Goal: Task Accomplishment & Management: Complete application form

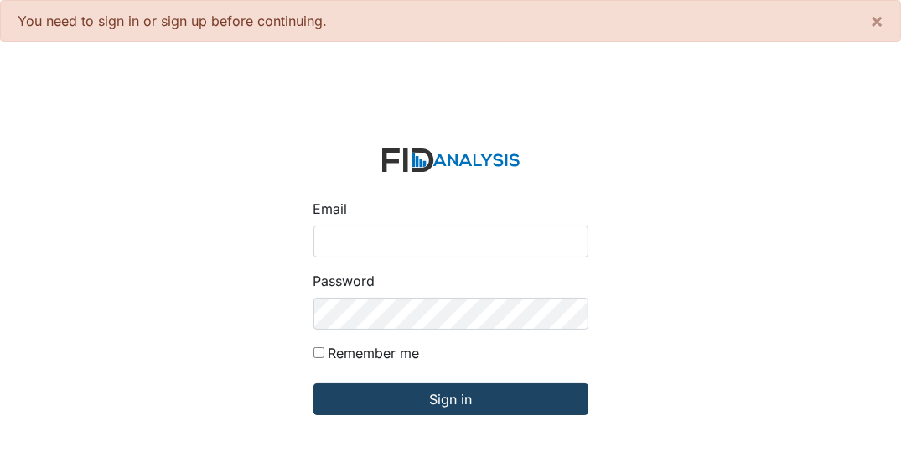
type input "[EMAIL_ADDRESS][DOMAIN_NAME]"
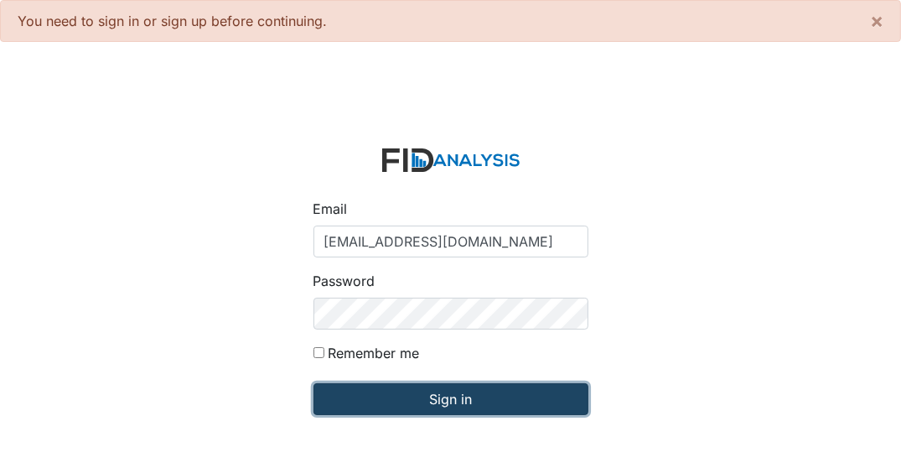
click at [475, 406] on input "Sign in" at bounding box center [450, 399] width 275 height 32
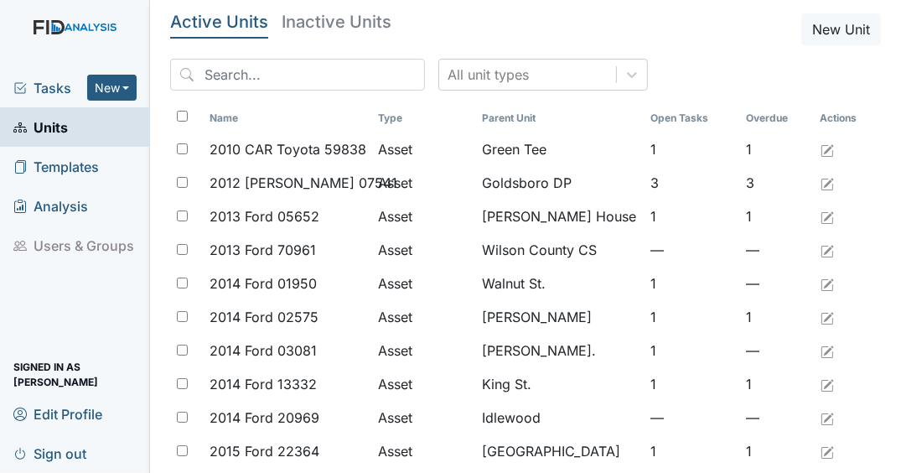
click at [64, 90] on span "Tasks" at bounding box center [50, 88] width 74 height 20
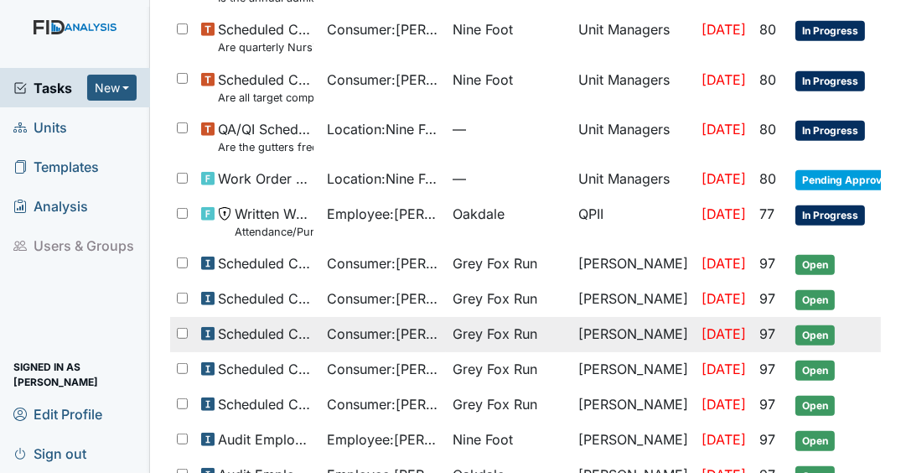
scroll to position [670, 0]
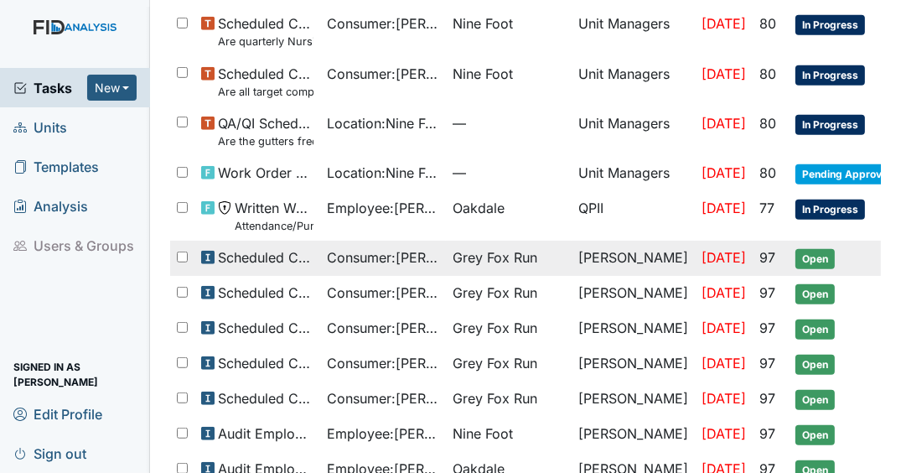
click at [798, 249] on span "Open" at bounding box center [814, 259] width 39 height 20
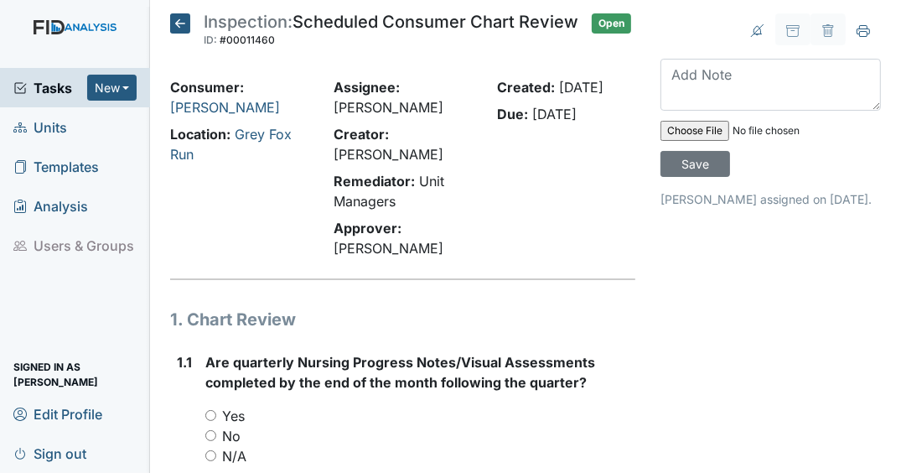
click at [74, 96] on span "Tasks" at bounding box center [50, 88] width 74 height 20
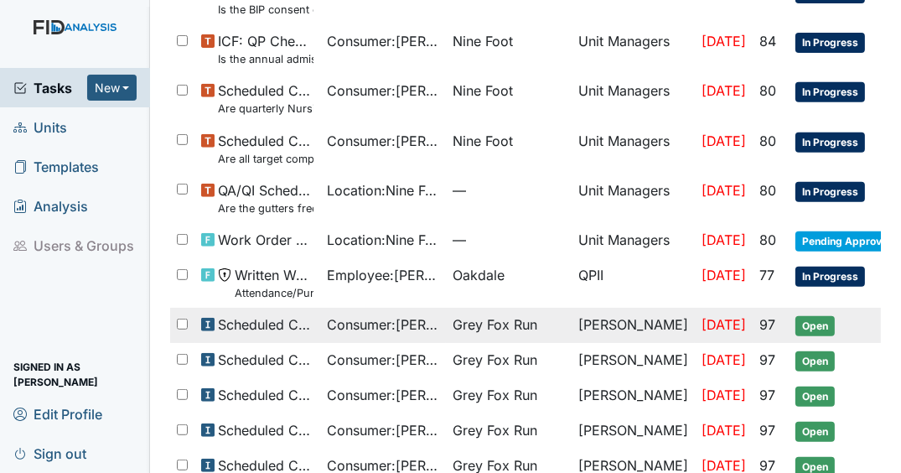
scroll to position [737, 0]
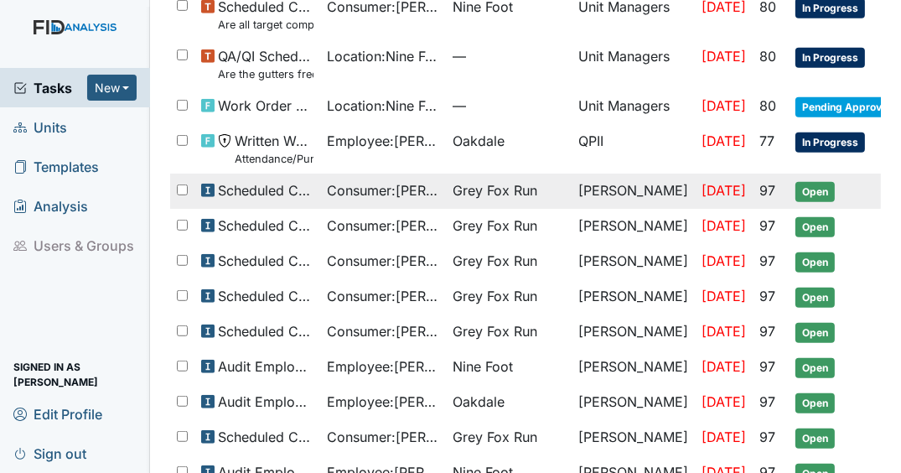
click at [816, 182] on span "Open" at bounding box center [814, 192] width 39 height 20
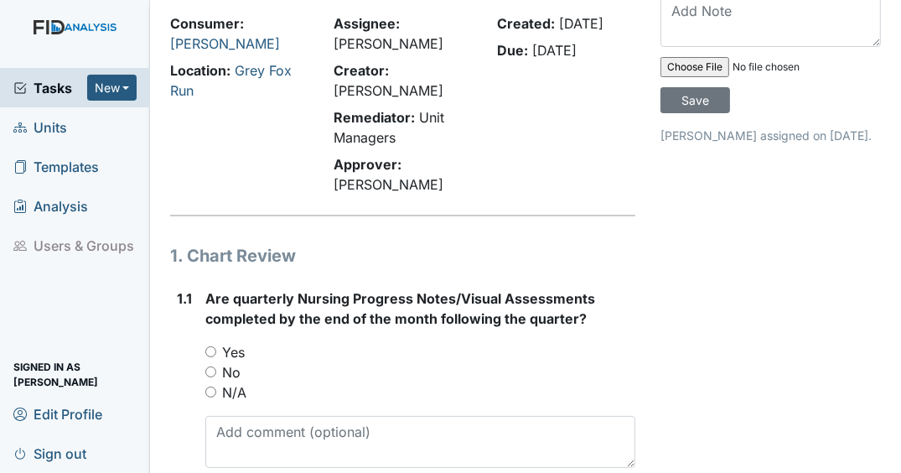
scroll to position [201, 0]
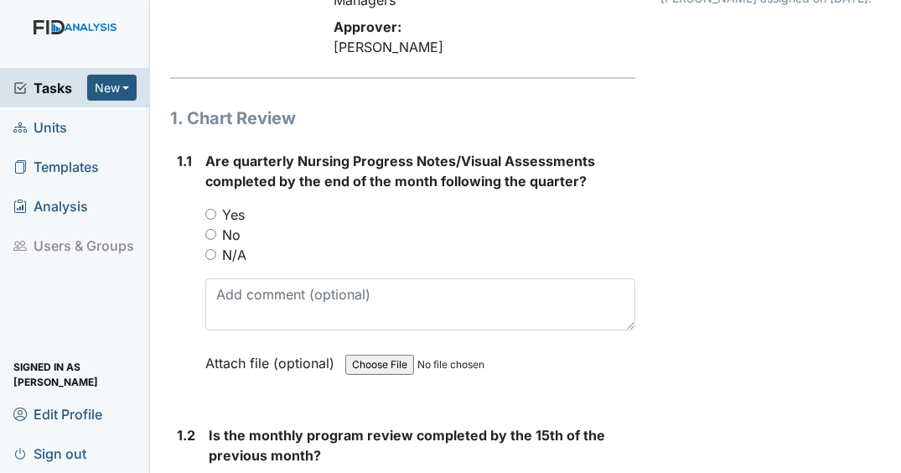
click at [209, 240] on input "No" at bounding box center [210, 234] width 11 height 11
radio input "true"
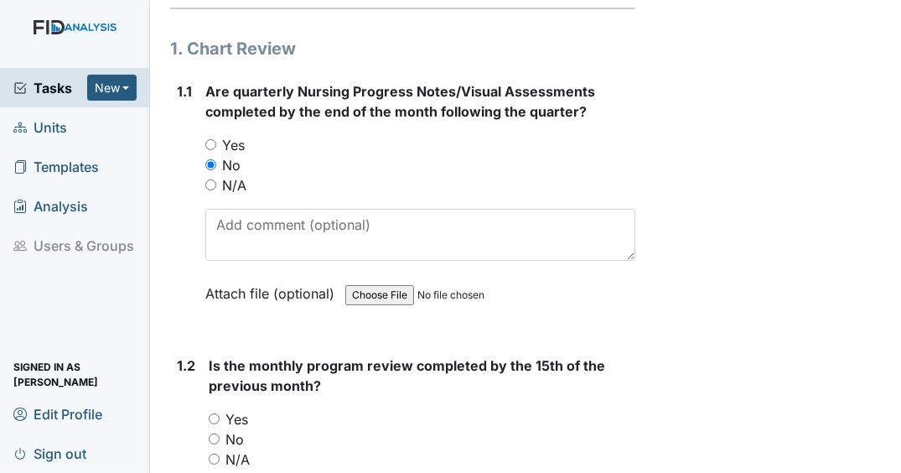
scroll to position [469, 0]
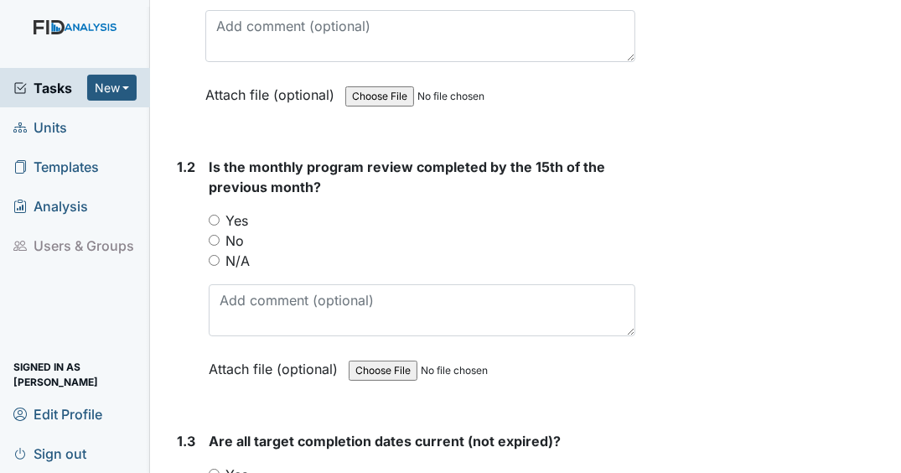
click at [215, 225] on input "Yes" at bounding box center [214, 219] width 11 height 11
radio input "true"
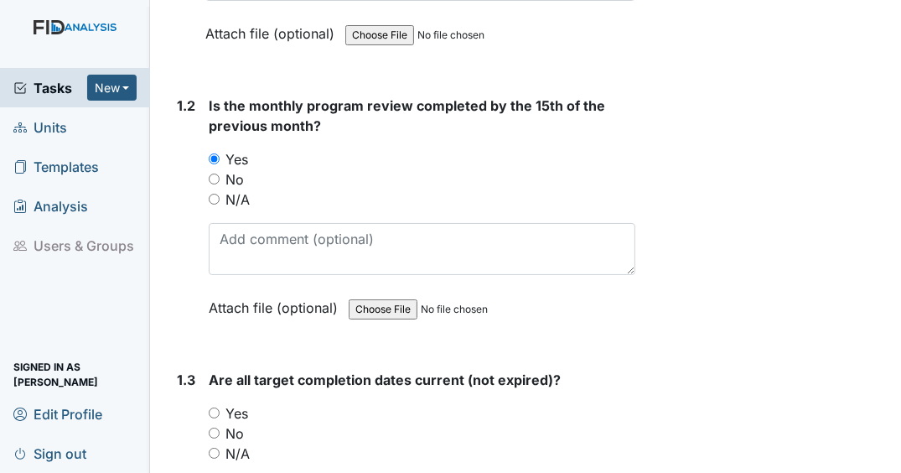
scroll to position [737, 0]
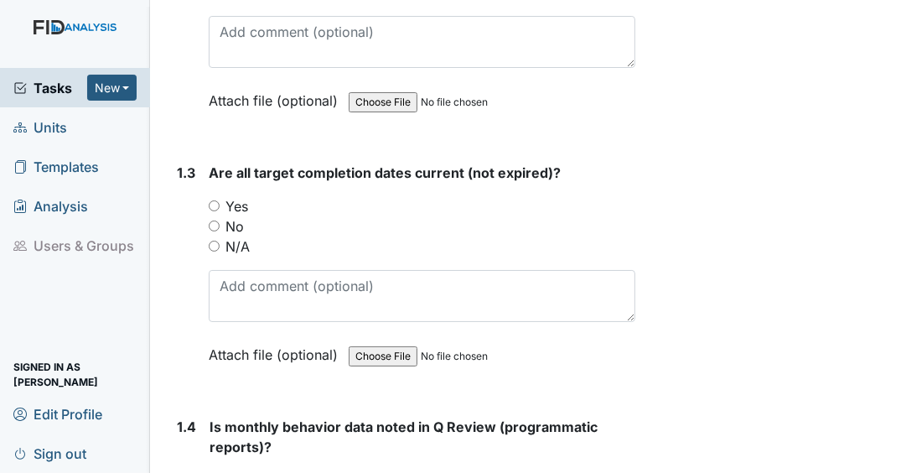
drag, startPoint x: 211, startPoint y: 218, endPoint x: 235, endPoint y: 237, distance: 30.4
click at [211, 211] on input "Yes" at bounding box center [214, 205] width 11 height 11
radio input "true"
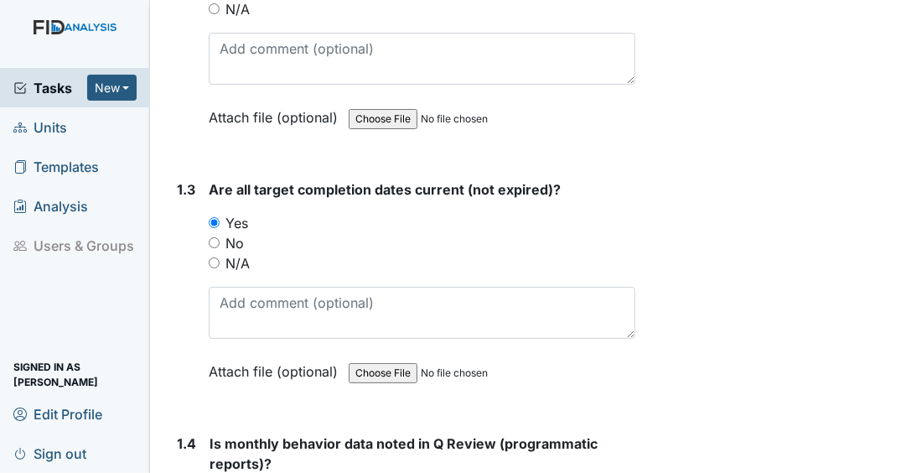
scroll to position [938, 0]
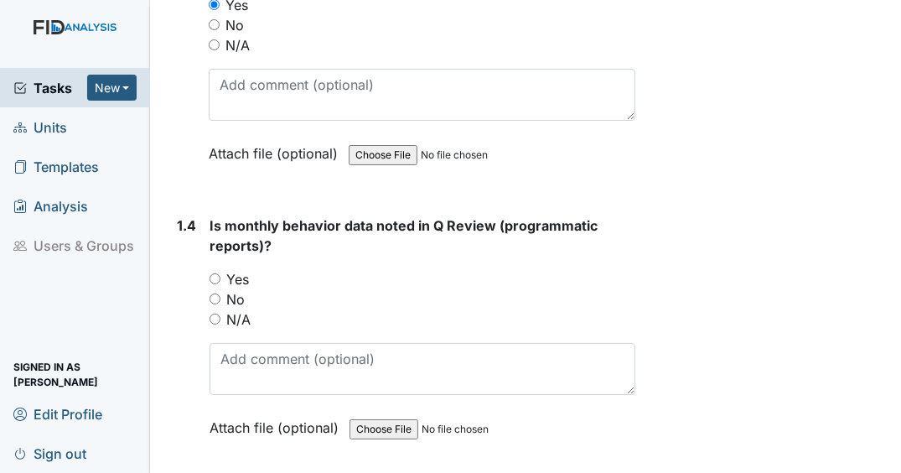
drag, startPoint x: 209, startPoint y: 331, endPoint x: 273, endPoint y: 317, distance: 65.2
click at [209, 324] on input "N/A" at bounding box center [214, 318] width 11 height 11
radio input "true"
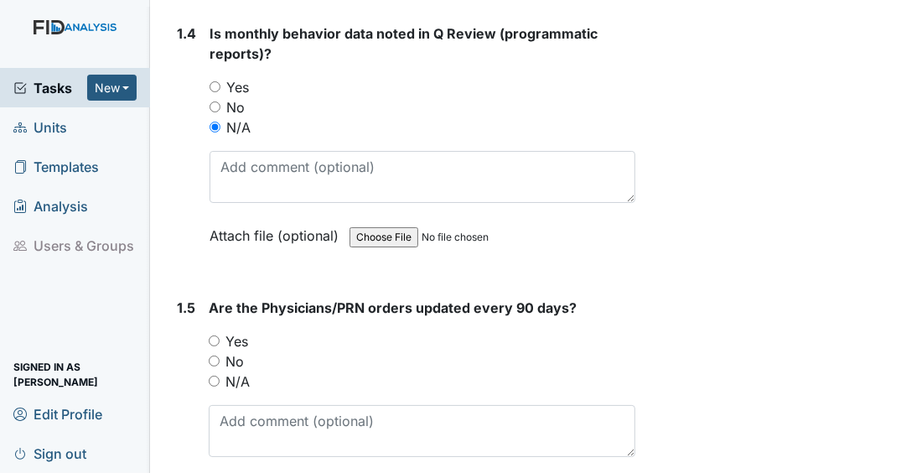
scroll to position [1139, 0]
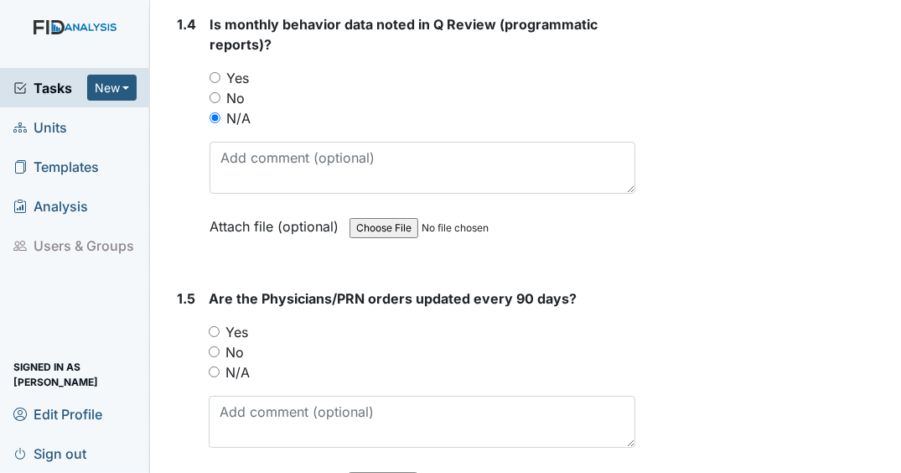
click at [215, 337] on input "Yes" at bounding box center [214, 331] width 11 height 11
radio input "true"
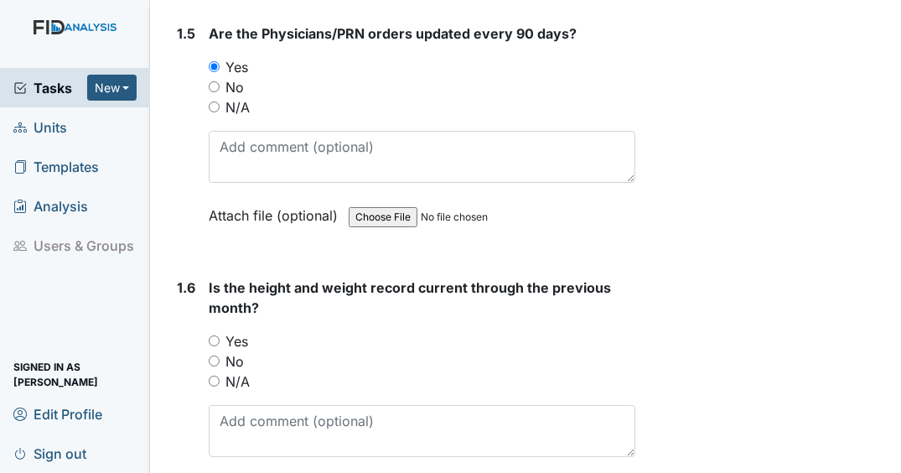
scroll to position [1407, 0]
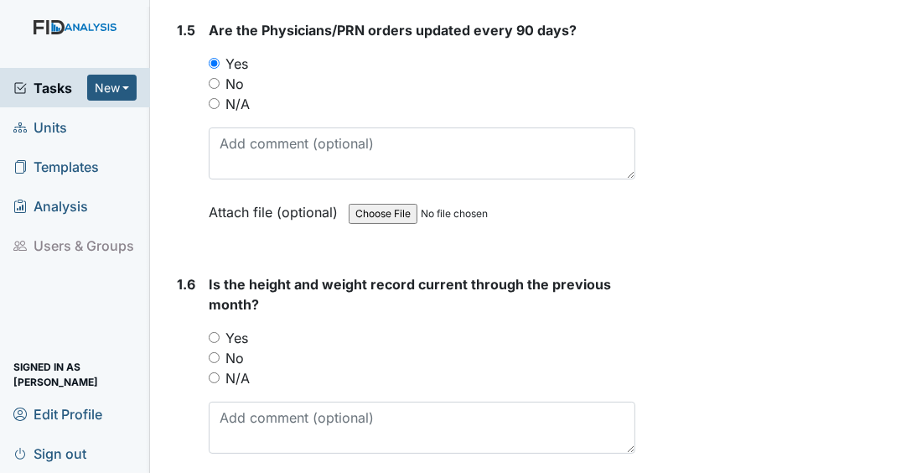
click at [215, 363] on input "No" at bounding box center [214, 357] width 11 height 11
radio input "true"
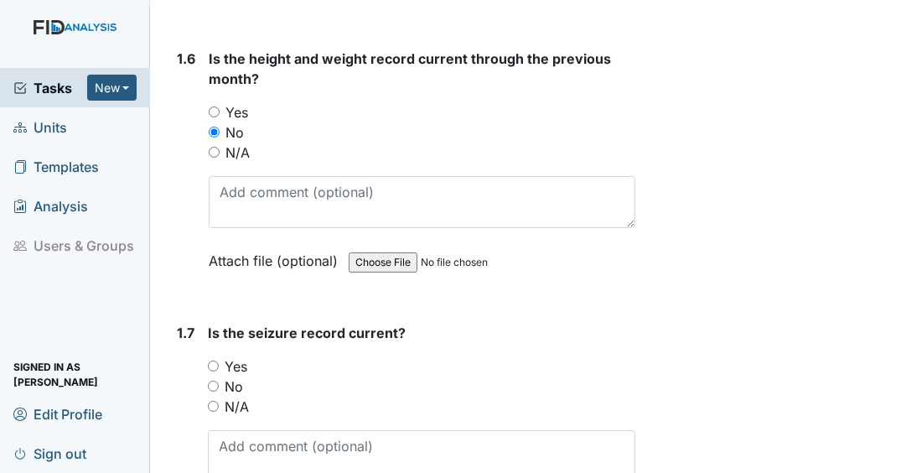
scroll to position [1676, 0]
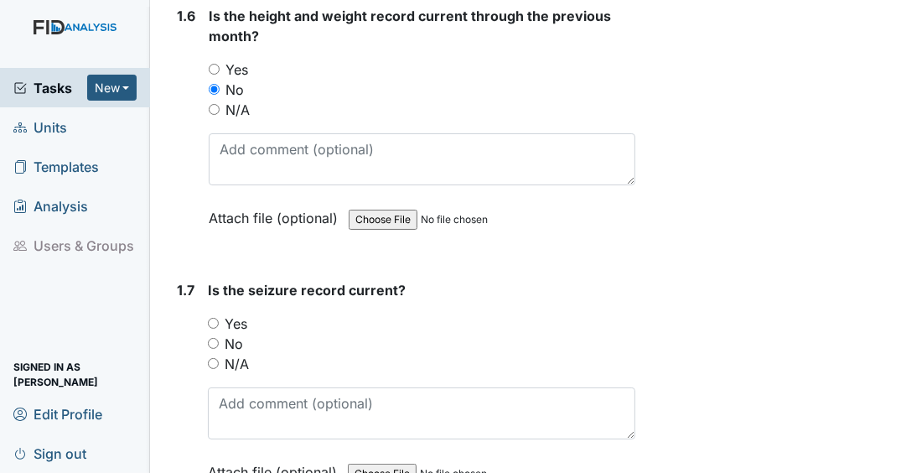
click at [217, 369] on input "N/A" at bounding box center [213, 363] width 11 height 11
radio input "true"
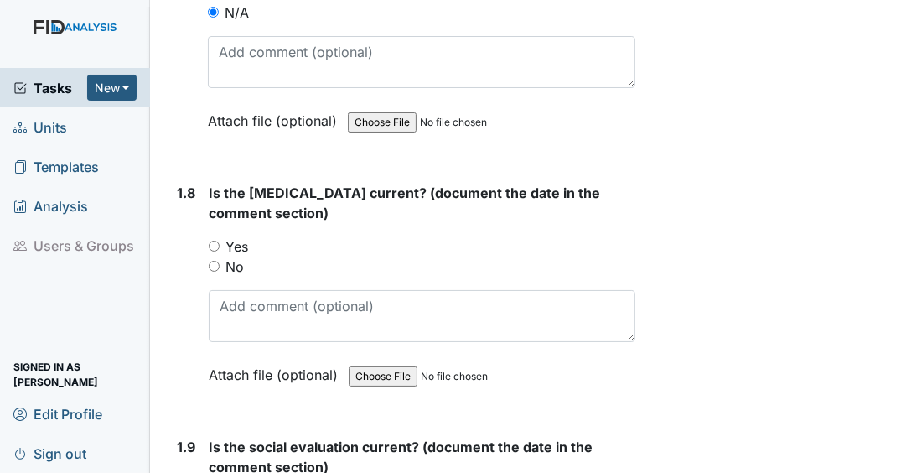
scroll to position [2078, 0]
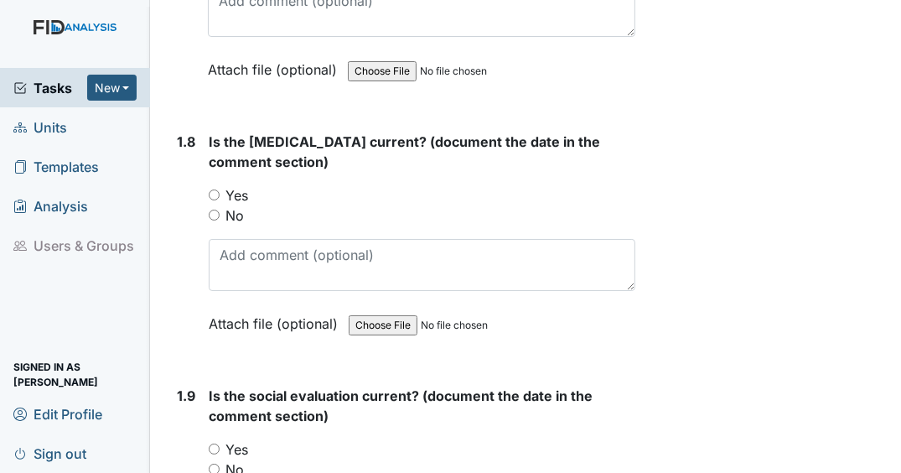
drag, startPoint x: 215, startPoint y: 203, endPoint x: 235, endPoint y: 203, distance: 20.1
click at [215, 200] on input "Yes" at bounding box center [214, 194] width 11 height 11
radio input "true"
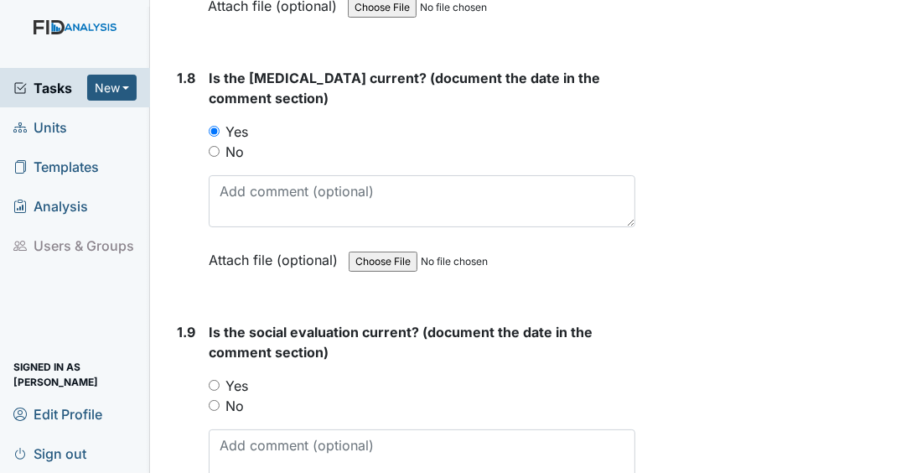
scroll to position [2279, 0]
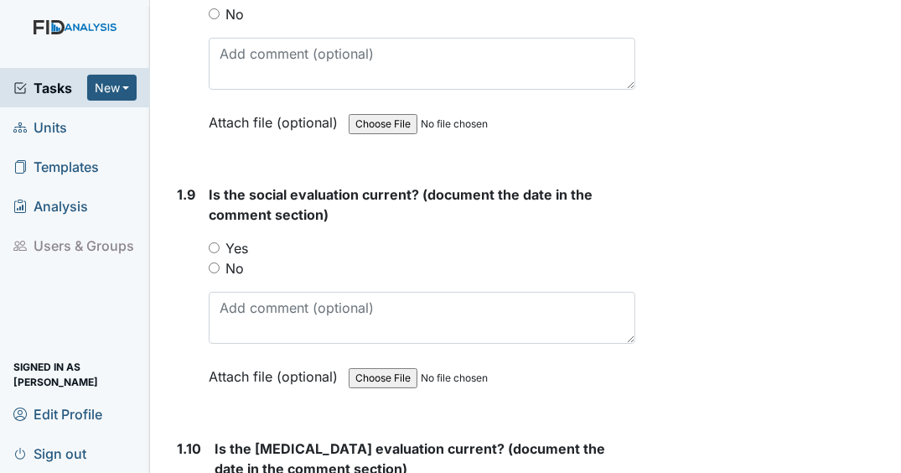
click at [212, 253] on input "Yes" at bounding box center [214, 247] width 11 height 11
radio input "true"
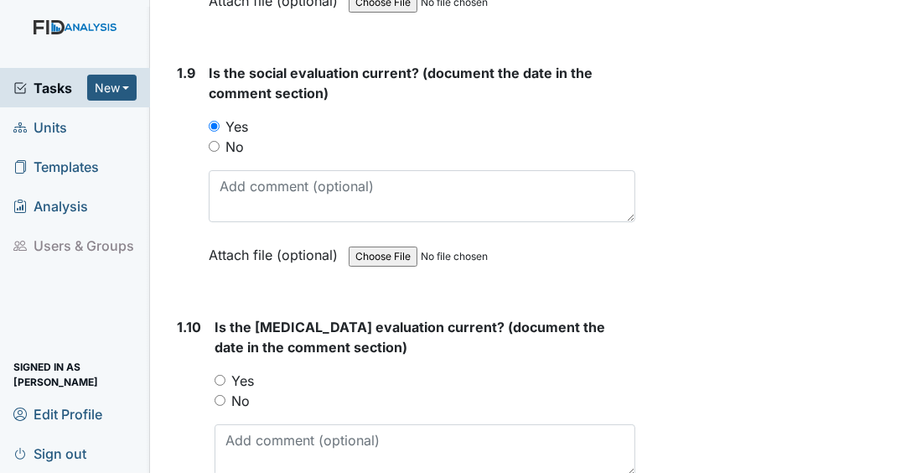
scroll to position [2413, 0]
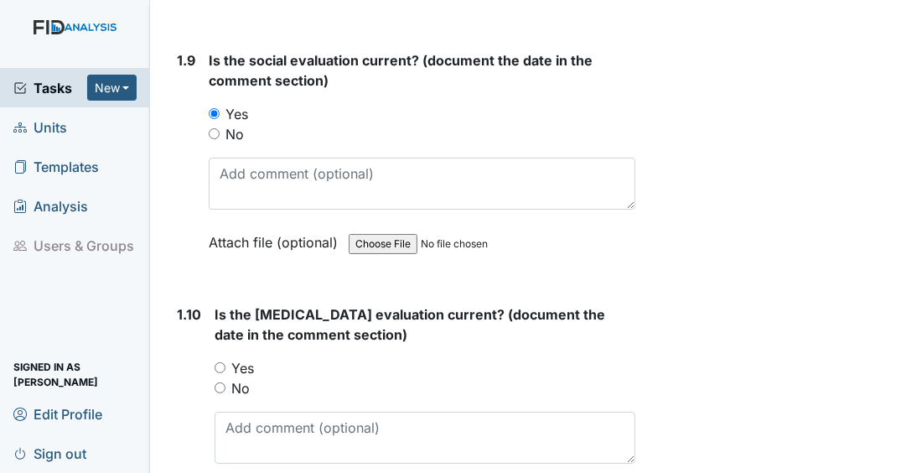
drag, startPoint x: 222, startPoint y: 371, endPoint x: 259, endPoint y: 338, distance: 49.3
click at [222, 371] on input "Yes" at bounding box center [219, 367] width 11 height 11
radio input "true"
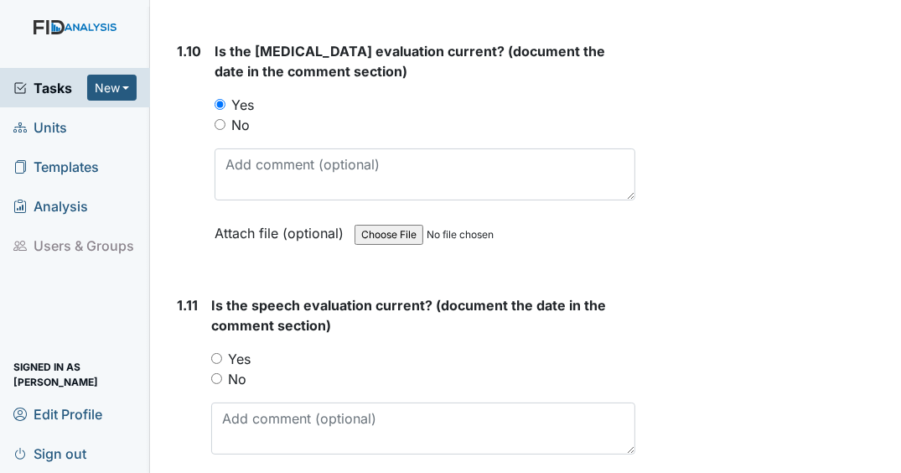
scroll to position [2815, 0]
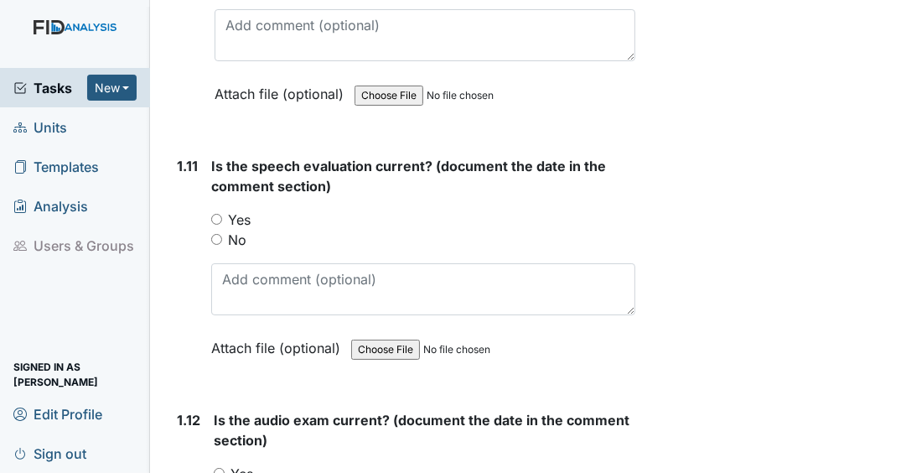
click at [215, 245] on input "No" at bounding box center [216, 239] width 11 height 11
radio input "true"
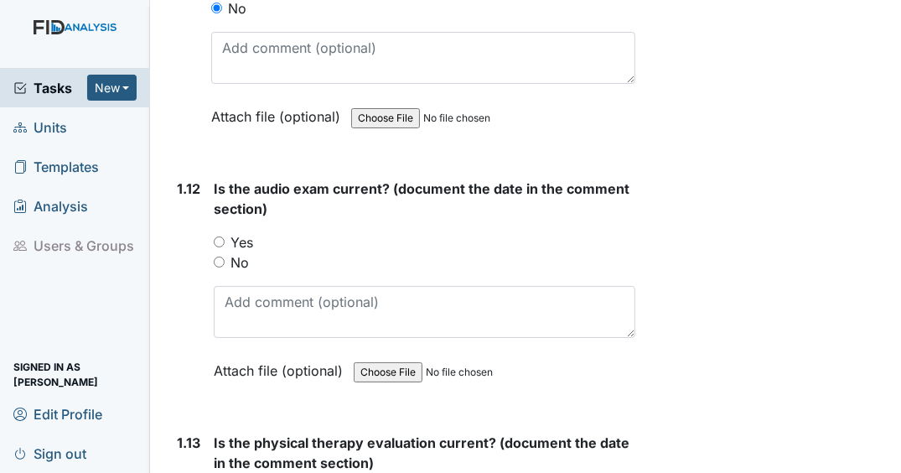
scroll to position [3083, 0]
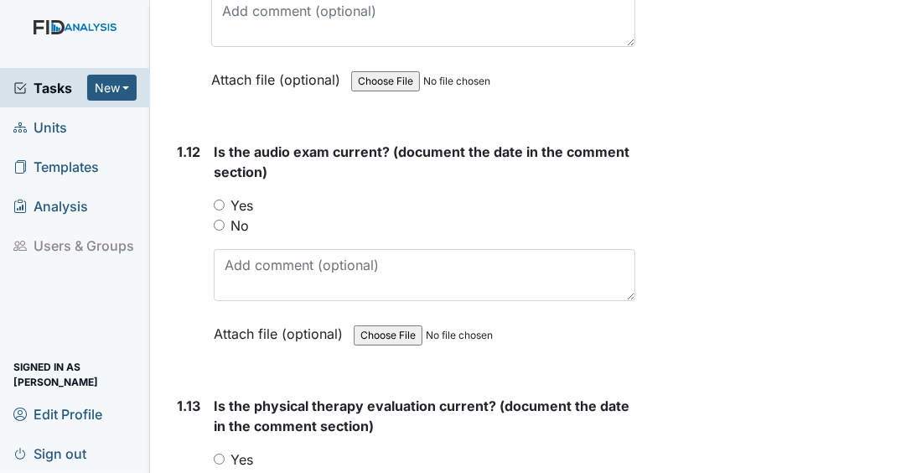
click at [219, 210] on input "Yes" at bounding box center [219, 204] width 11 height 11
radio input "true"
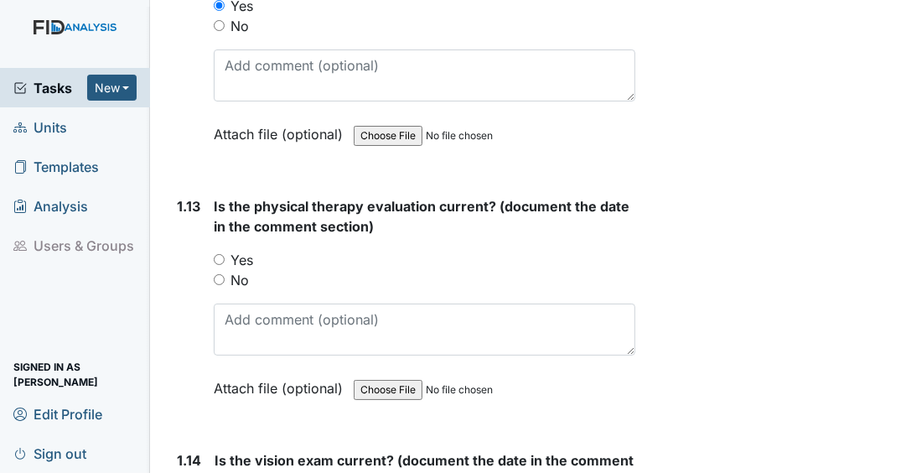
scroll to position [3284, 0]
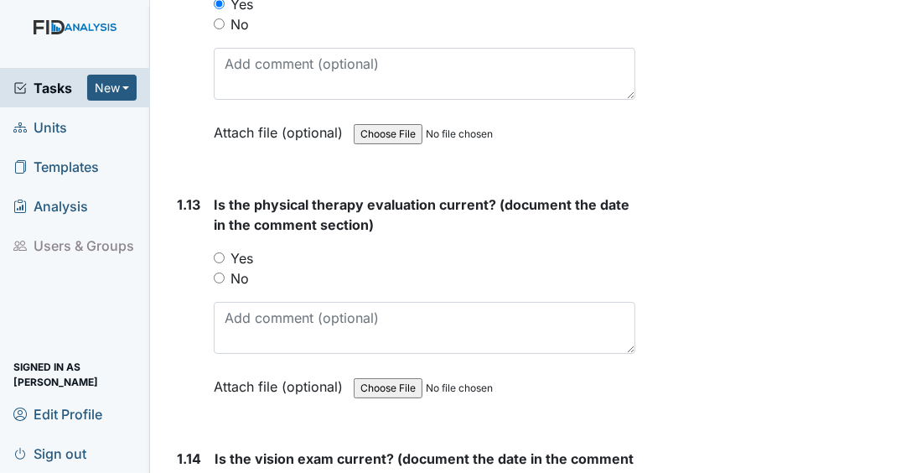
drag, startPoint x: 219, startPoint y: 260, endPoint x: 294, endPoint y: 235, distance: 79.5
click at [219, 261] on input "Yes" at bounding box center [219, 257] width 11 height 11
radio input "true"
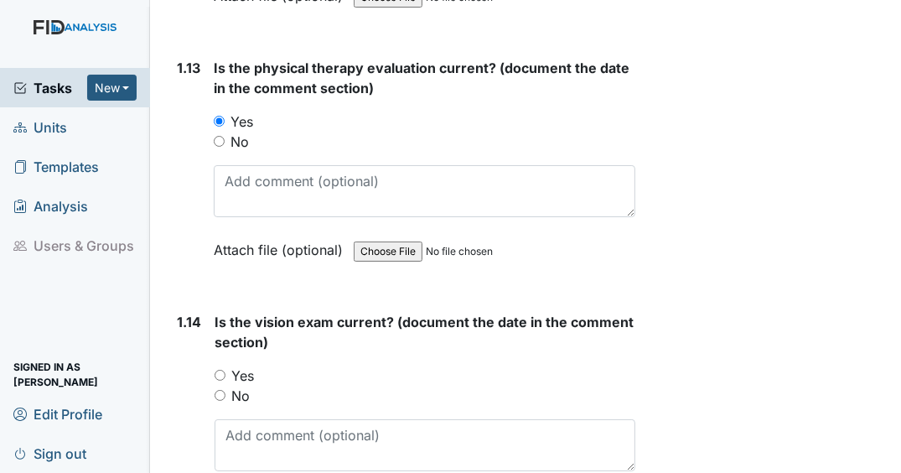
scroll to position [3552, 0]
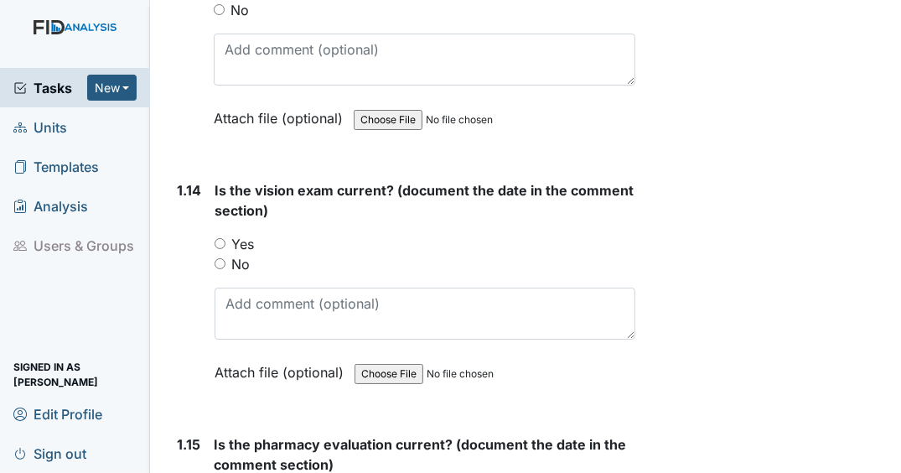
click at [221, 241] on input "Yes" at bounding box center [219, 243] width 11 height 11
radio input "true"
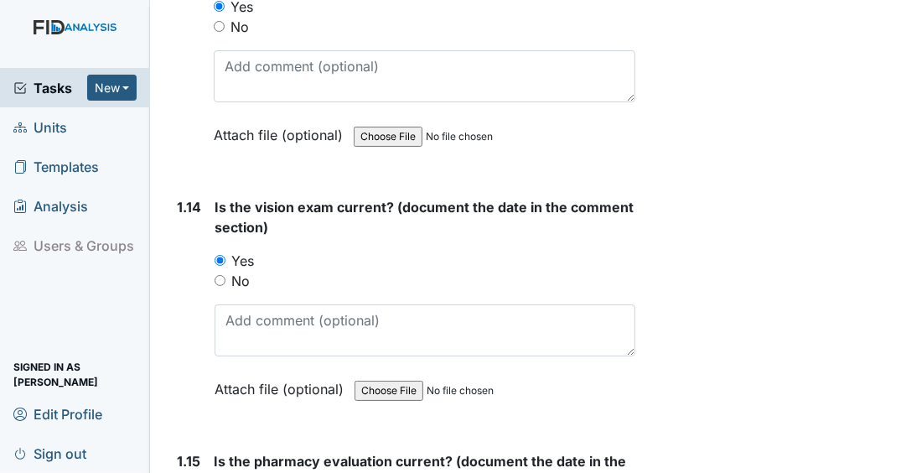
scroll to position [3820, 0]
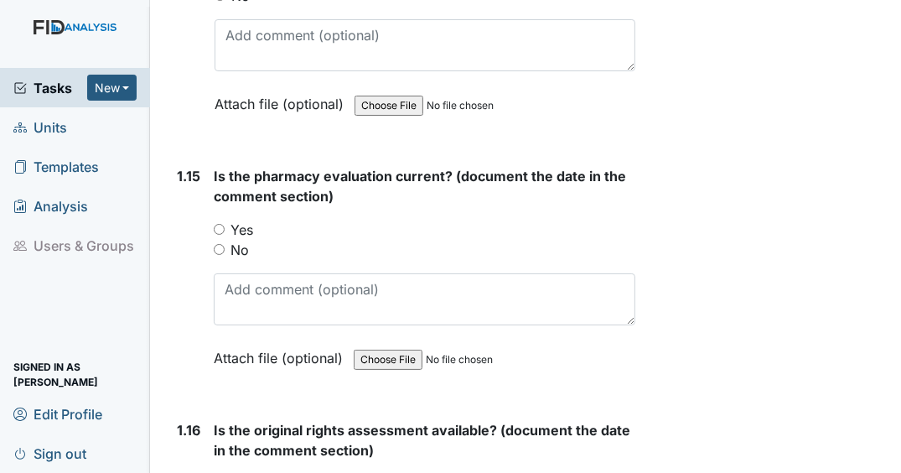
click at [219, 234] on input "Yes" at bounding box center [219, 229] width 11 height 11
radio input "true"
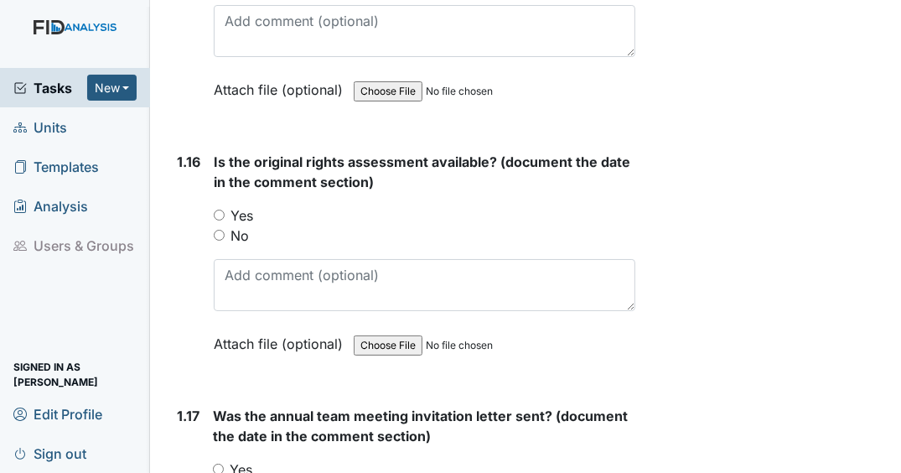
click at [219, 214] on input "Yes" at bounding box center [219, 214] width 11 height 11
radio input "true"
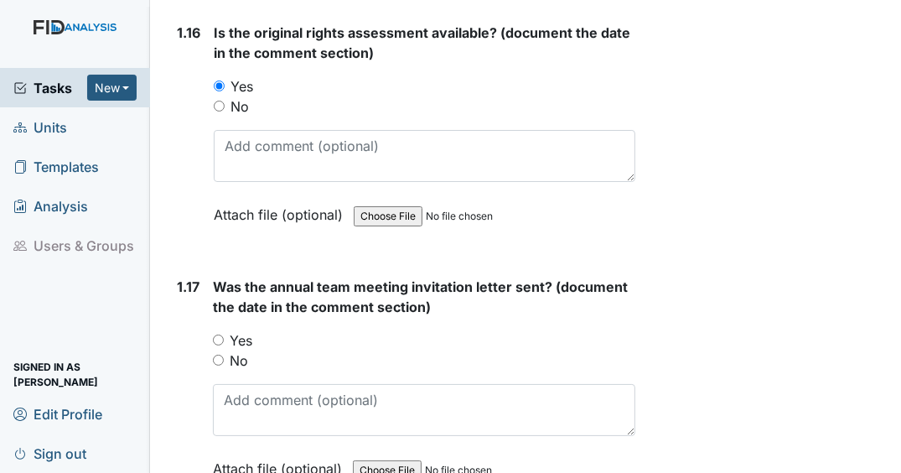
scroll to position [4222, 0]
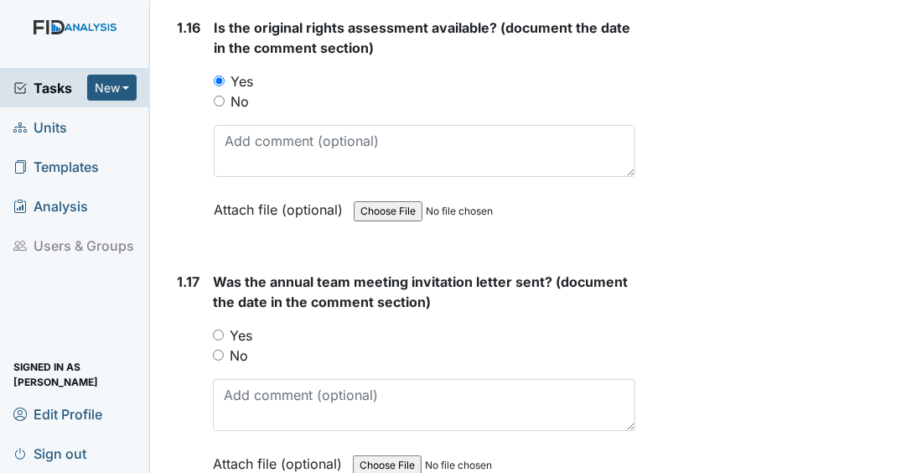
click at [220, 333] on input "Yes" at bounding box center [218, 334] width 11 height 11
radio input "true"
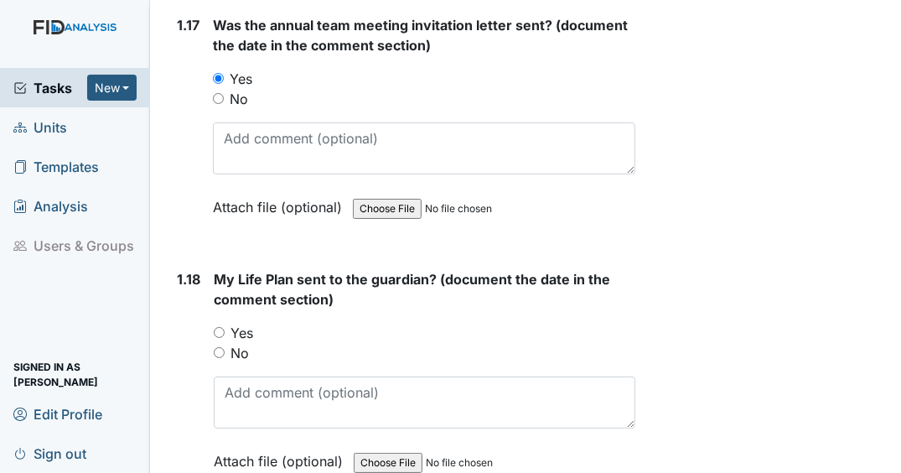
scroll to position [4557, 0]
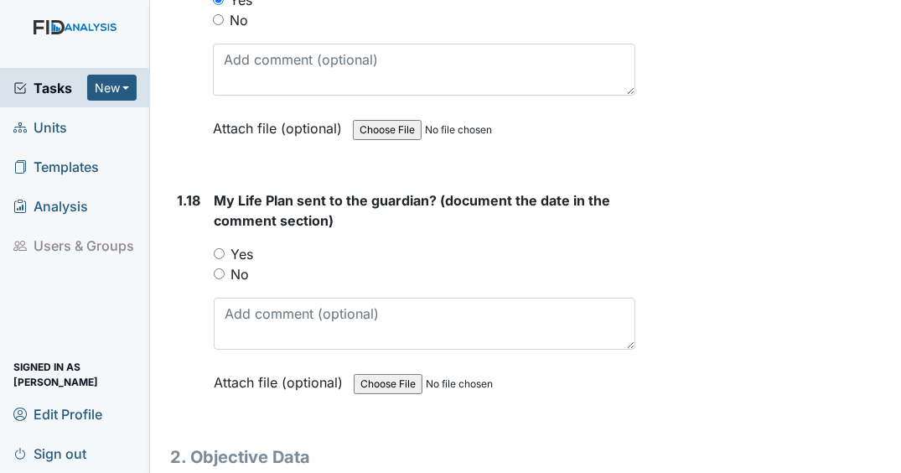
click at [220, 252] on input "Yes" at bounding box center [219, 253] width 11 height 11
radio input "true"
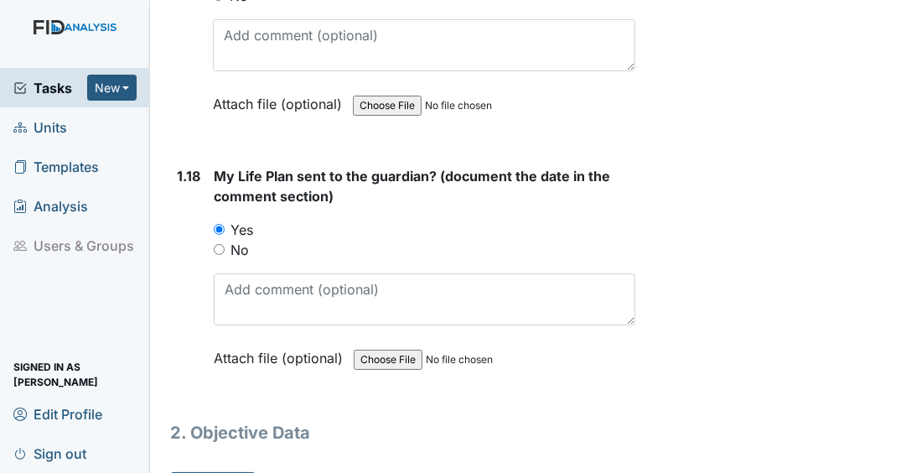
scroll to position [4621, 0]
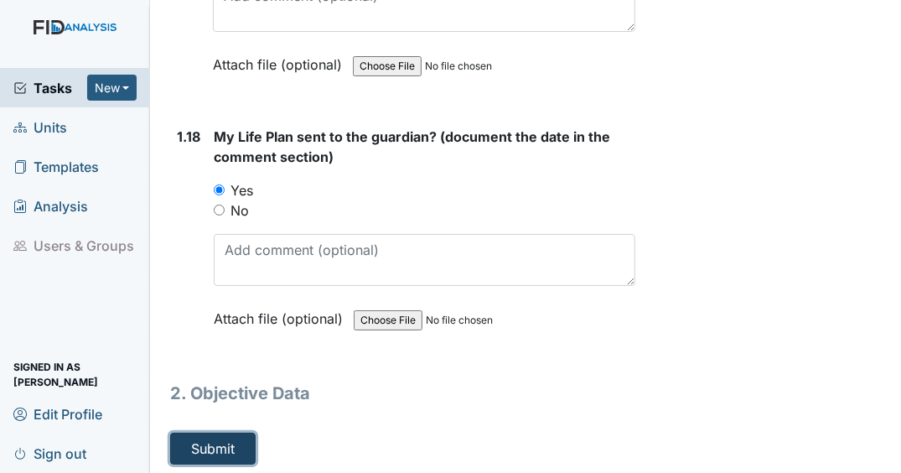
click at [239, 452] on button "Submit" at bounding box center [212, 448] width 85 height 32
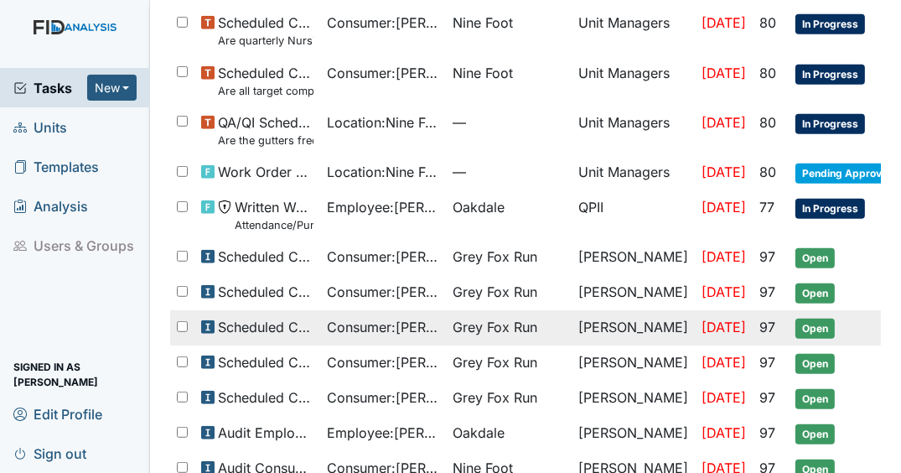
scroll to position [804, 0]
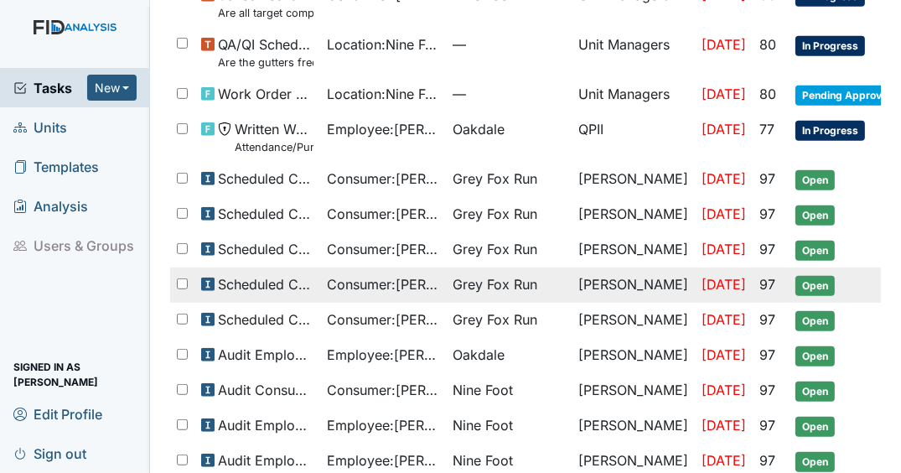
click at [795, 276] on span "Open" at bounding box center [814, 286] width 39 height 20
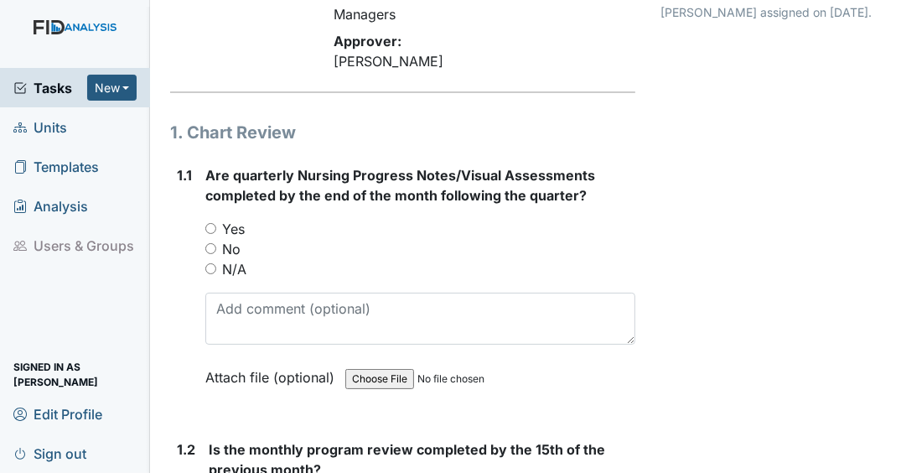
scroll to position [201, 0]
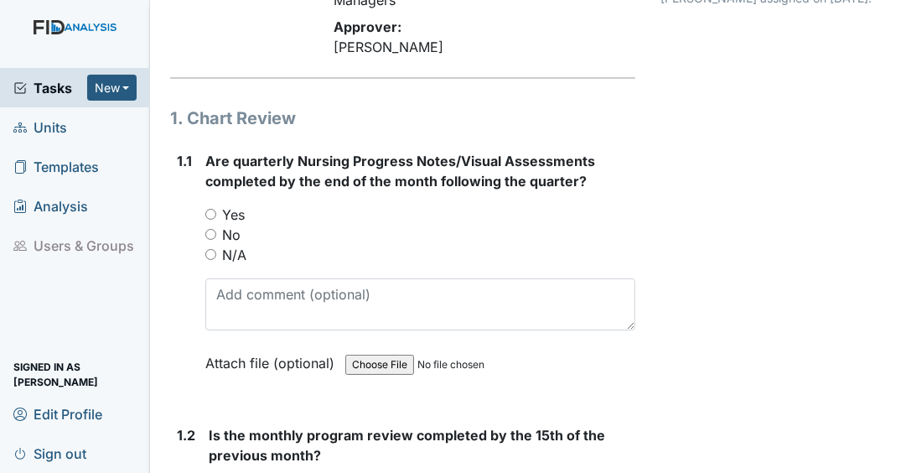
drag, startPoint x: 210, startPoint y: 231, endPoint x: 311, endPoint y: 220, distance: 101.1
click at [210, 219] on input "Yes" at bounding box center [210, 214] width 11 height 11
radio input "true"
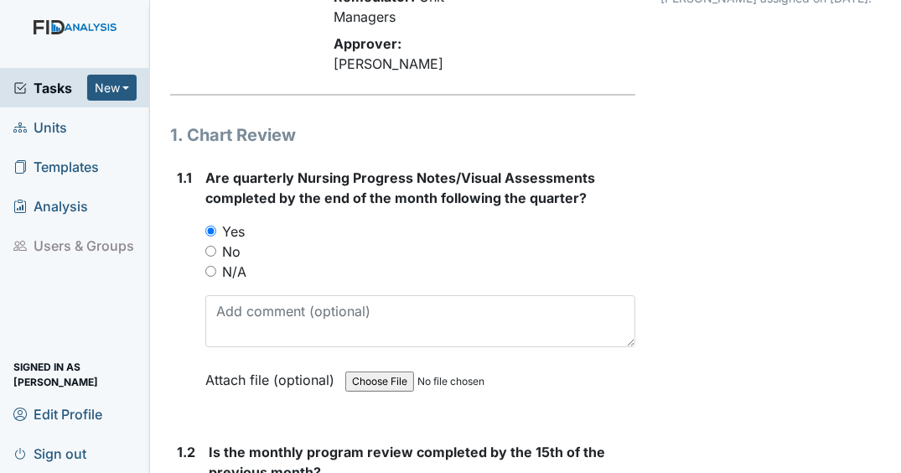
scroll to position [402, 0]
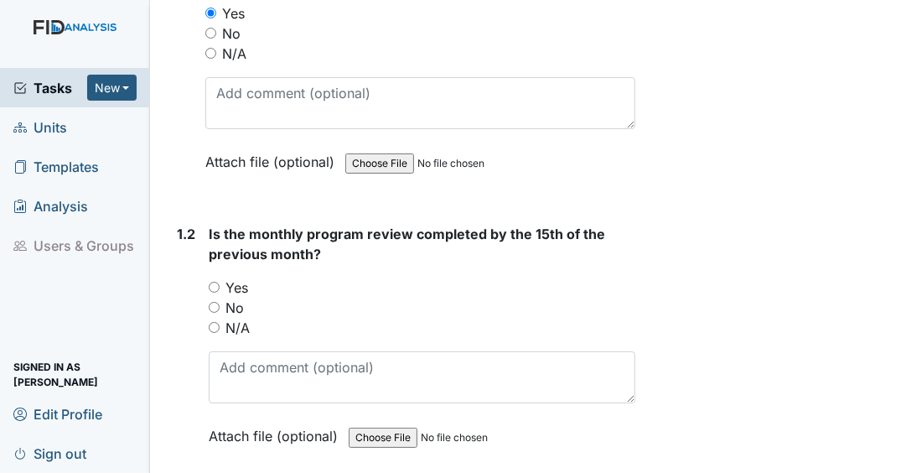
click at [214, 292] on input "Yes" at bounding box center [214, 286] width 11 height 11
radio input "true"
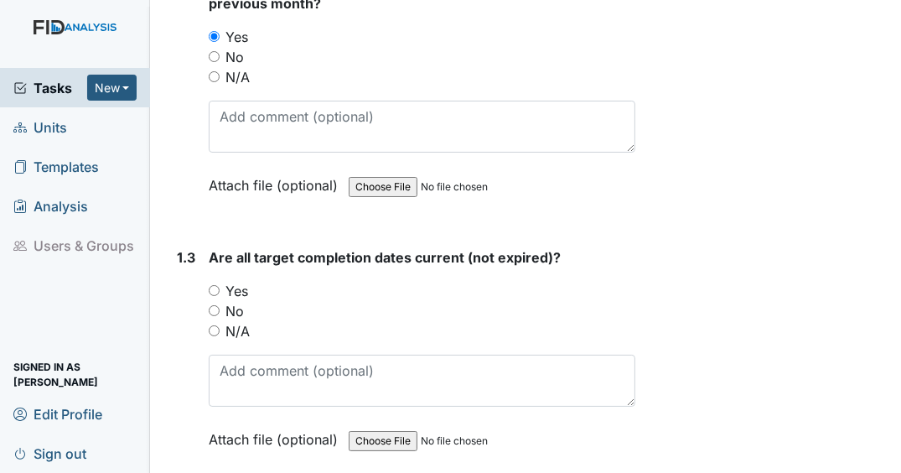
scroll to position [670, 0]
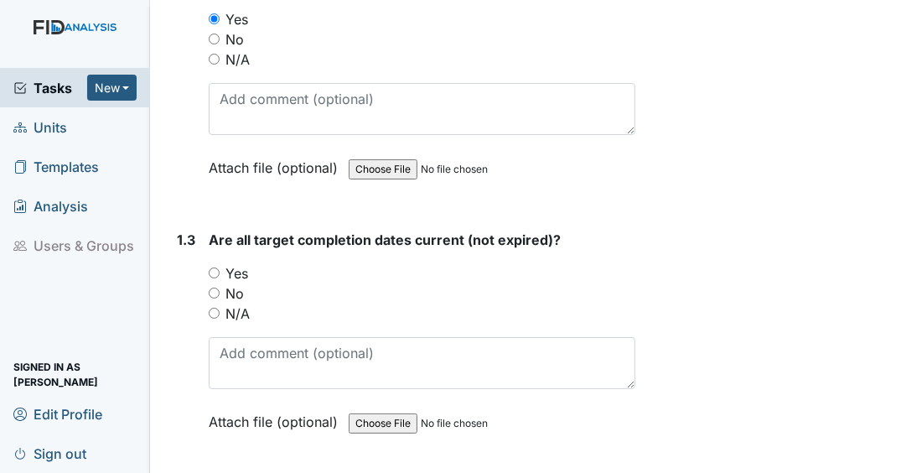
click at [217, 278] on input "Yes" at bounding box center [214, 272] width 11 height 11
radio input "true"
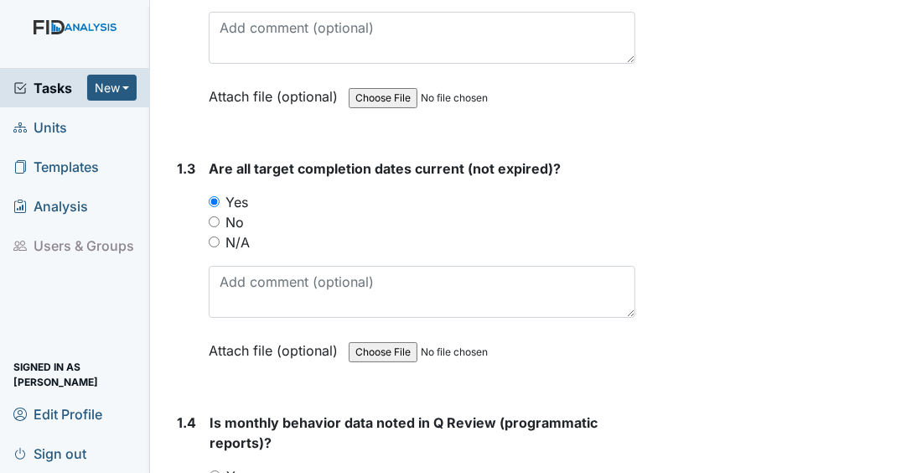
scroll to position [871, 0]
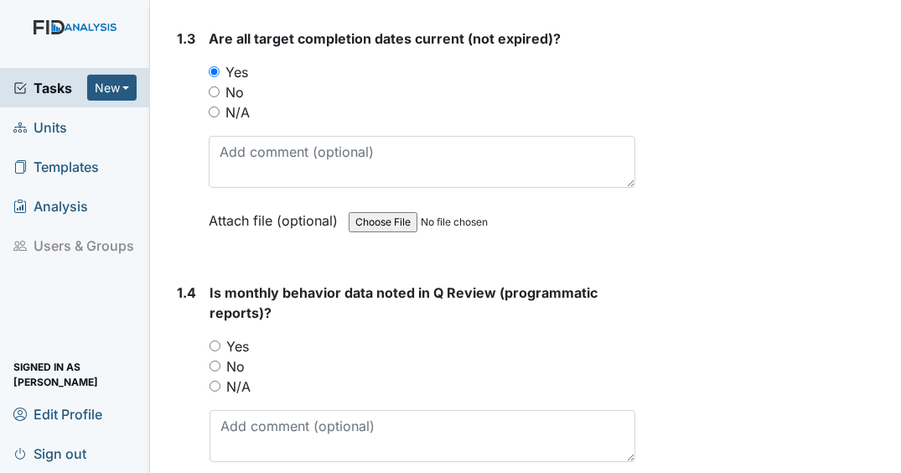
click at [214, 351] on input "Yes" at bounding box center [214, 345] width 11 height 11
radio input "true"
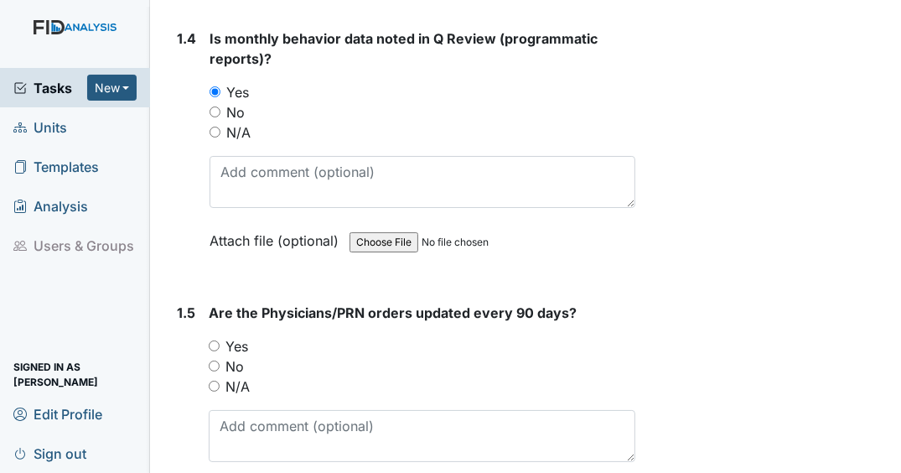
scroll to position [1139, 0]
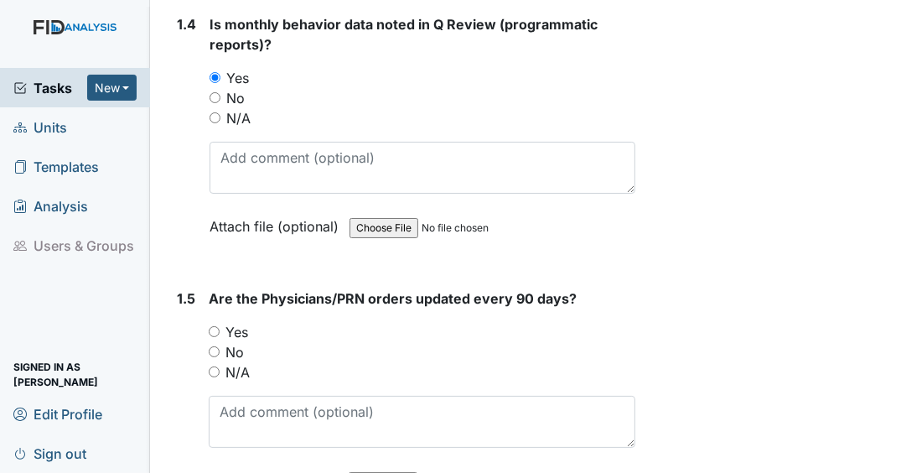
click at [211, 337] on input "Yes" at bounding box center [214, 331] width 11 height 11
radio input "true"
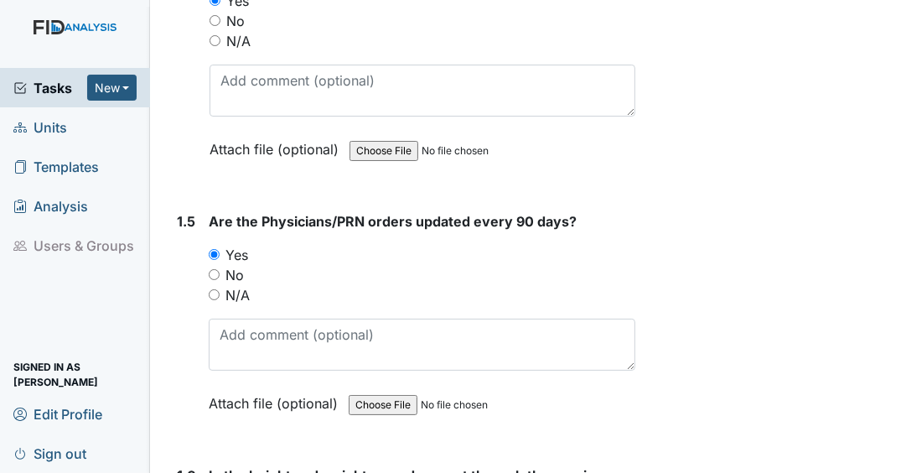
scroll to position [1340, 0]
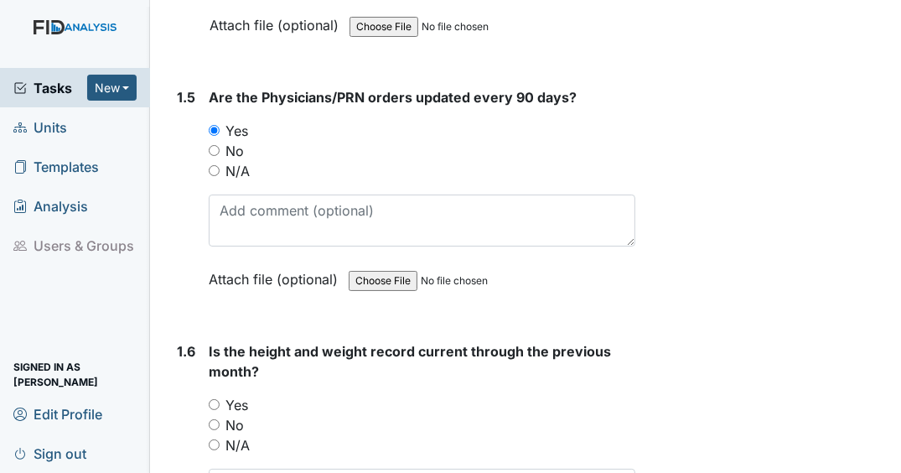
click at [213, 410] on input "Yes" at bounding box center [214, 404] width 11 height 11
radio input "true"
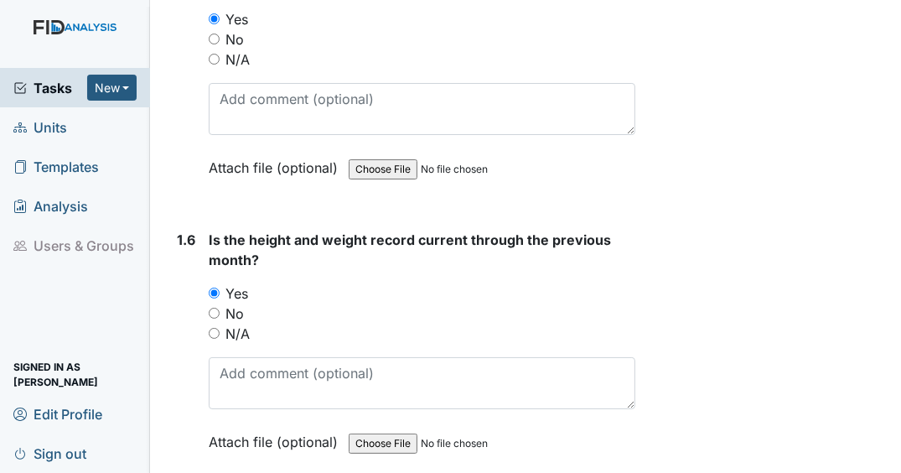
scroll to position [1609, 0]
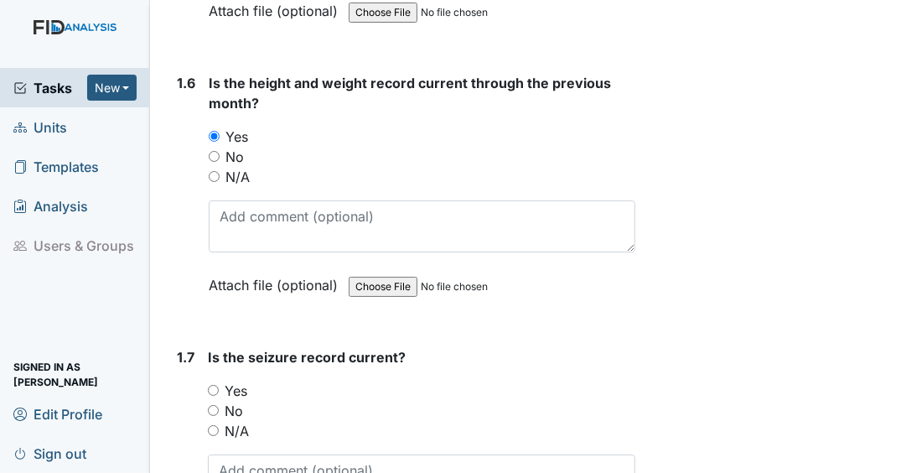
click at [214, 436] on input "N/A" at bounding box center [213, 430] width 11 height 11
radio input "true"
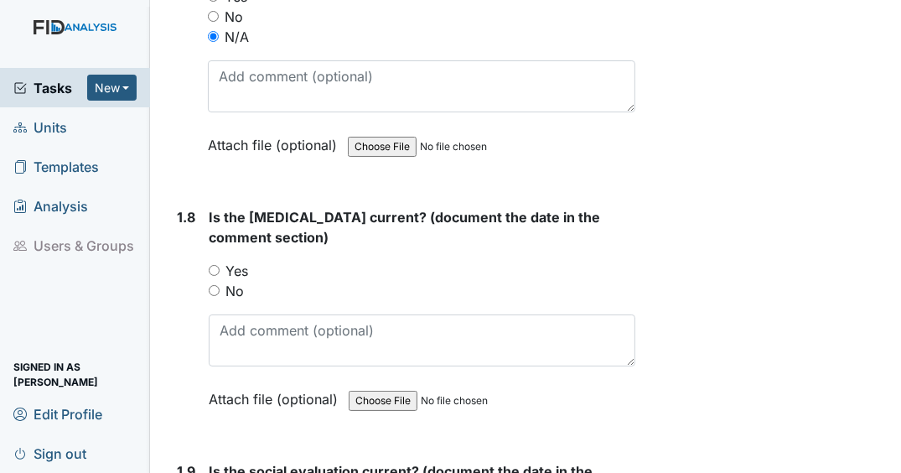
scroll to position [2011, 0]
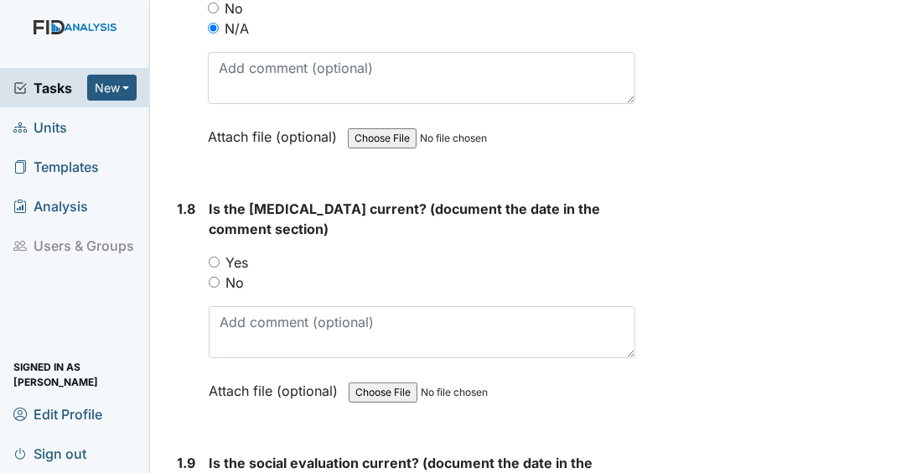
click at [217, 267] on input "Yes" at bounding box center [214, 261] width 11 height 11
radio input "true"
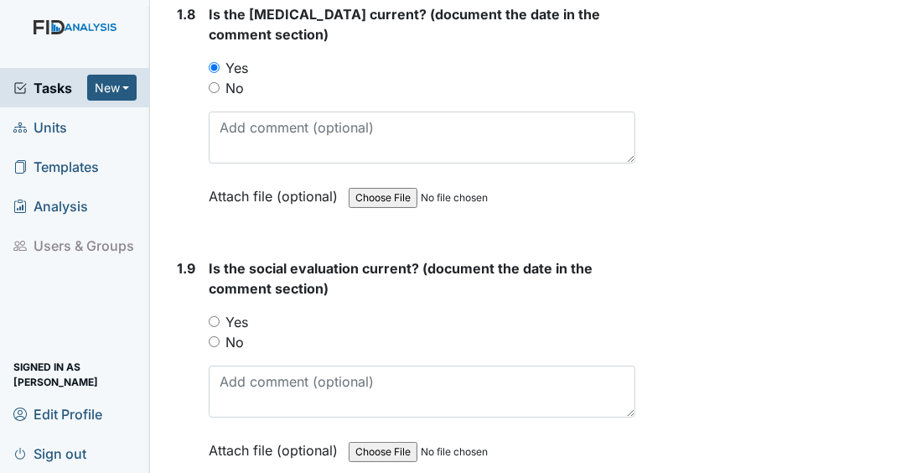
scroll to position [2212, 0]
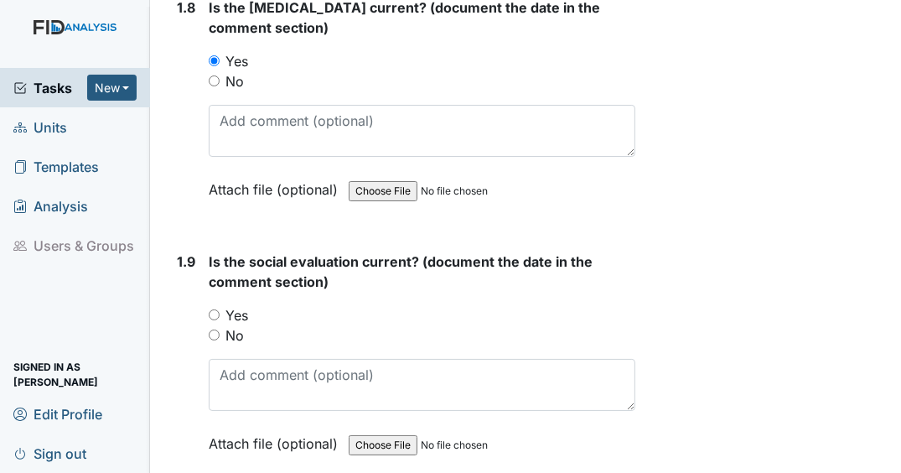
click at [213, 320] on input "Yes" at bounding box center [214, 314] width 11 height 11
radio input "true"
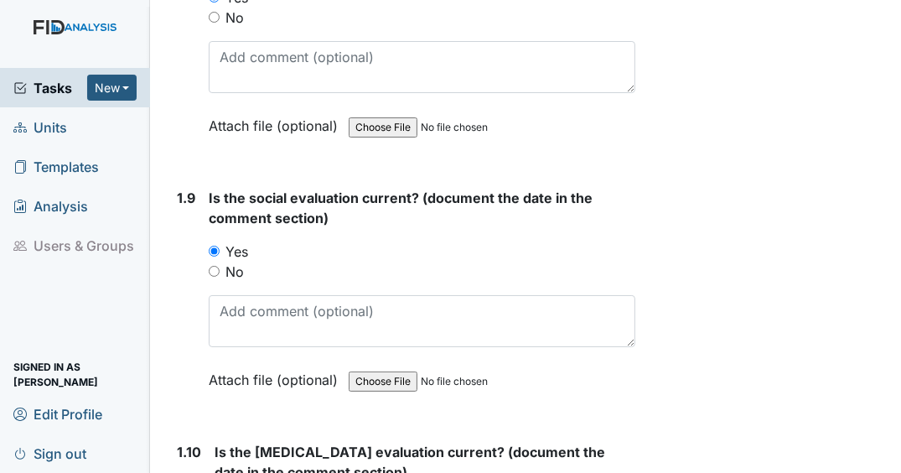
scroll to position [2413, 0]
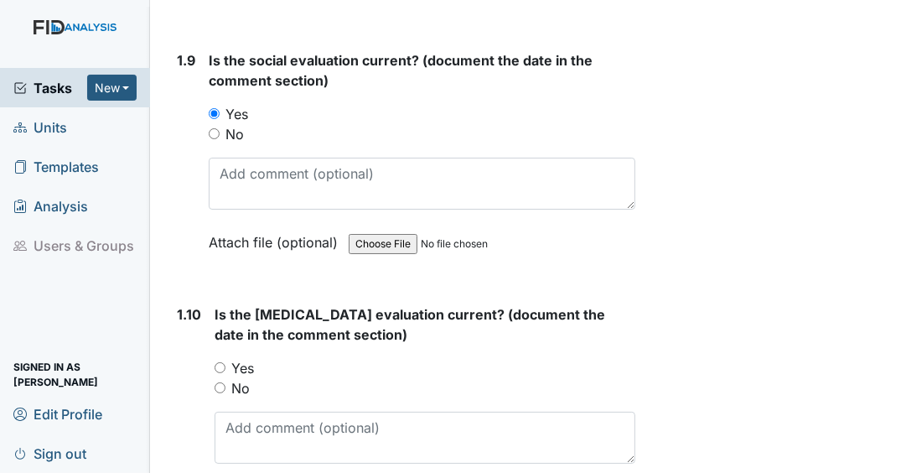
click at [214, 373] on input "Yes" at bounding box center [219, 367] width 11 height 11
radio input "true"
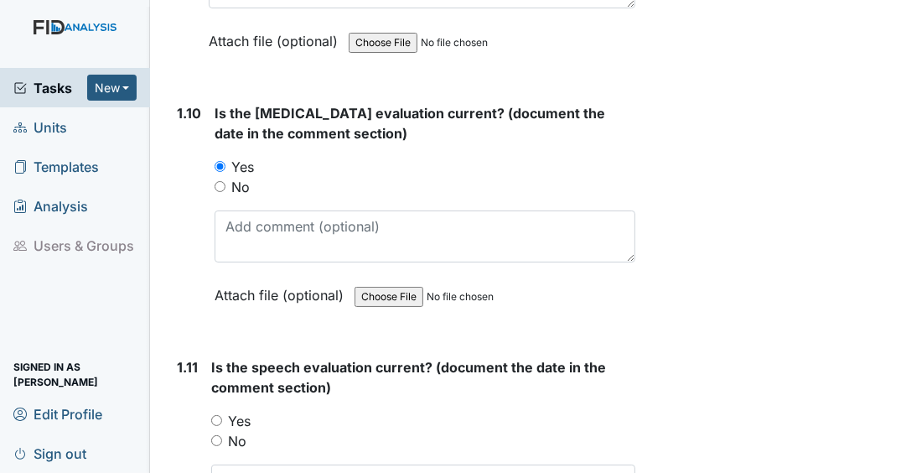
click at [220, 445] on input "No" at bounding box center [216, 440] width 11 height 11
radio input "true"
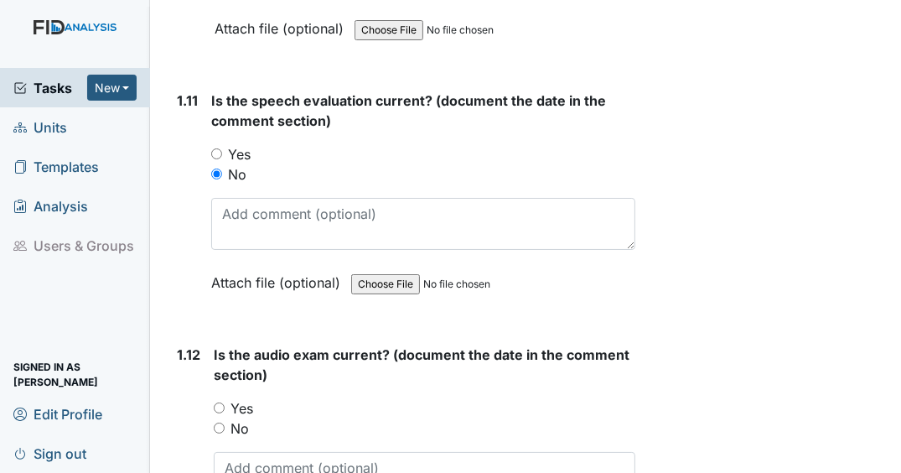
scroll to position [3016, 0]
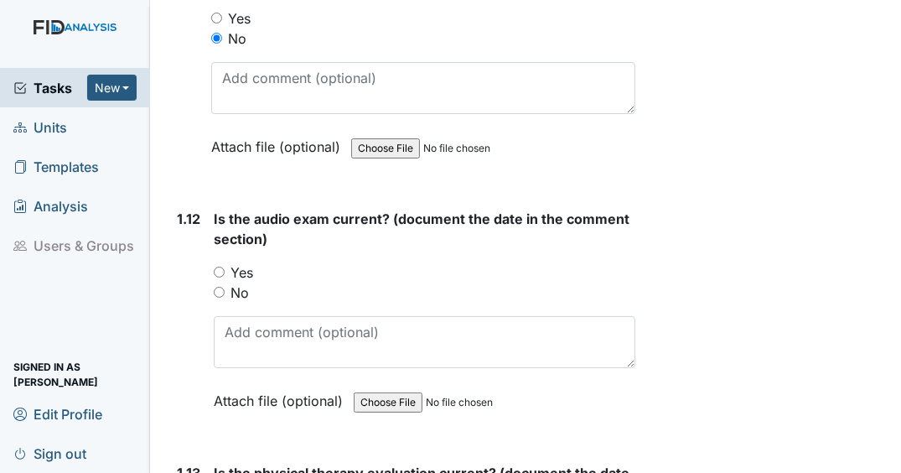
click at [220, 277] on input "Yes" at bounding box center [219, 271] width 11 height 11
radio input "true"
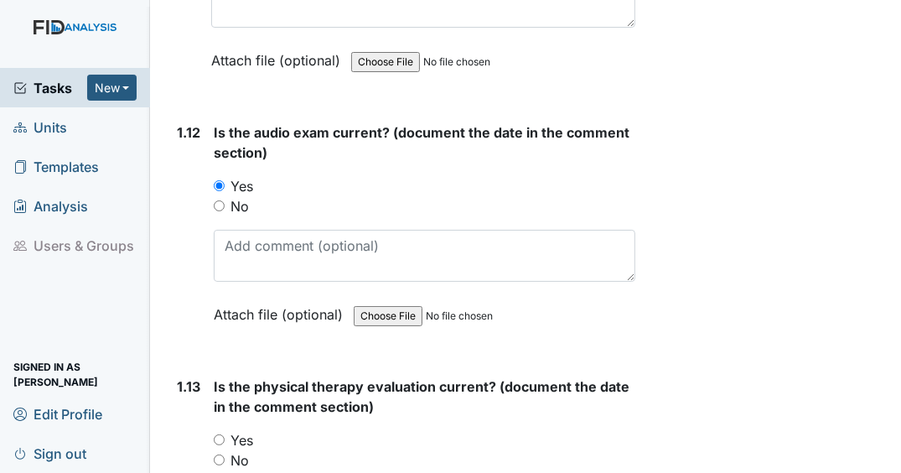
scroll to position [3217, 0]
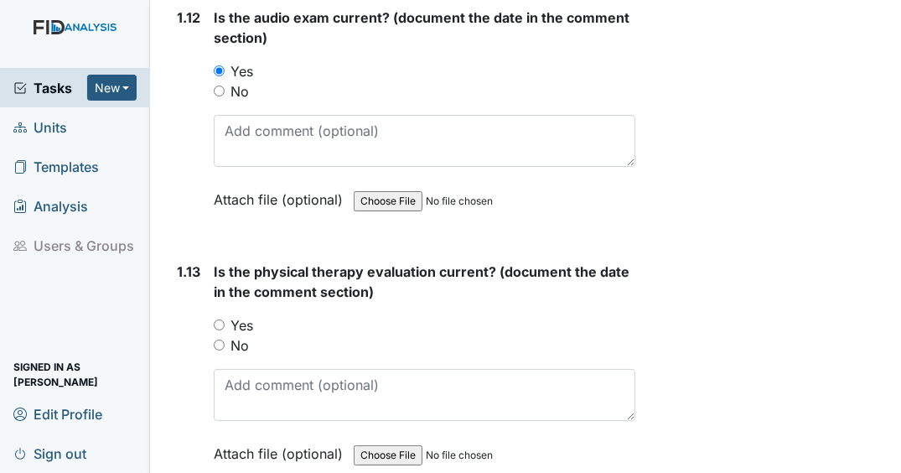
click at [219, 326] on input "Yes" at bounding box center [219, 324] width 11 height 11
radio input "true"
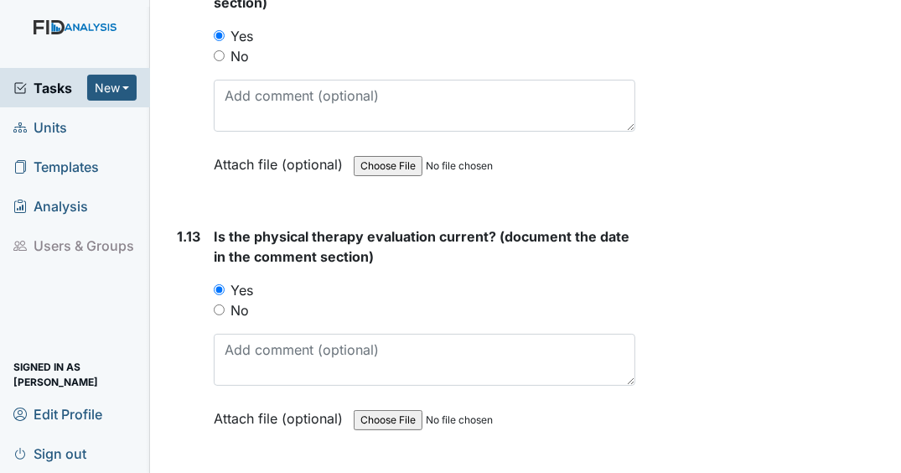
scroll to position [3418, 0]
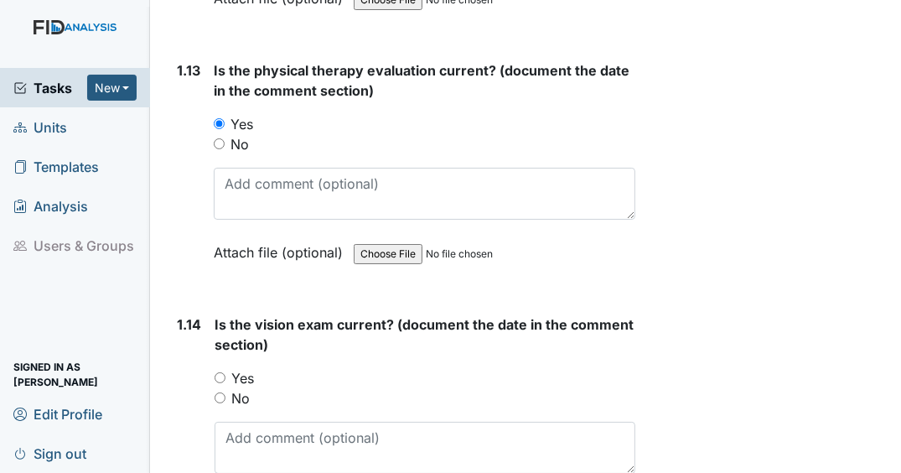
click at [219, 381] on input "Yes" at bounding box center [219, 377] width 11 height 11
radio input "true"
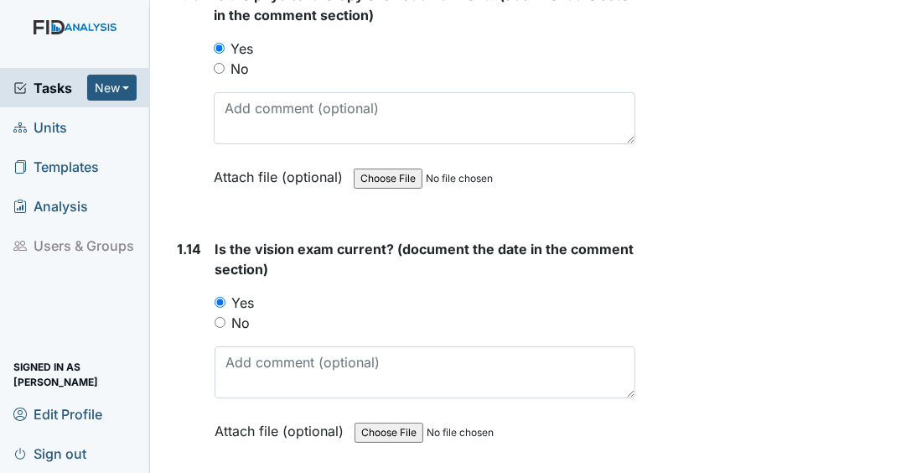
scroll to position [3686, 0]
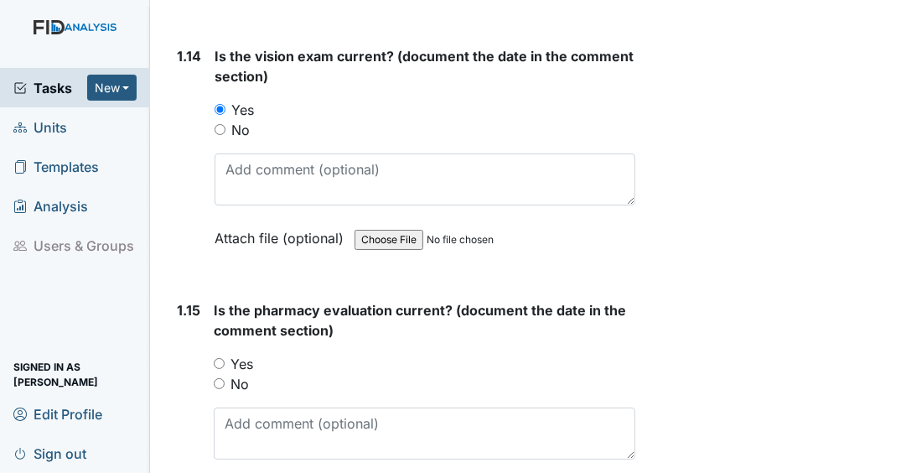
drag, startPoint x: 220, startPoint y: 365, endPoint x: 235, endPoint y: 359, distance: 16.2
click at [219, 366] on input "Yes" at bounding box center [219, 363] width 11 height 11
radio input "true"
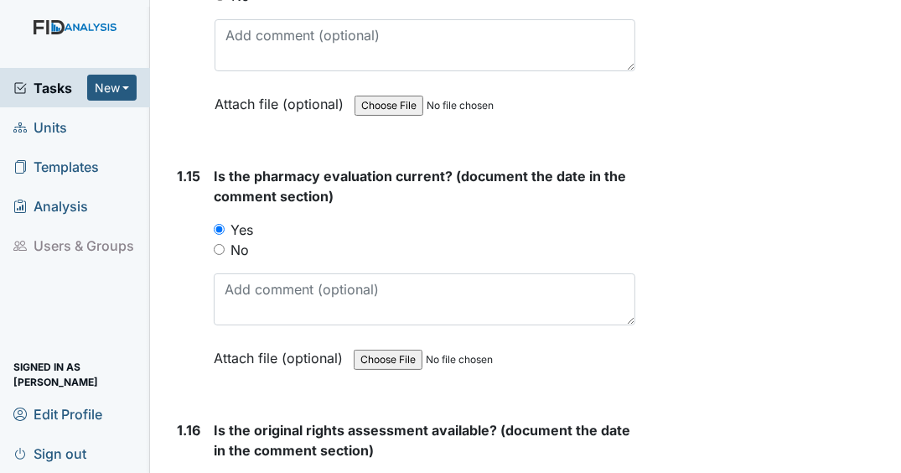
scroll to position [3954, 0]
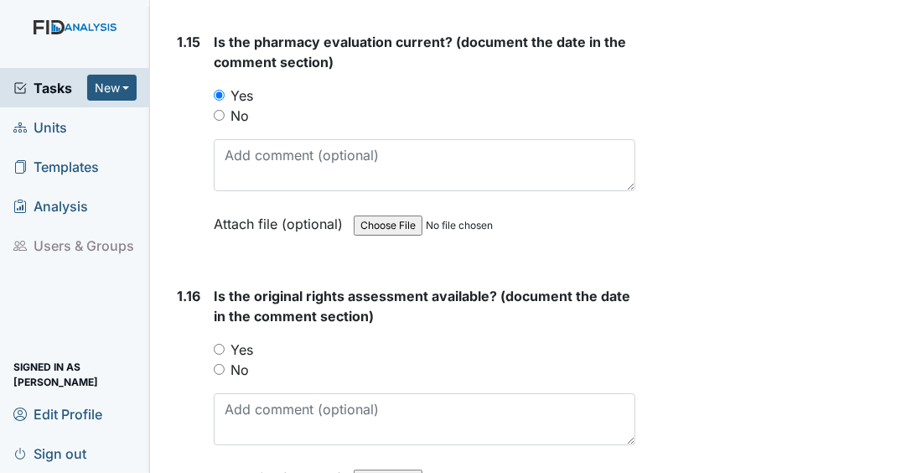
click at [219, 349] on input "Yes" at bounding box center [219, 348] width 11 height 11
radio input "true"
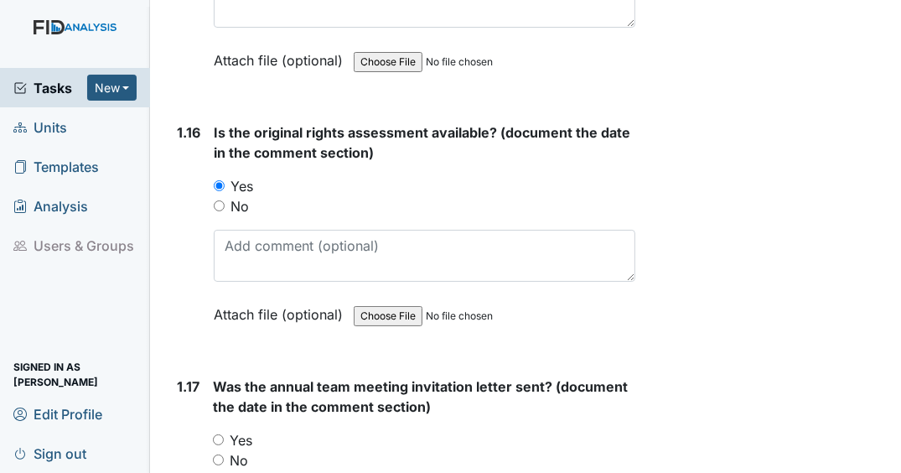
scroll to position [4155, 0]
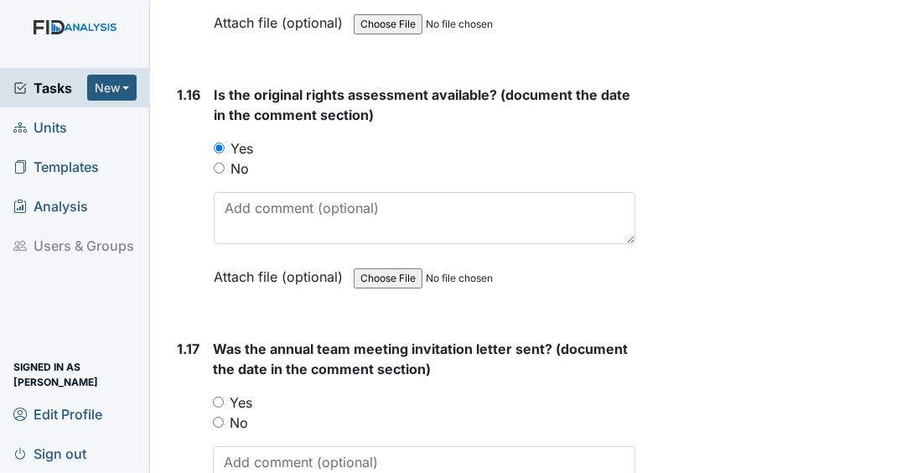
drag, startPoint x: 219, startPoint y: 419, endPoint x: 250, endPoint y: 372, distance: 56.7
click at [220, 417] on input "No" at bounding box center [218, 421] width 11 height 11
radio input "true"
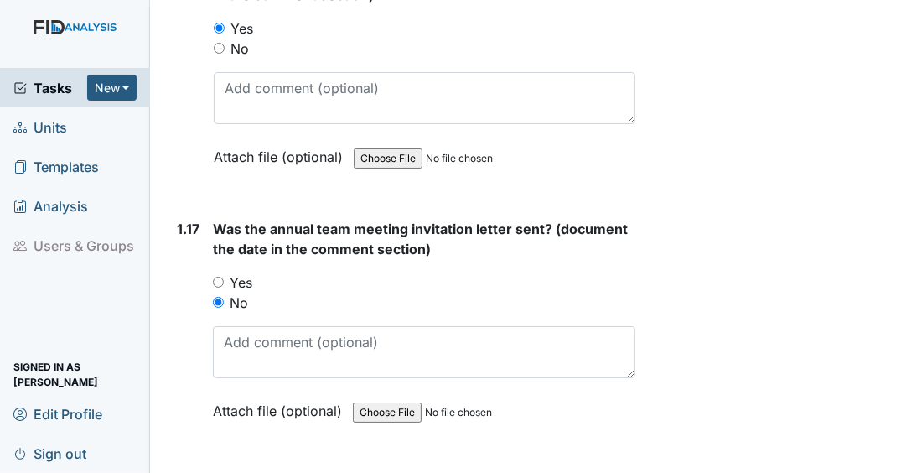
scroll to position [4423, 0]
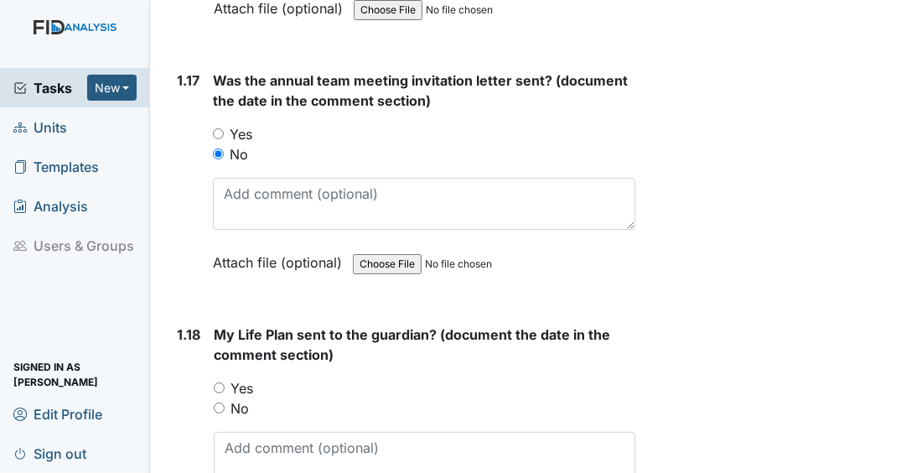
click at [218, 385] on input "Yes" at bounding box center [219, 387] width 11 height 11
radio input "true"
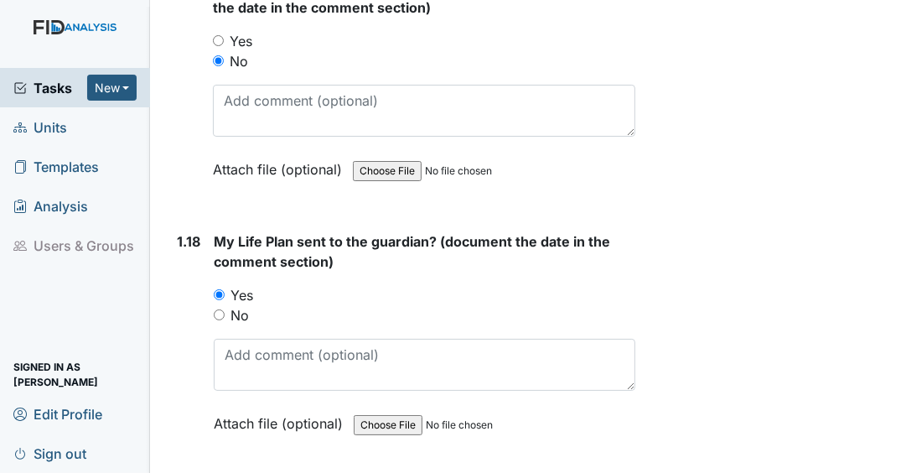
scroll to position [4621, 0]
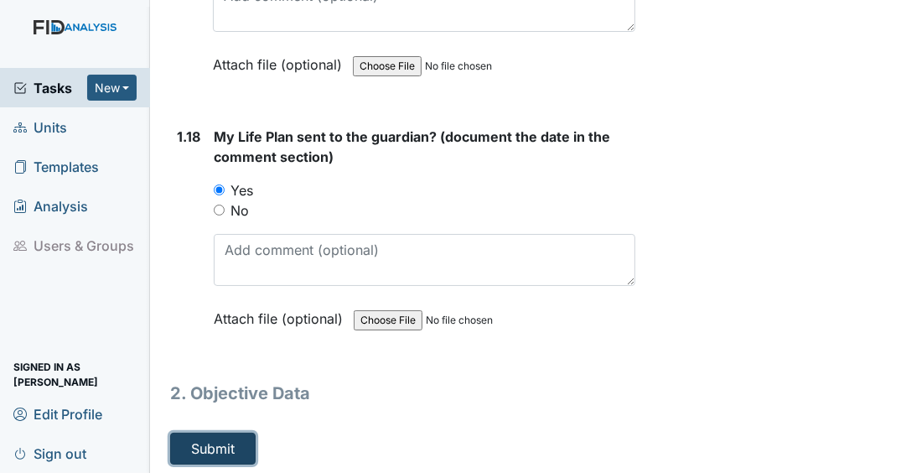
drag, startPoint x: 214, startPoint y: 439, endPoint x: 315, endPoint y: 379, distance: 117.2
click at [214, 439] on button "Submit" at bounding box center [212, 448] width 85 height 32
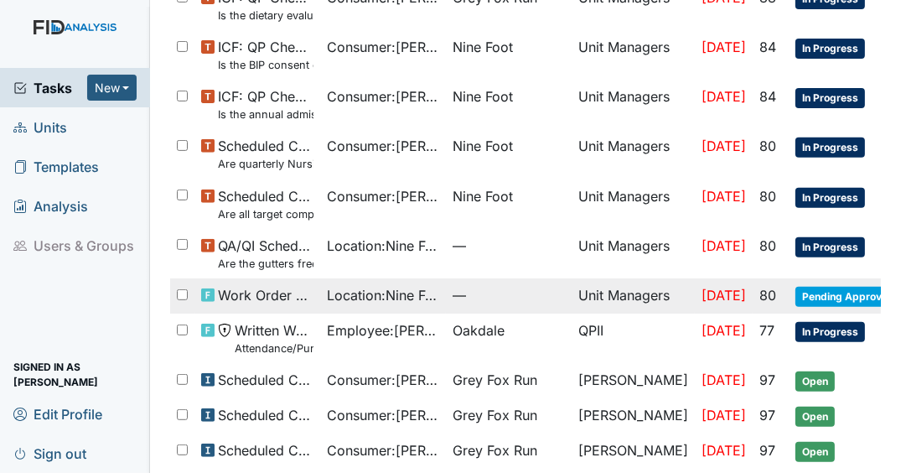
scroll to position [804, 0]
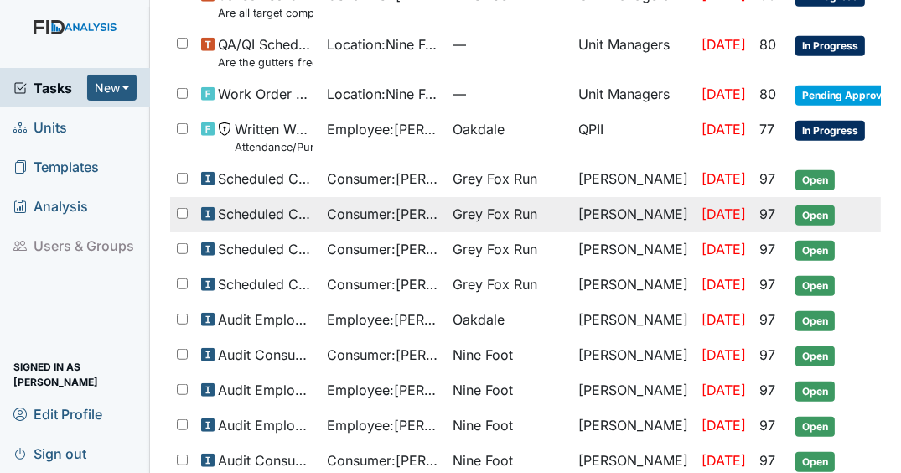
click at [617, 201] on td "[PERSON_NAME]" at bounding box center [632, 214] width 123 height 35
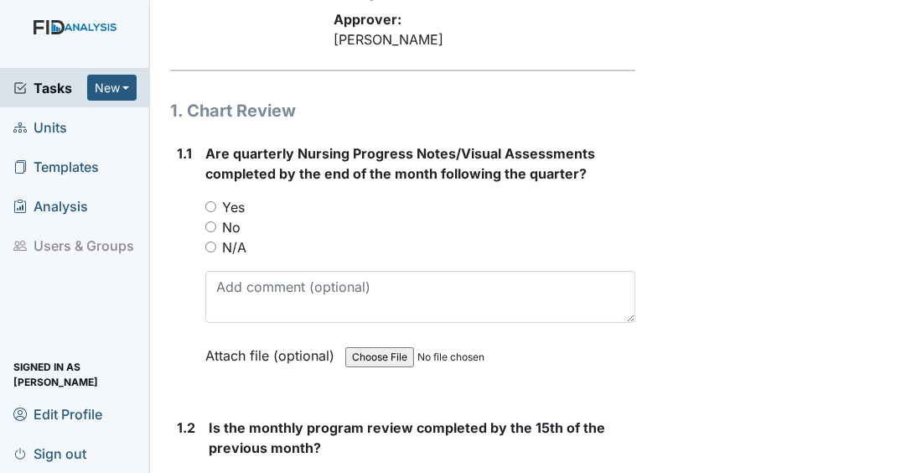
scroll to position [335, 0]
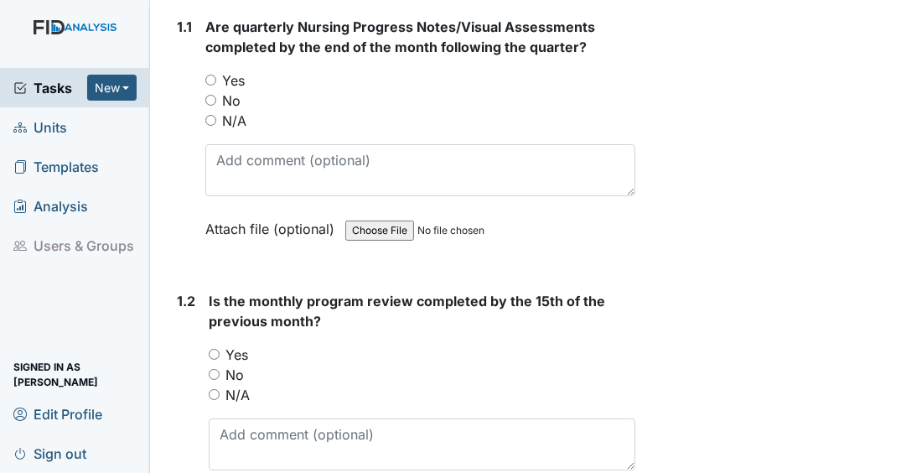
click at [212, 85] on input "Yes" at bounding box center [210, 80] width 11 height 11
radio input "true"
click at [214, 359] on input "Yes" at bounding box center [214, 354] width 11 height 11
radio input "true"
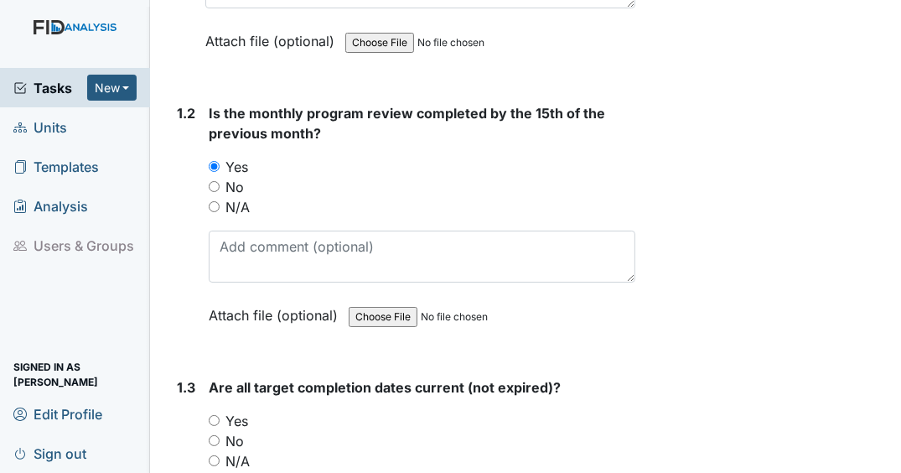
scroll to position [536, 0]
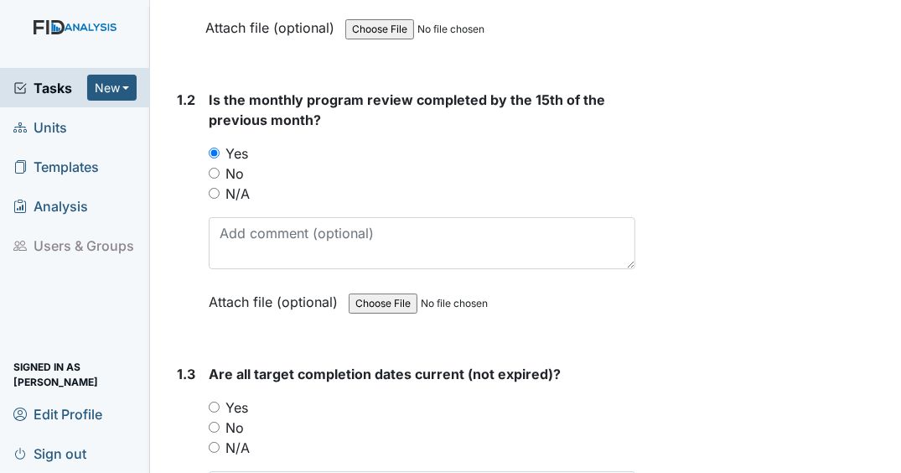
click at [214, 412] on input "Yes" at bounding box center [214, 406] width 11 height 11
radio input "true"
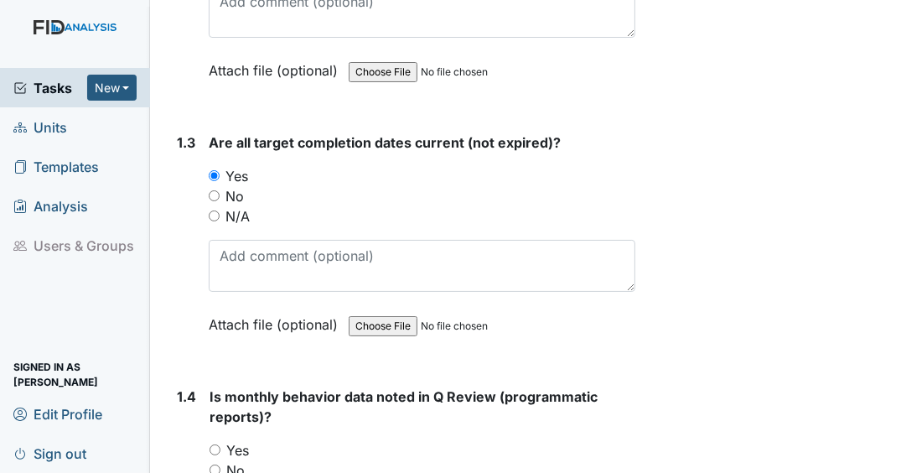
scroll to position [804, 0]
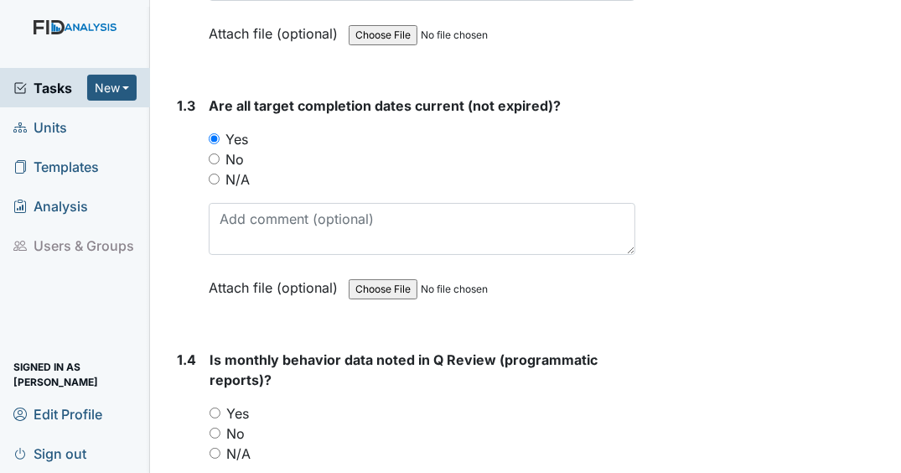
click at [214, 418] on input "Yes" at bounding box center [214, 412] width 11 height 11
radio input "true"
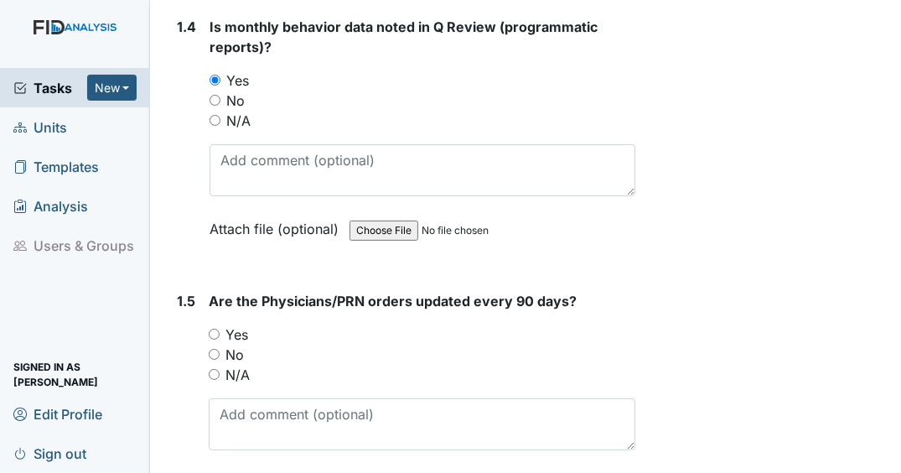
scroll to position [1139, 0]
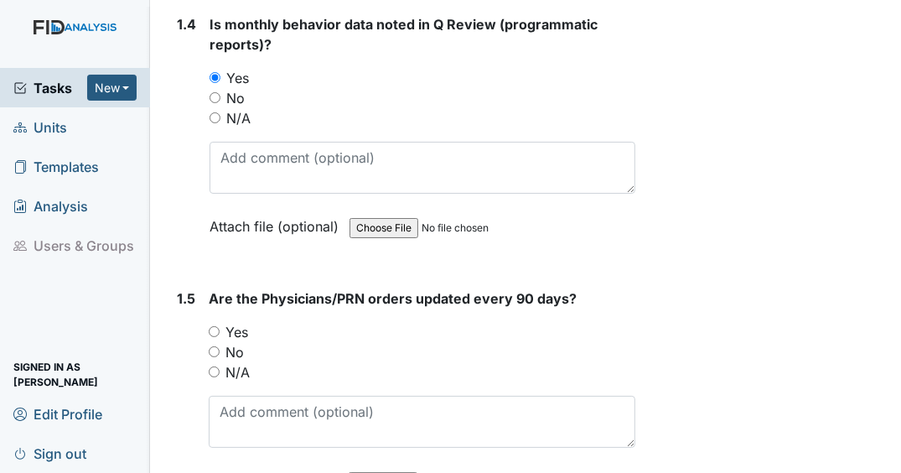
click at [214, 337] on input "Yes" at bounding box center [214, 331] width 11 height 11
radio input "true"
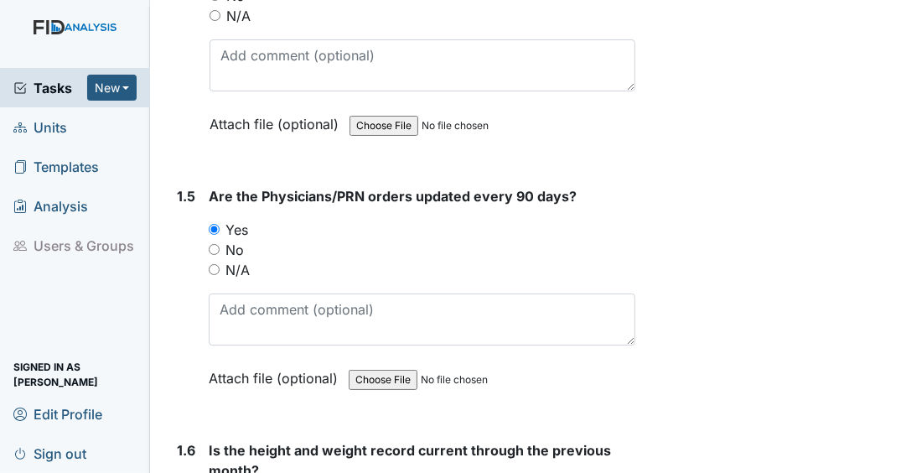
scroll to position [1474, 0]
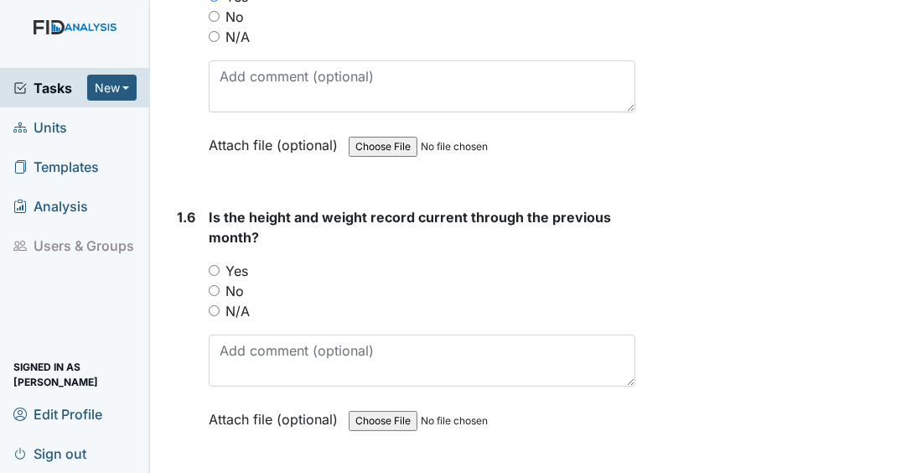
click at [213, 276] on input "Yes" at bounding box center [214, 270] width 11 height 11
radio input "true"
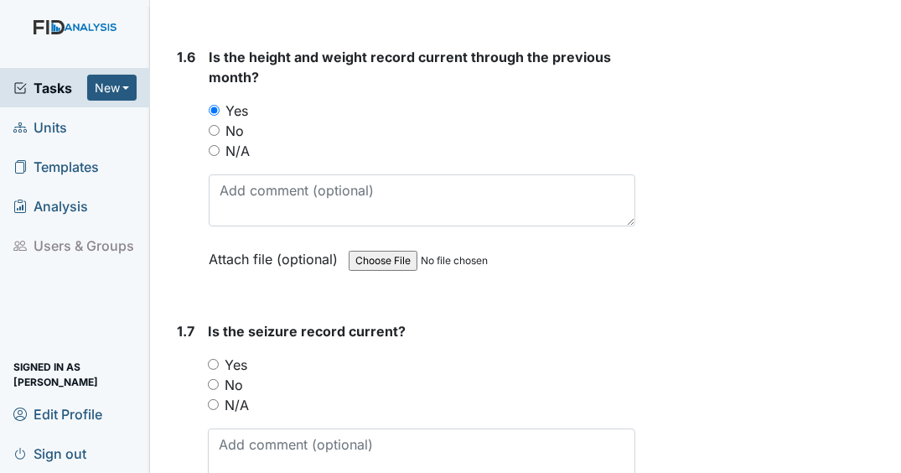
scroll to position [1810, 0]
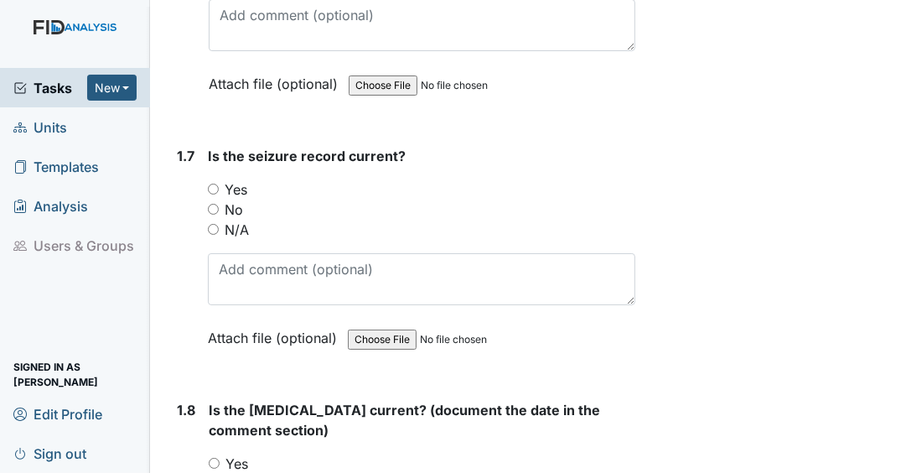
click at [209, 235] on input "N/A" at bounding box center [213, 229] width 11 height 11
radio input "true"
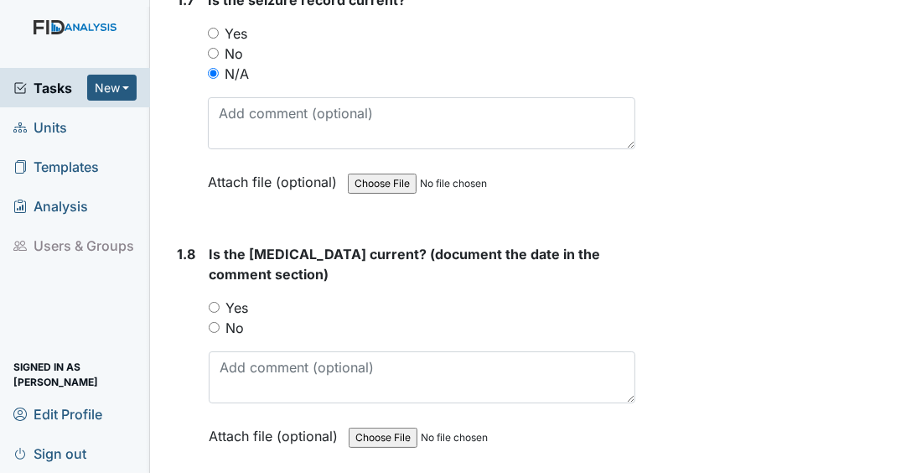
scroll to position [2011, 0]
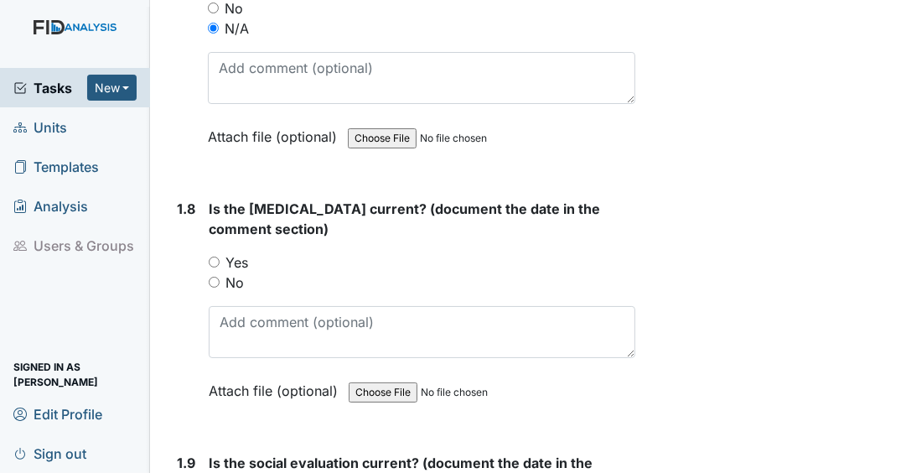
click at [211, 267] on input "Yes" at bounding box center [214, 261] width 11 height 11
radio input "true"
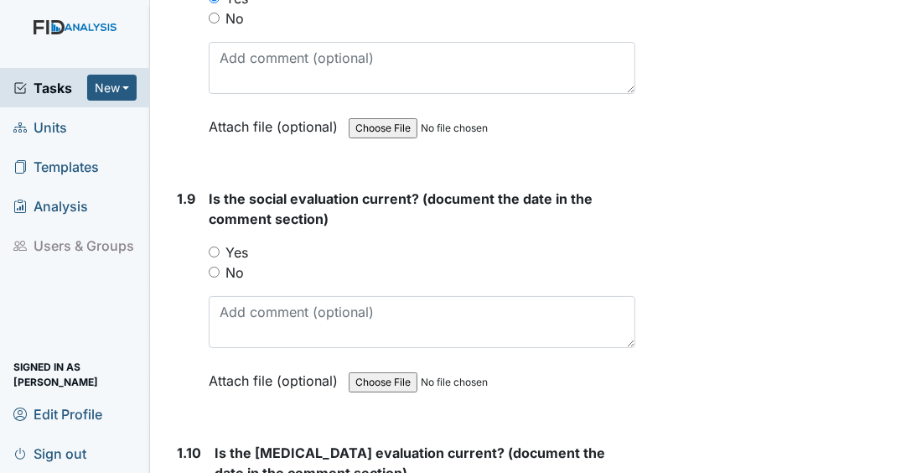
scroll to position [2279, 0]
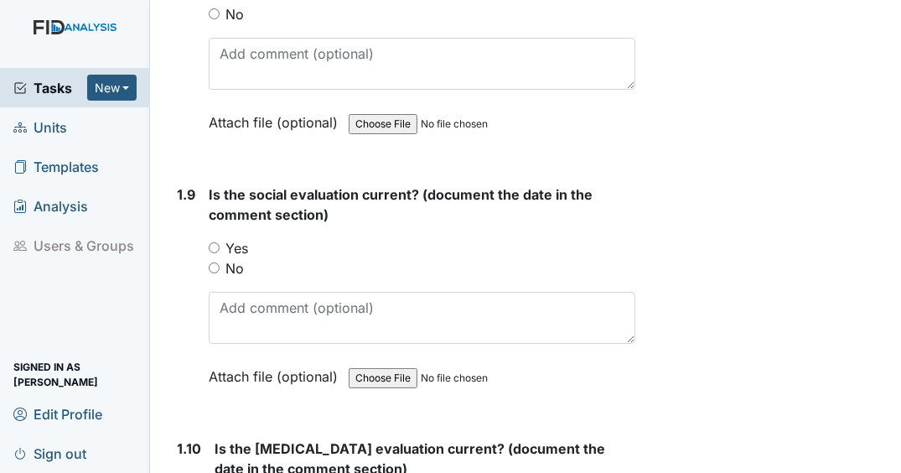
click at [215, 253] on input "Yes" at bounding box center [214, 247] width 11 height 11
radio input "true"
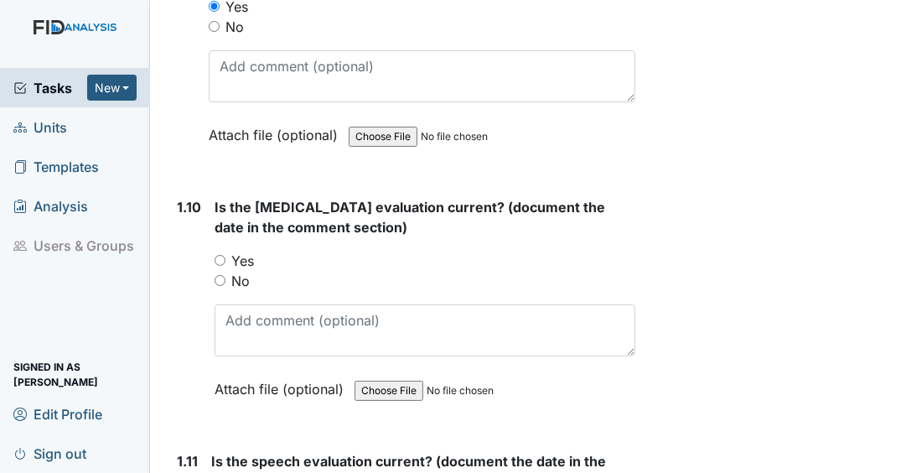
scroll to position [2547, 0]
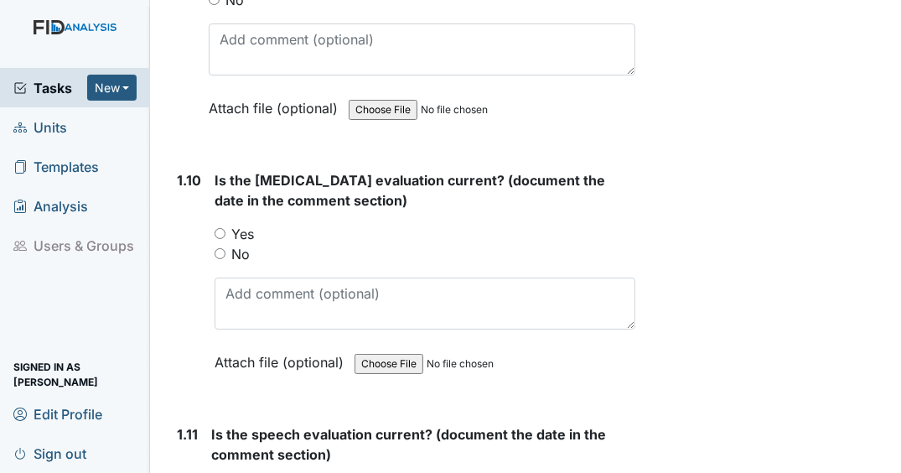
click at [219, 239] on input "Yes" at bounding box center [219, 233] width 11 height 11
radio input "true"
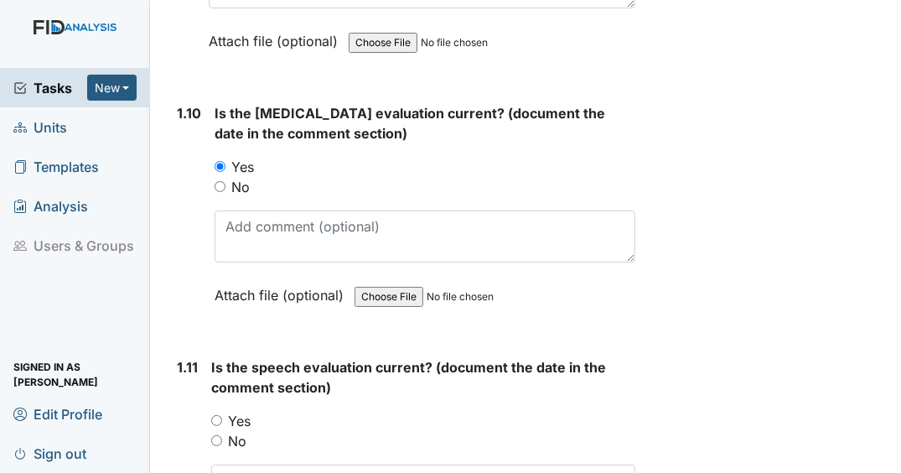
scroll to position [2748, 0]
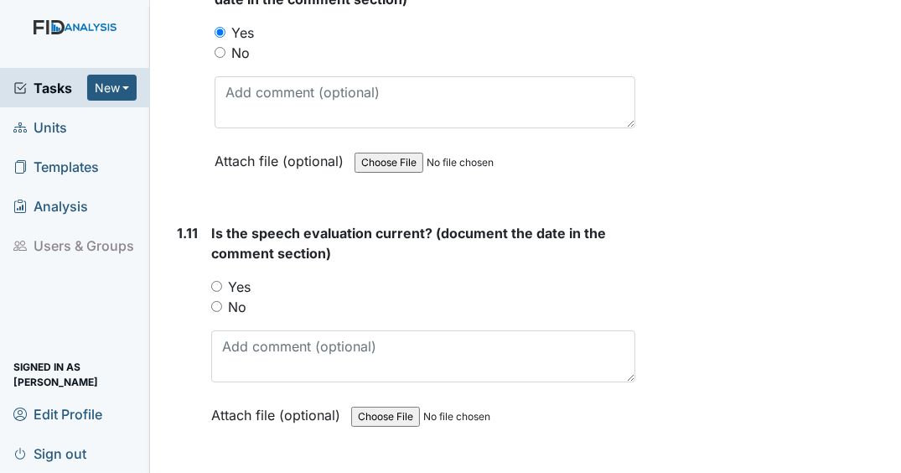
click at [216, 291] on input "Yes" at bounding box center [216, 286] width 11 height 11
radio input "true"
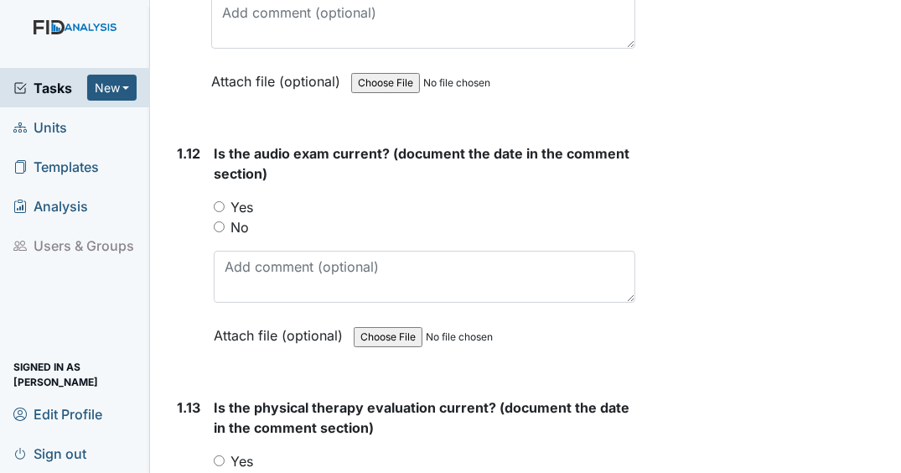
scroll to position [3083, 0]
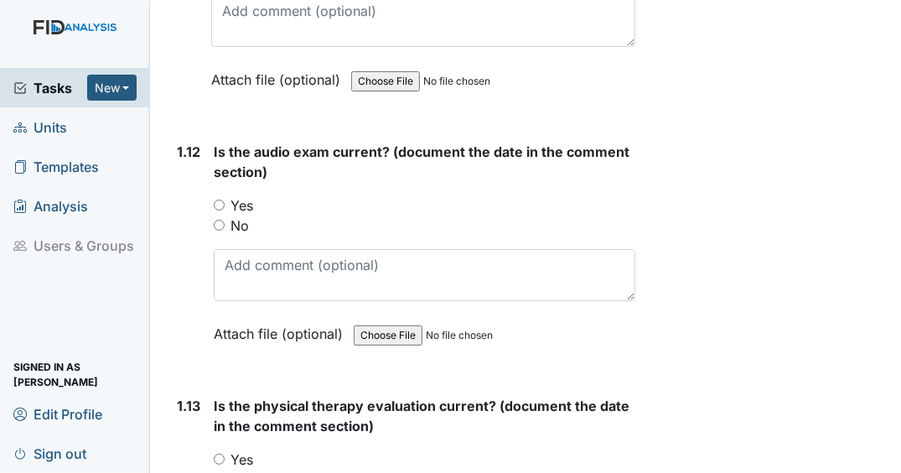
click at [220, 209] on input "Yes" at bounding box center [219, 204] width 11 height 11
radio input "true"
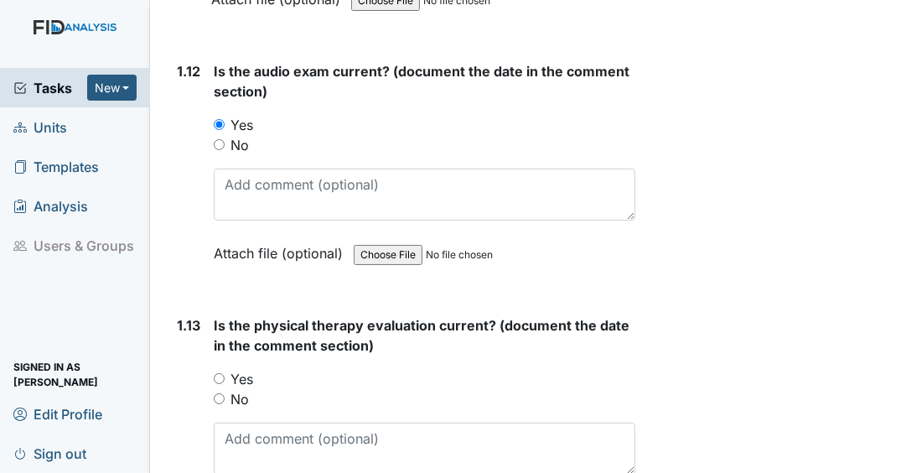
scroll to position [3284, 0]
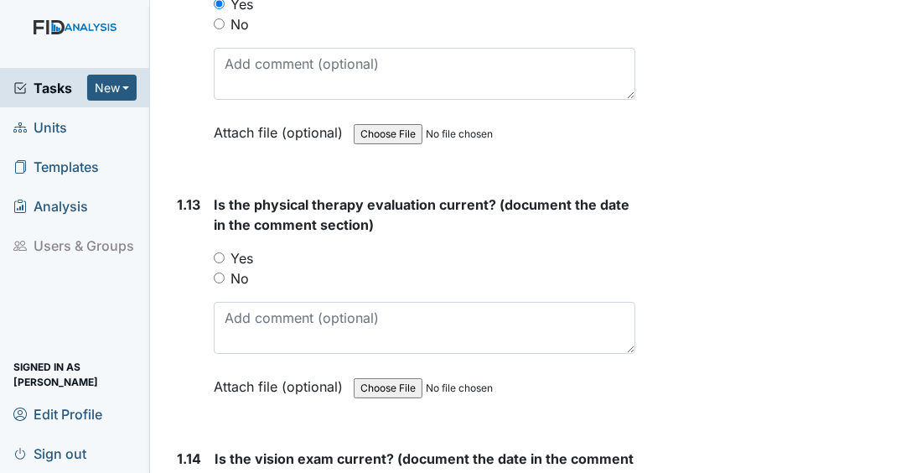
click at [220, 262] on input "Yes" at bounding box center [219, 257] width 11 height 11
radio input "true"
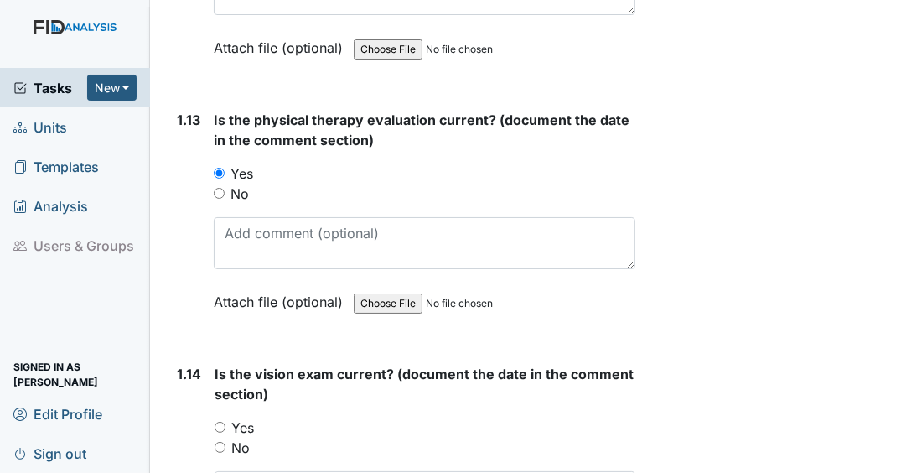
scroll to position [3485, 0]
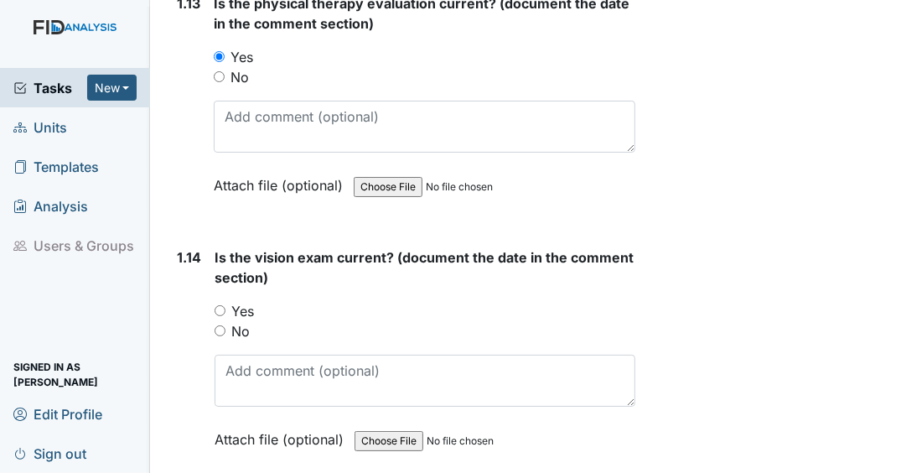
click at [217, 314] on input "Yes" at bounding box center [219, 310] width 11 height 11
radio input "true"
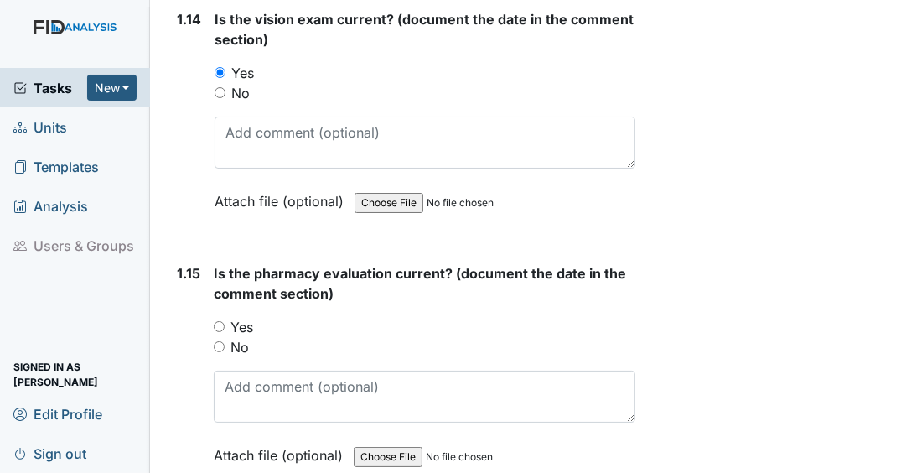
scroll to position [3753, 0]
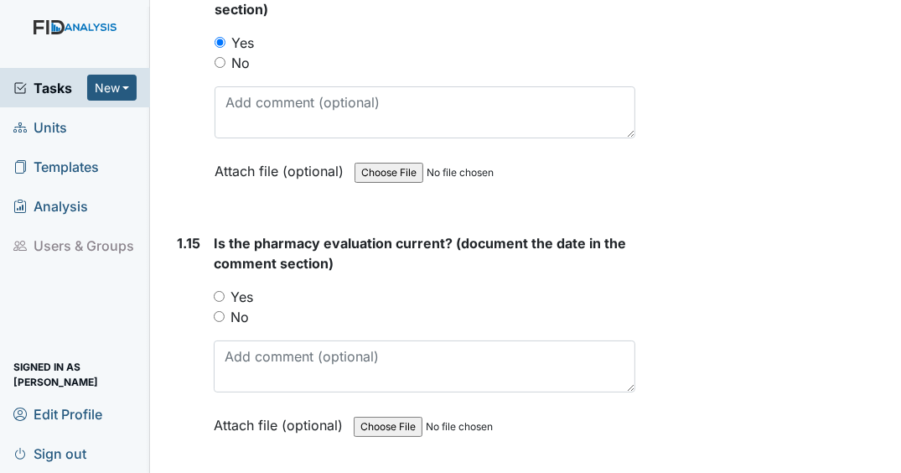
click at [219, 296] on input "Yes" at bounding box center [219, 296] width 11 height 11
radio input "true"
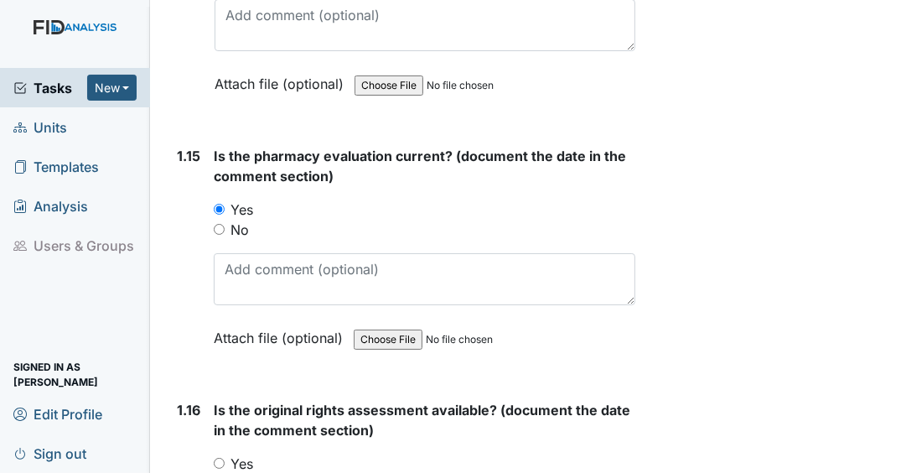
scroll to position [4021, 0]
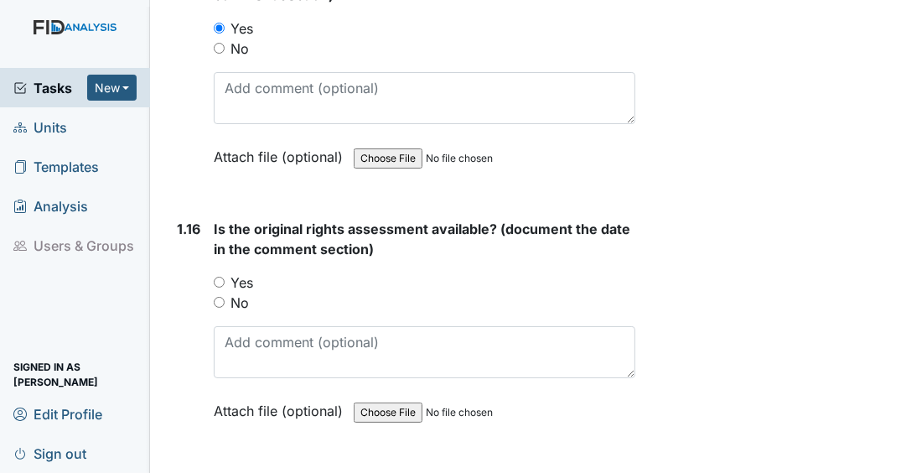
click at [220, 289] on div "Yes" at bounding box center [424, 282] width 421 height 20
click at [217, 284] on input "Yes" at bounding box center [219, 281] width 11 height 11
radio input "true"
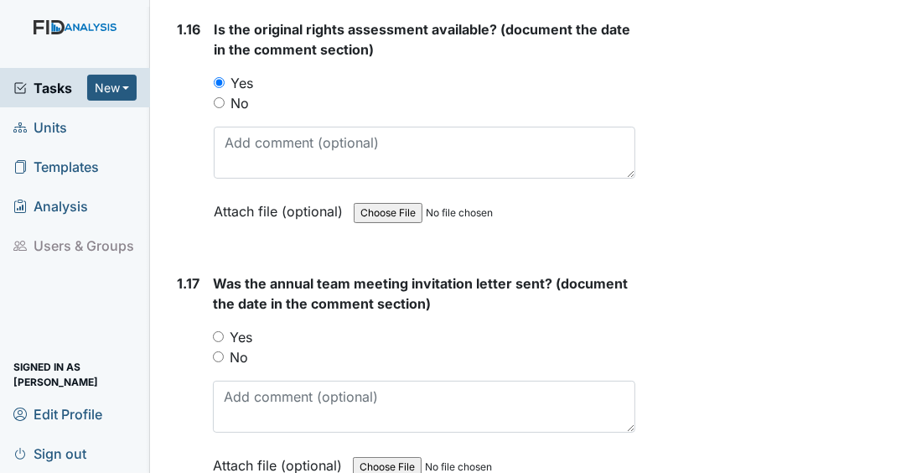
scroll to position [4222, 0]
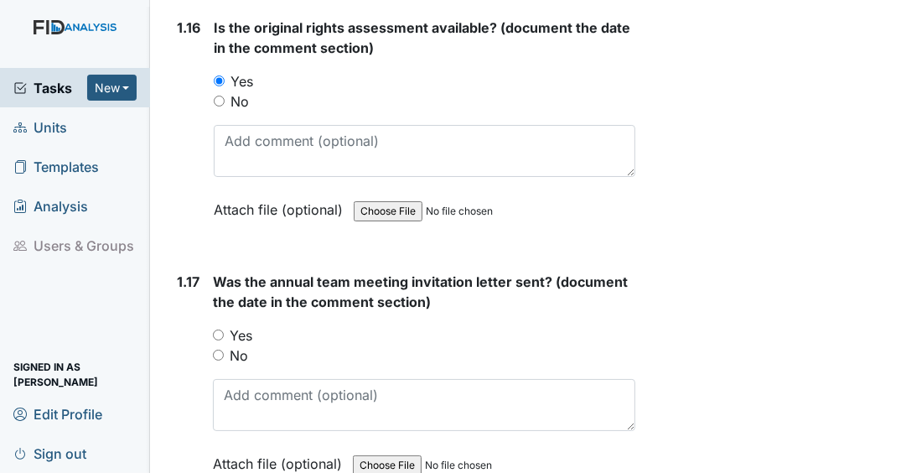
click at [219, 336] on input "Yes" at bounding box center [218, 334] width 11 height 11
radio input "true"
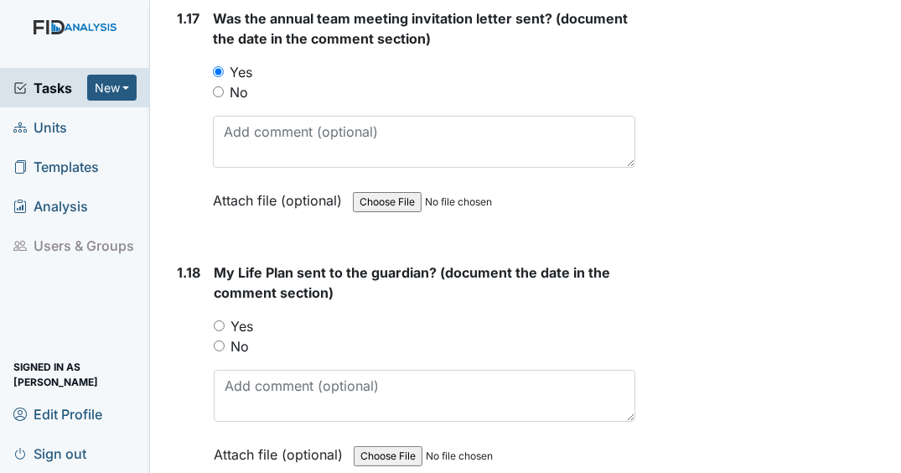
scroll to position [4490, 0]
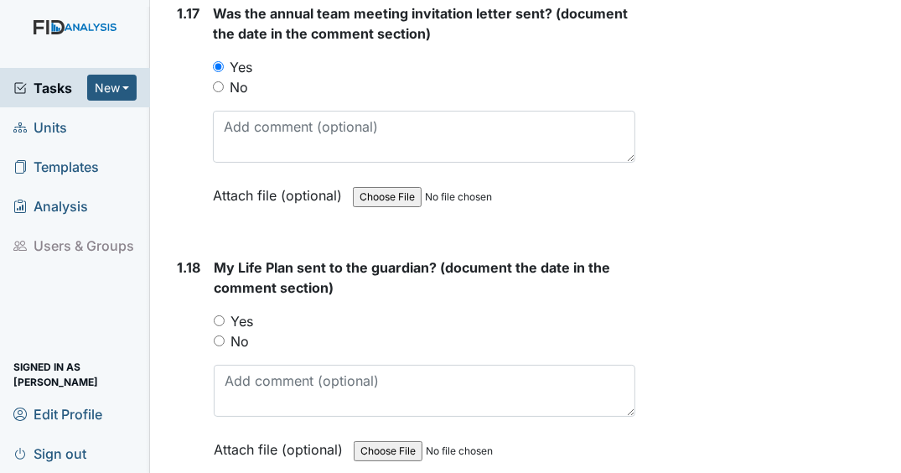
click at [219, 318] on input "Yes" at bounding box center [219, 320] width 11 height 11
radio input "true"
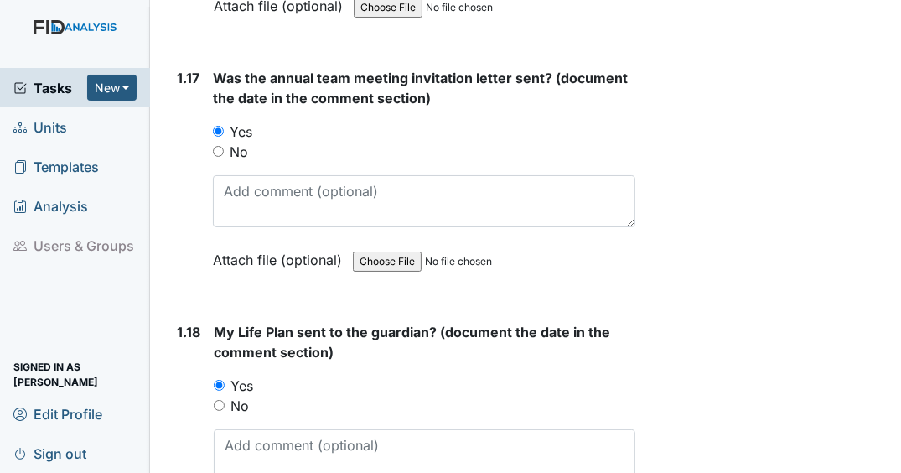
scroll to position [4420, 0]
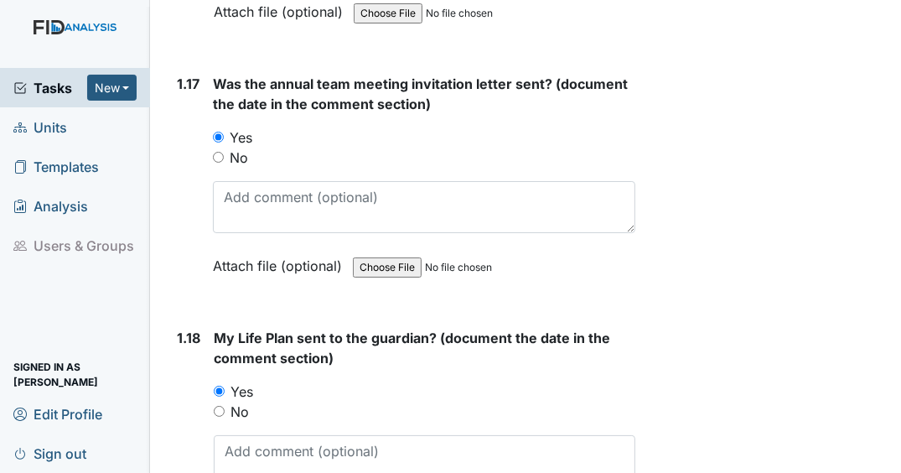
click at [219, 156] on input "No" at bounding box center [218, 157] width 11 height 11
radio input "true"
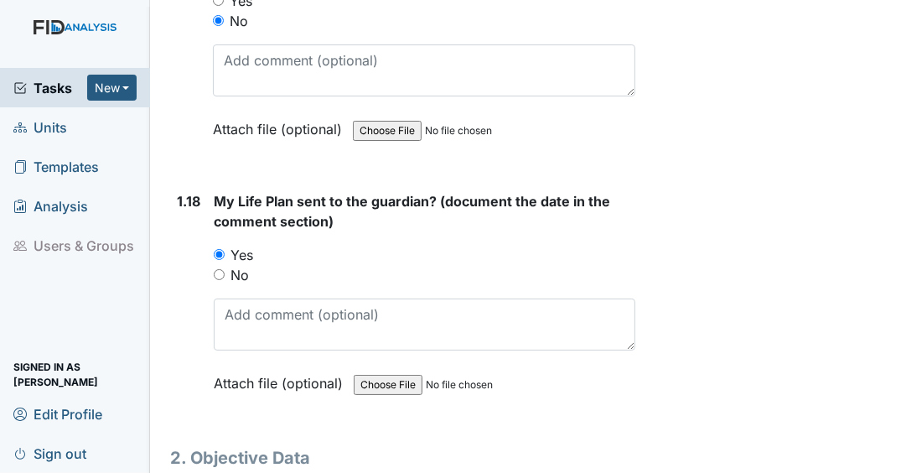
scroll to position [4621, 0]
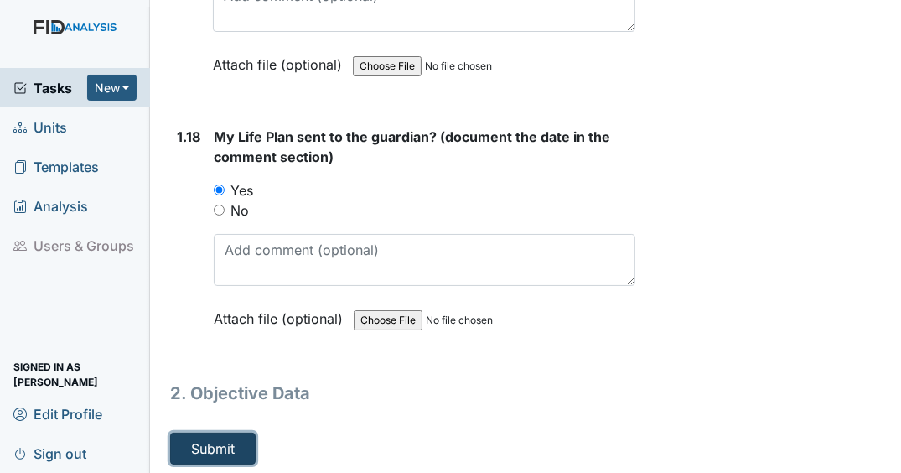
click at [218, 435] on button "Submit" at bounding box center [212, 448] width 85 height 32
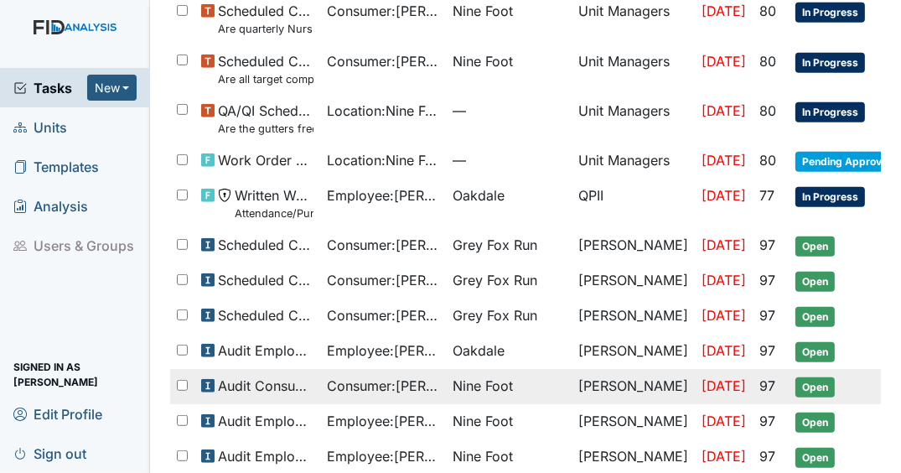
scroll to position [804, 0]
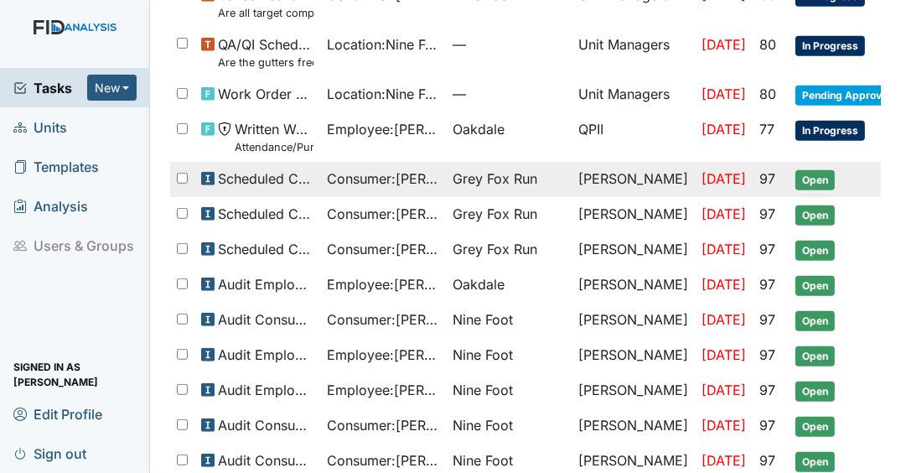
click at [812, 170] on span "Open" at bounding box center [814, 180] width 39 height 20
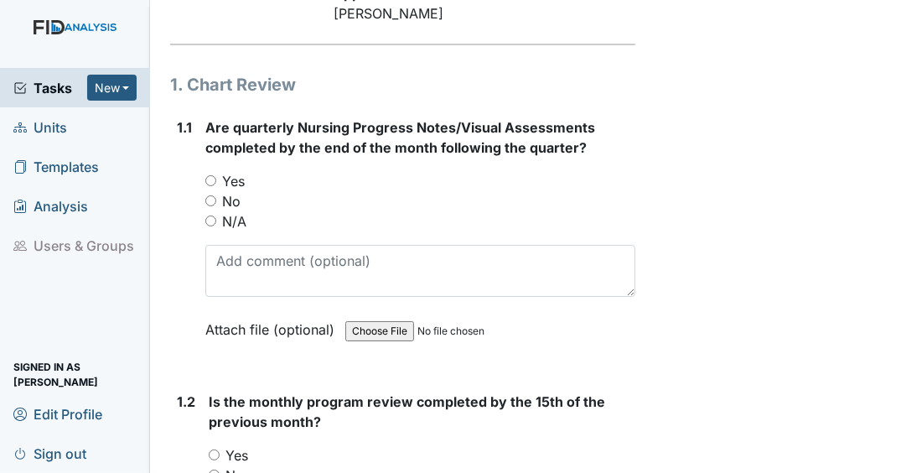
scroll to position [268, 0]
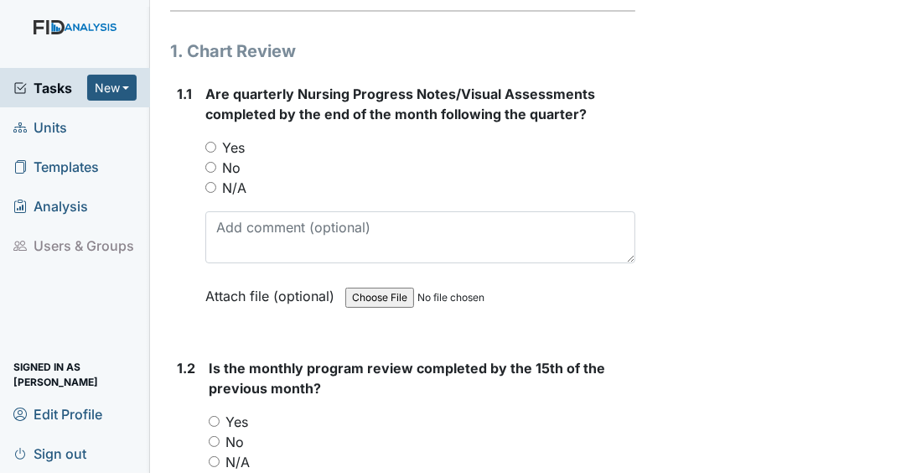
click at [214, 152] on input "Yes" at bounding box center [210, 147] width 11 height 11
radio input "true"
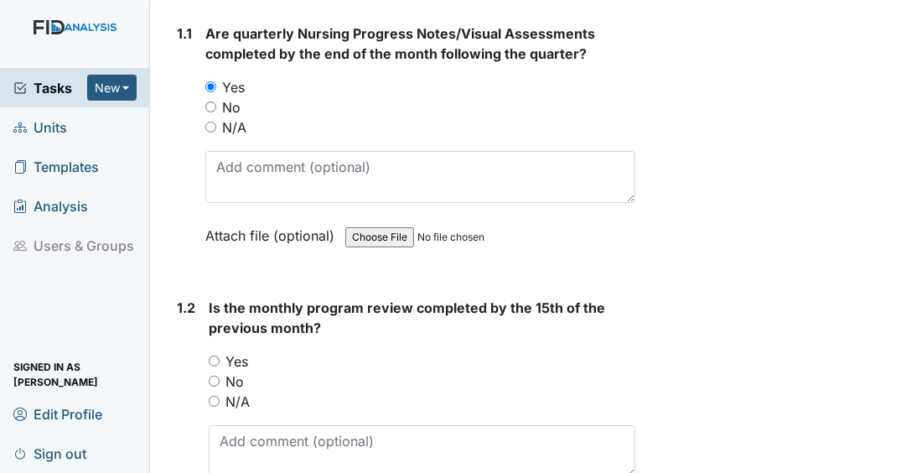
scroll to position [402, 0]
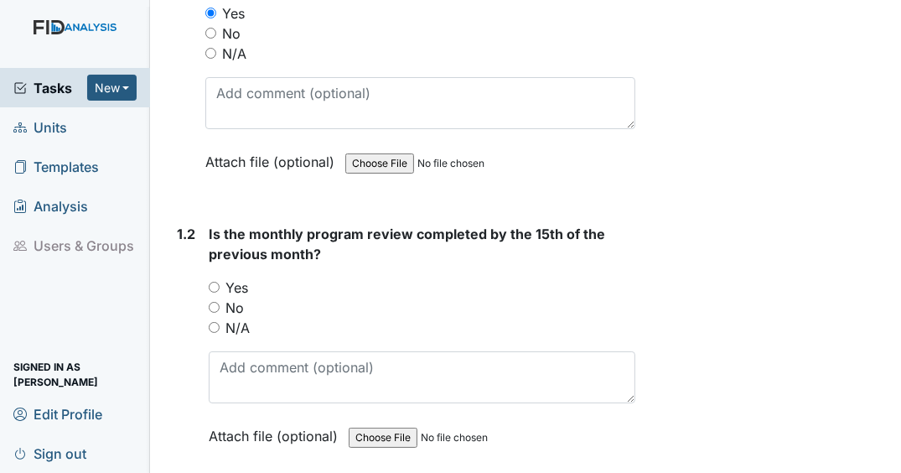
click at [217, 292] on input "Yes" at bounding box center [214, 286] width 11 height 11
radio input "true"
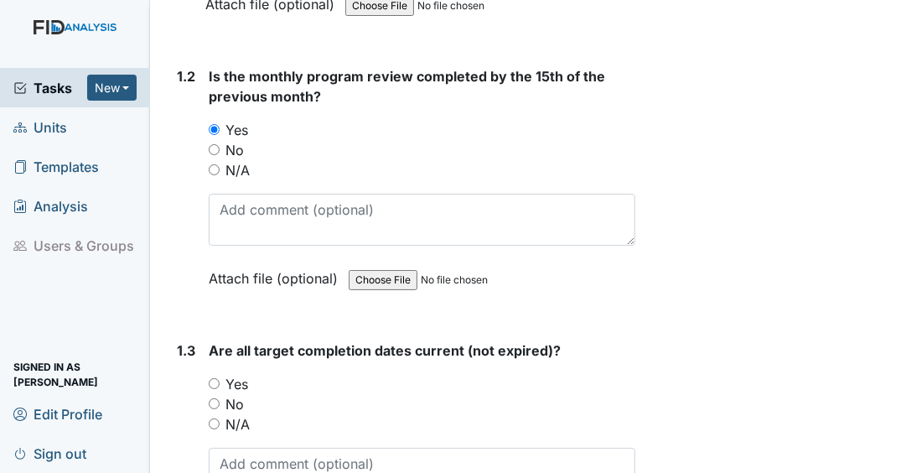
scroll to position [603, 0]
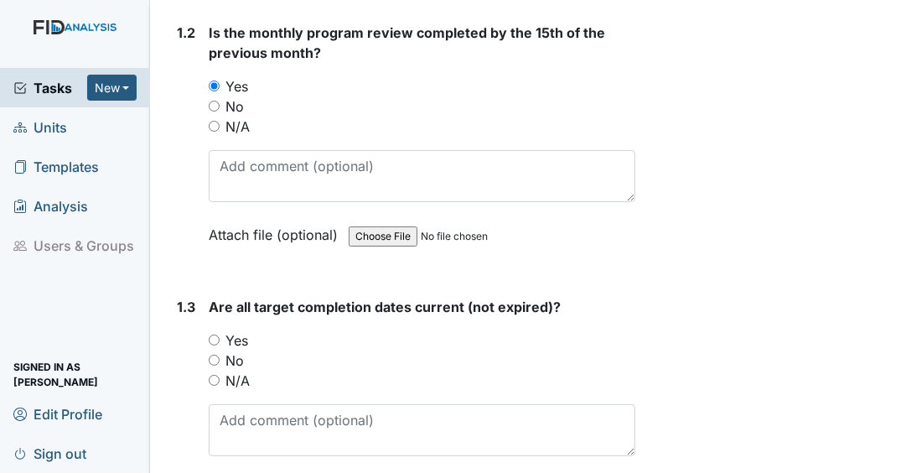
click at [214, 365] on input "No" at bounding box center [214, 359] width 11 height 11
radio input "true"
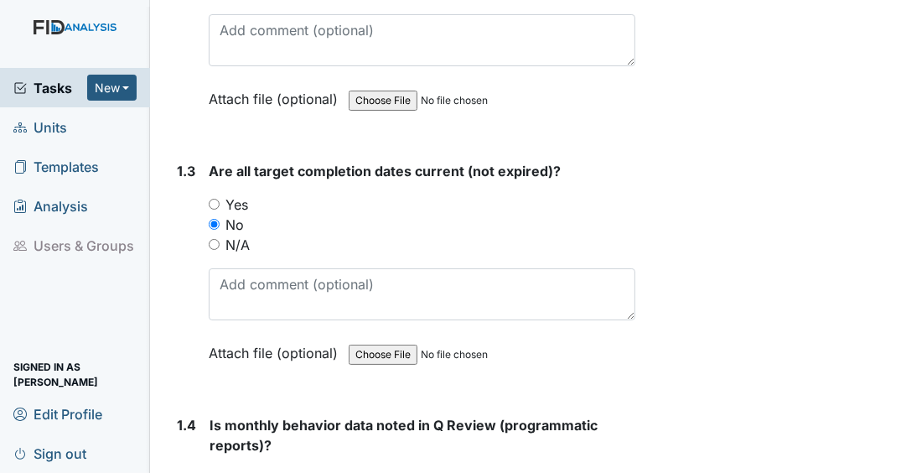
scroll to position [938, 0]
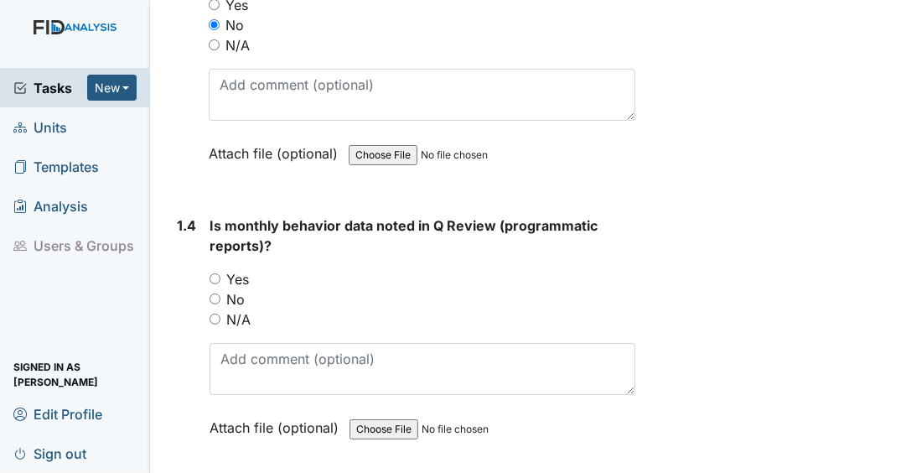
click at [215, 284] on input "Yes" at bounding box center [214, 278] width 11 height 11
radio input "true"
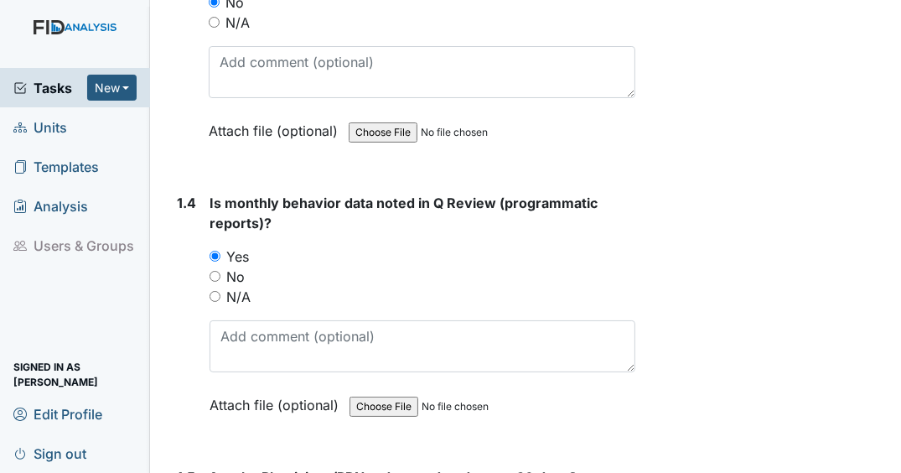
scroll to position [1139, 0]
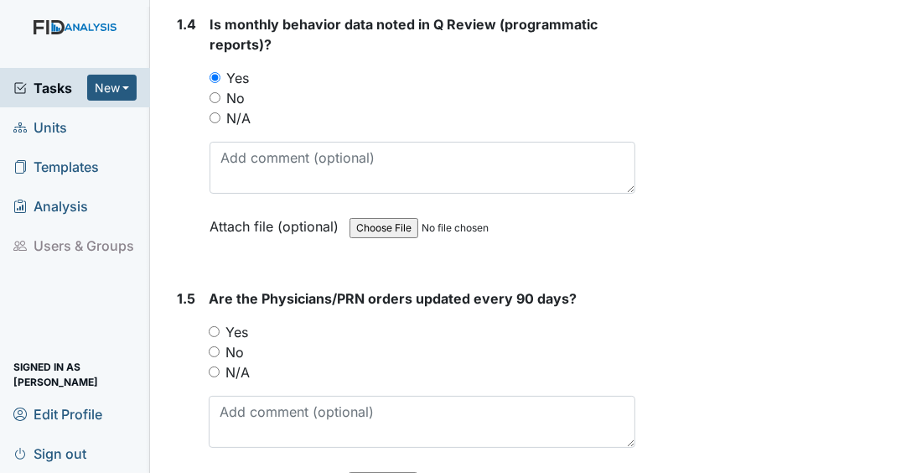
click at [214, 337] on input "Yes" at bounding box center [214, 331] width 11 height 11
radio input "true"
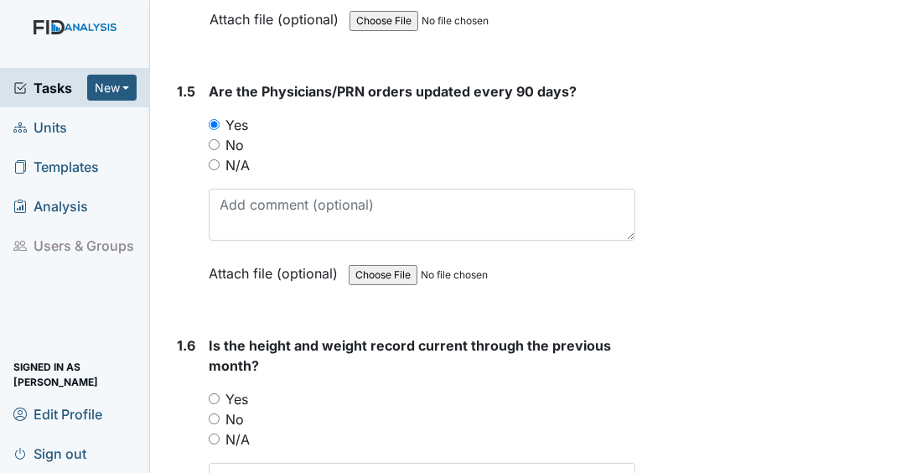
scroll to position [1407, 0]
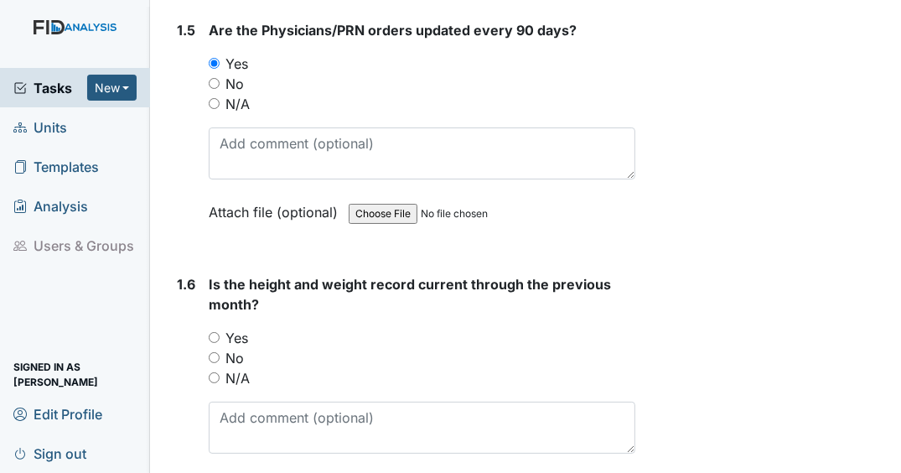
click at [215, 343] on input "Yes" at bounding box center [214, 337] width 11 height 11
radio input "true"
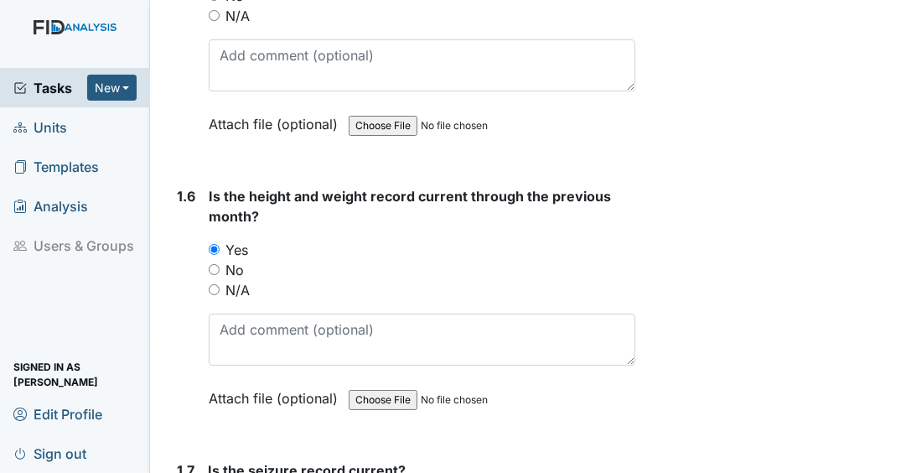
scroll to position [1676, 0]
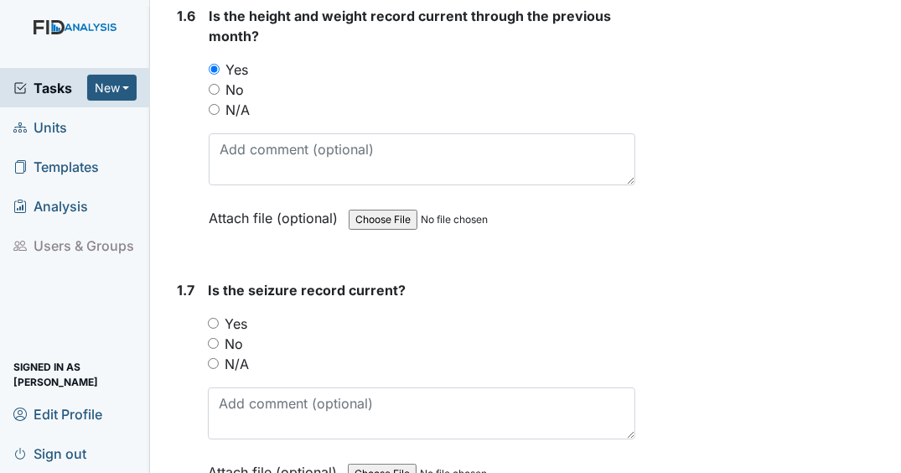
click at [214, 369] on input "N/A" at bounding box center [213, 363] width 11 height 11
radio input "true"
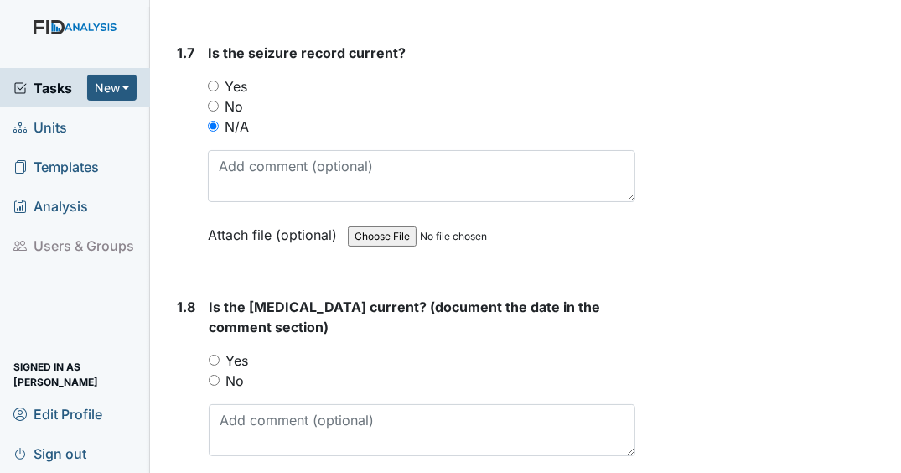
scroll to position [1944, 0]
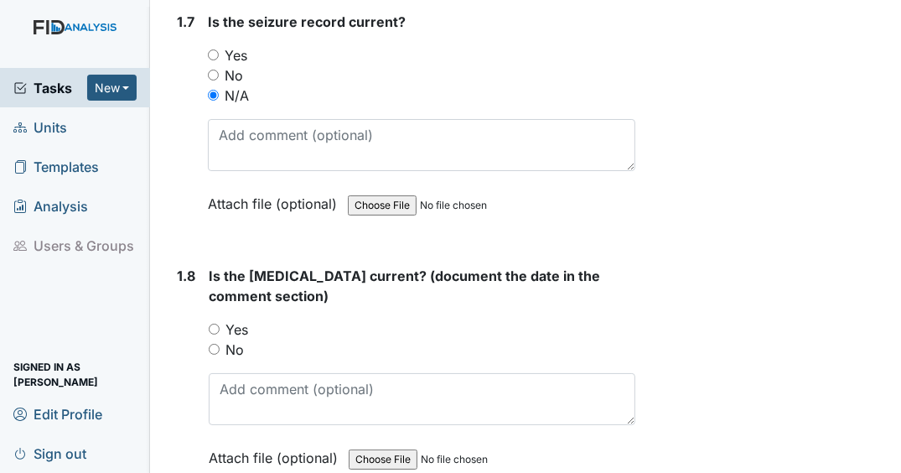
drag, startPoint x: 215, startPoint y: 338, endPoint x: 230, endPoint y: 335, distance: 15.4
click at [215, 334] on input "Yes" at bounding box center [214, 328] width 11 height 11
radio input "true"
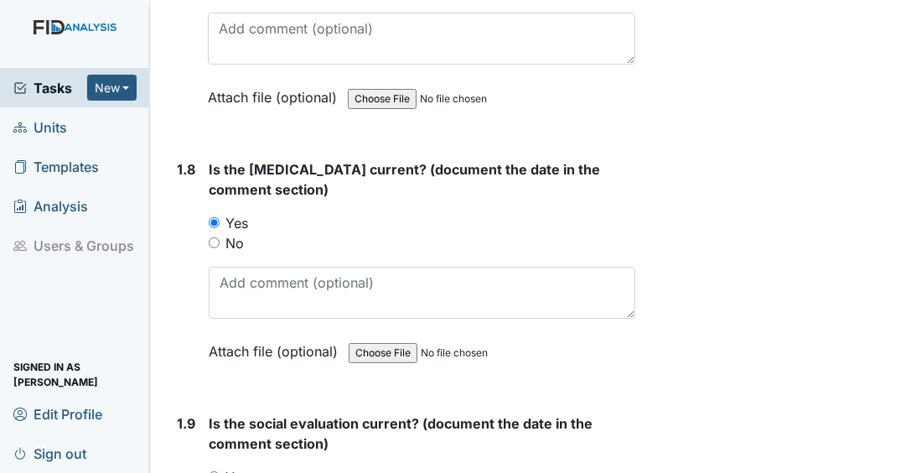
scroll to position [2212, 0]
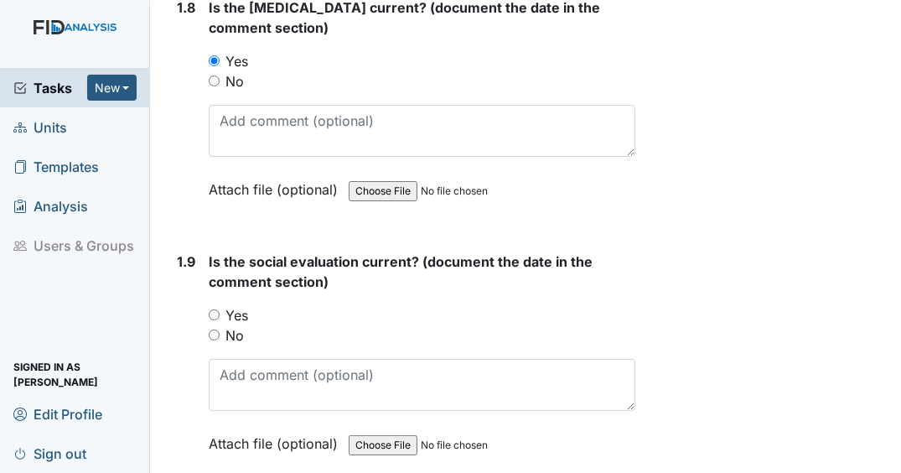
click at [214, 320] on input "Yes" at bounding box center [214, 314] width 11 height 11
radio input "true"
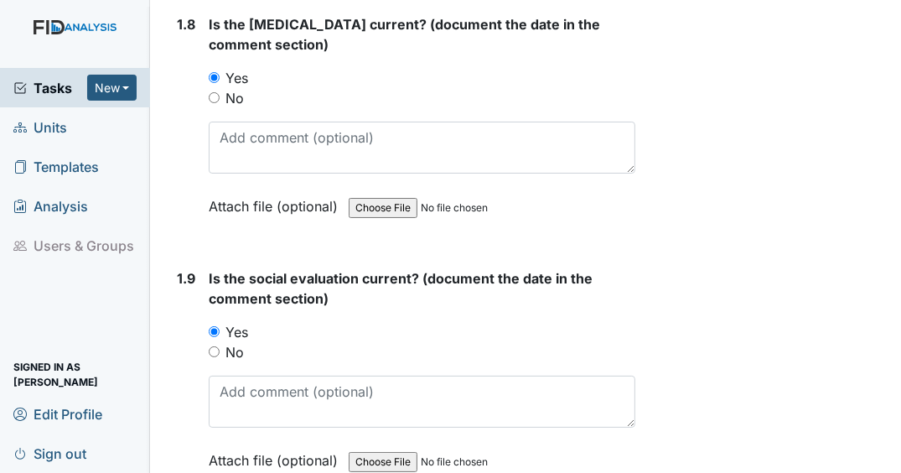
scroll to position [2346, 0]
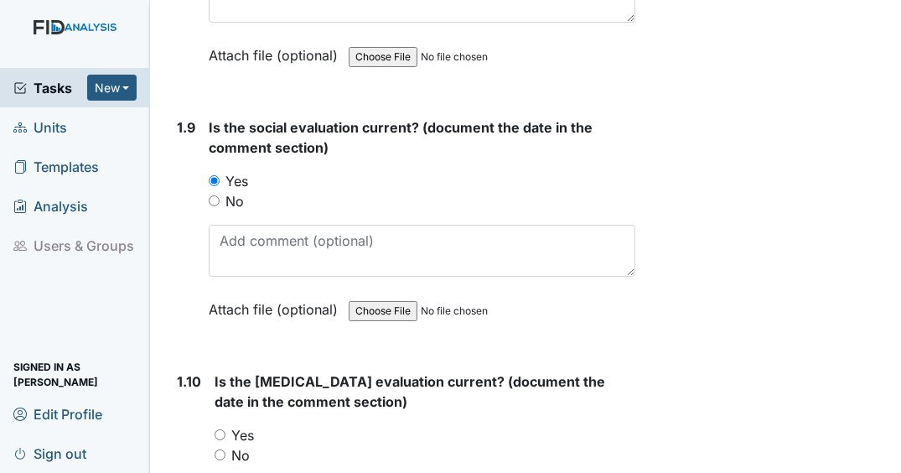
click at [222, 438] on input "Yes" at bounding box center [219, 434] width 11 height 11
radio input "true"
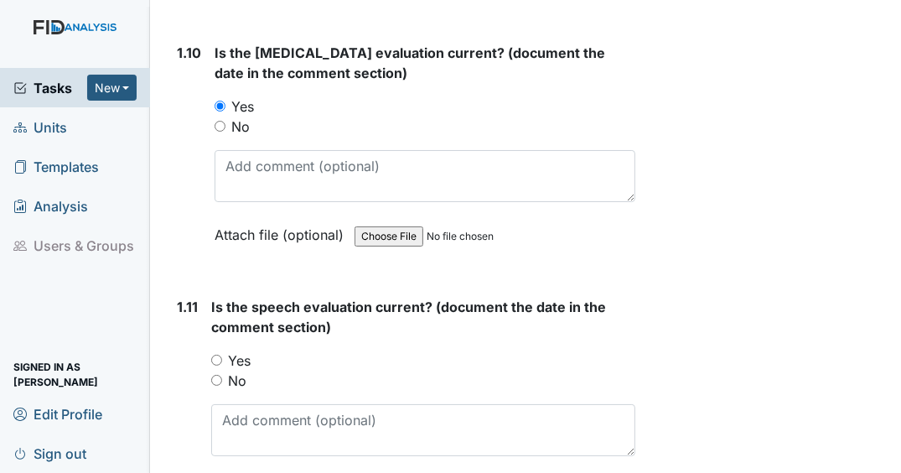
scroll to position [2681, 0]
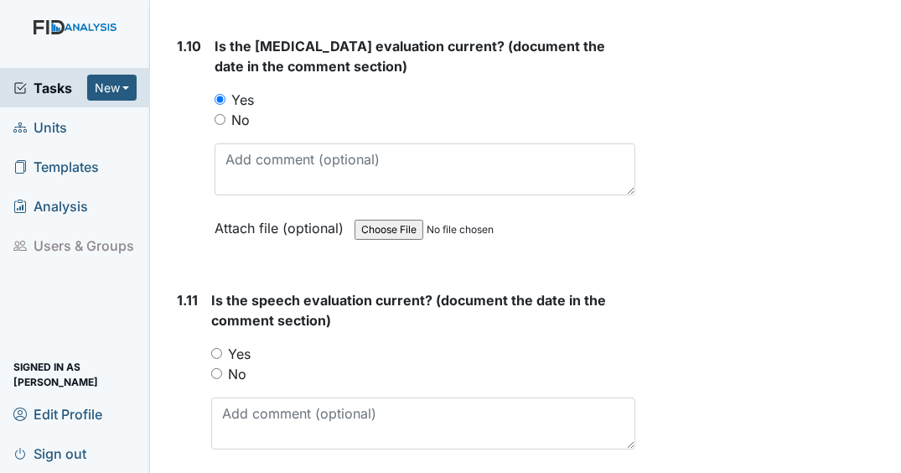
click at [216, 359] on input "Yes" at bounding box center [216, 353] width 11 height 11
radio input "true"
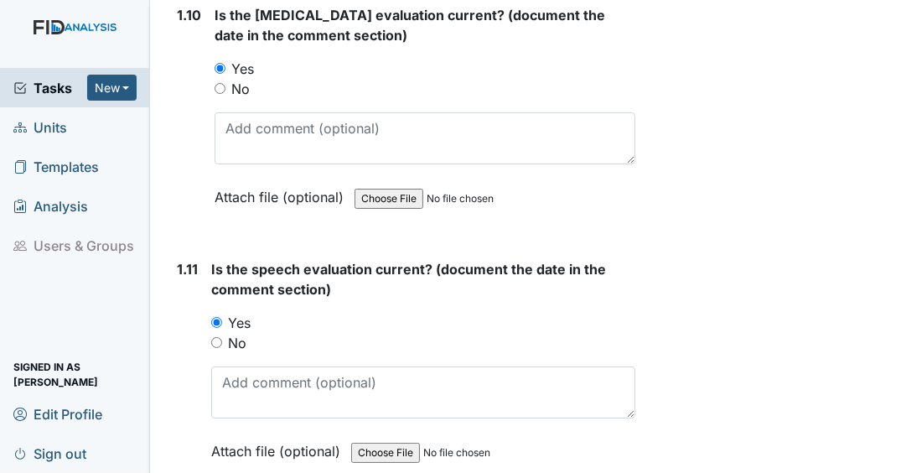
scroll to position [2949, 0]
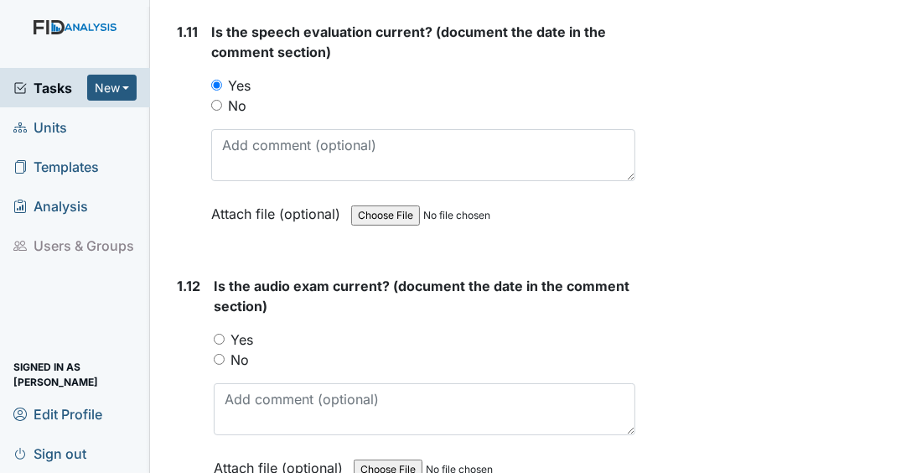
click at [219, 343] on input "Yes" at bounding box center [219, 338] width 11 height 11
radio input "true"
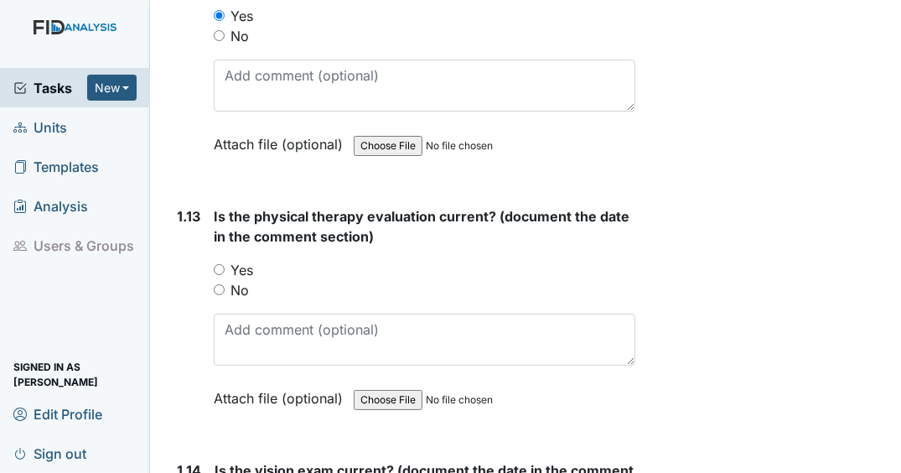
scroll to position [3284, 0]
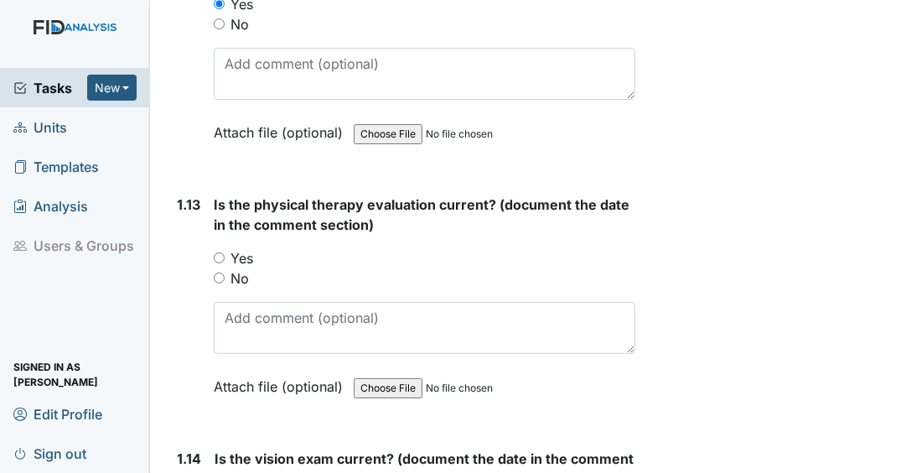
click at [219, 263] on input "Yes" at bounding box center [219, 257] width 11 height 11
radio input "true"
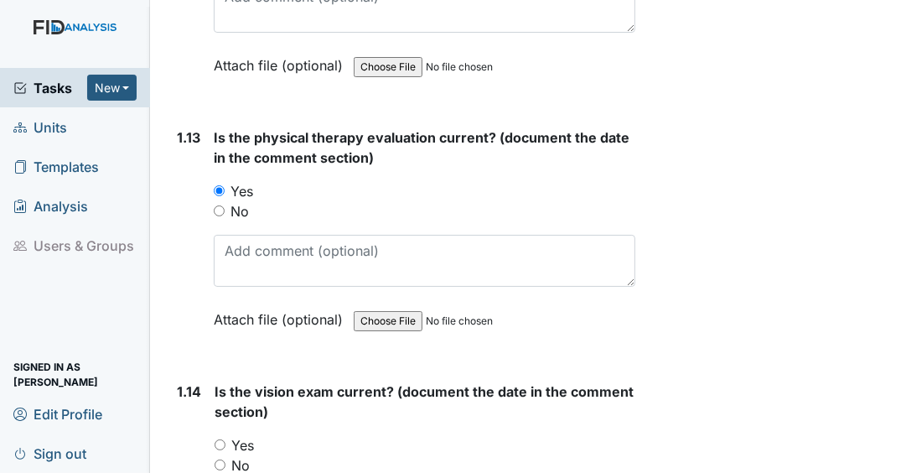
scroll to position [3552, 0]
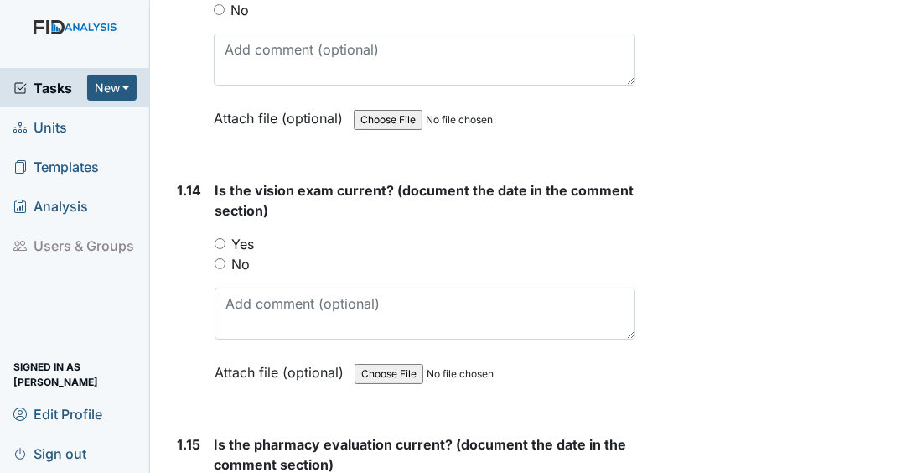
click at [223, 245] on input "Yes" at bounding box center [219, 243] width 11 height 11
radio input "true"
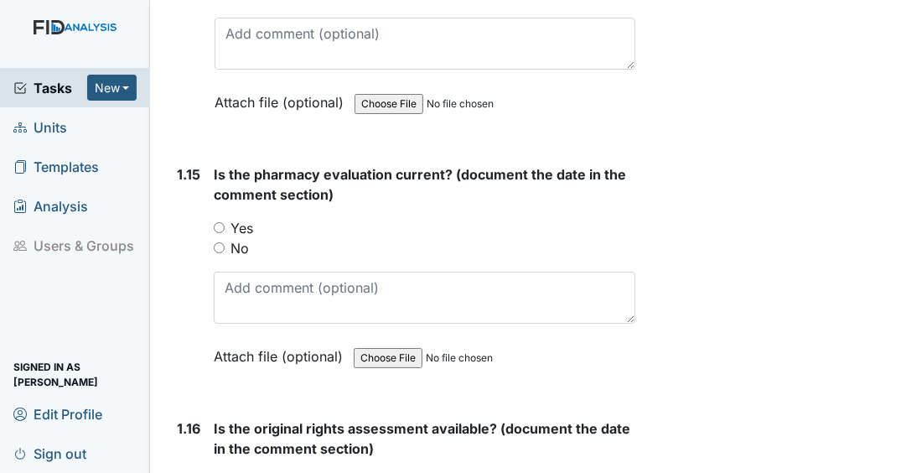
scroll to position [3887, 0]
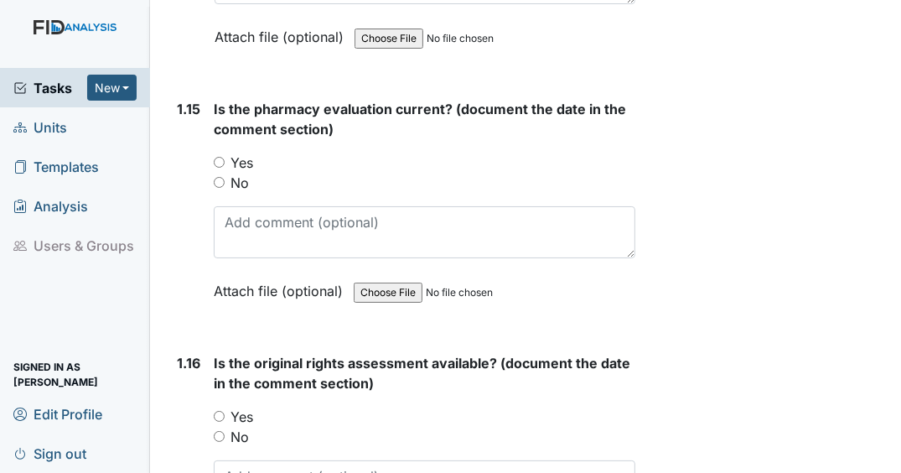
click at [219, 166] on input "Yes" at bounding box center [219, 162] width 11 height 11
radio input "true"
click at [221, 415] on input "Yes" at bounding box center [219, 416] width 11 height 11
radio input "true"
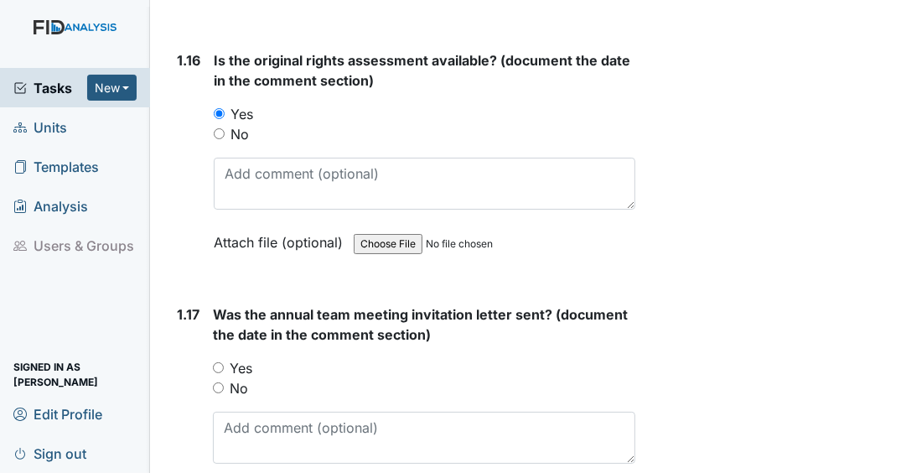
scroll to position [4222, 0]
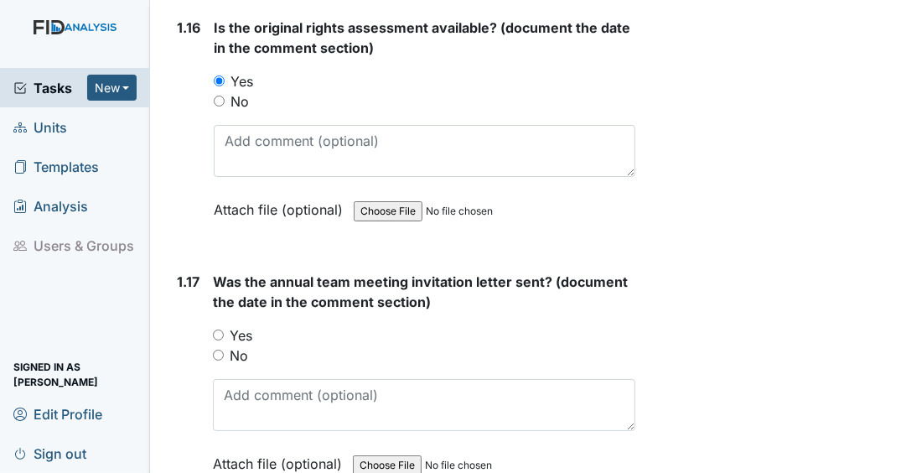
click at [219, 335] on input "Yes" at bounding box center [218, 334] width 11 height 11
radio input "true"
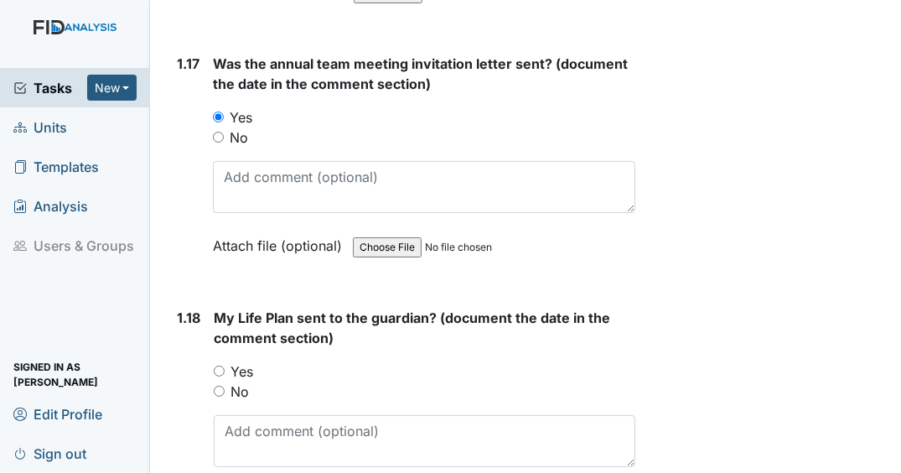
scroll to position [4490, 0]
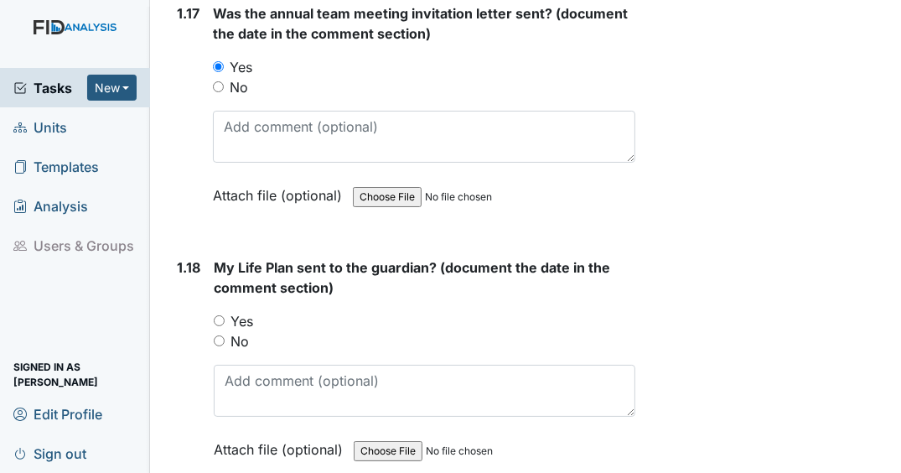
drag, startPoint x: 218, startPoint y: 318, endPoint x: 244, endPoint y: 316, distance: 26.0
click at [218, 318] on input "Yes" at bounding box center [219, 320] width 11 height 11
radio input "true"
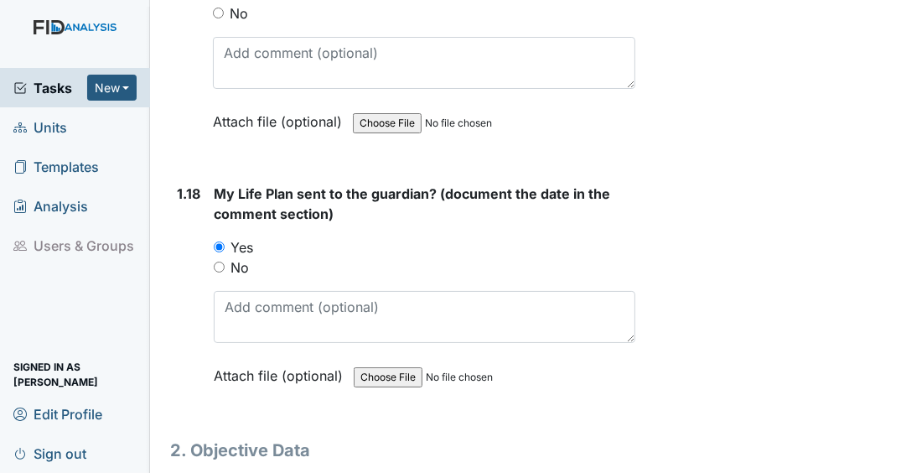
scroll to position [4621, 0]
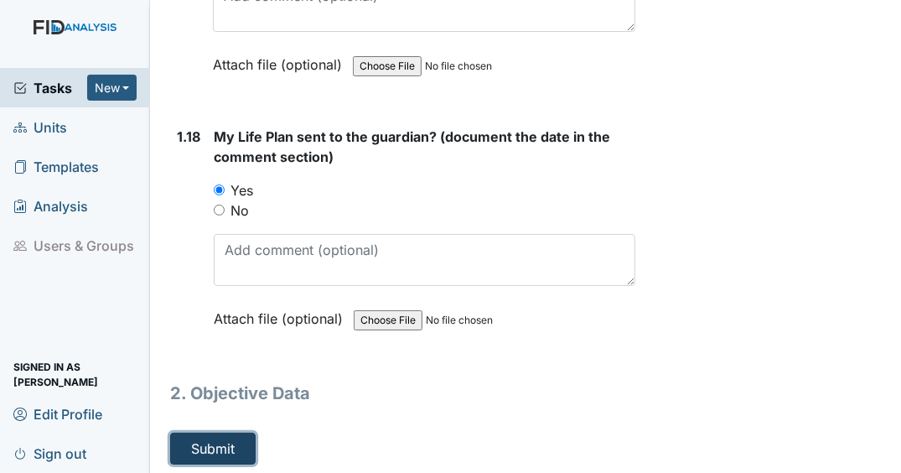
click at [222, 435] on button "Submit" at bounding box center [212, 448] width 85 height 32
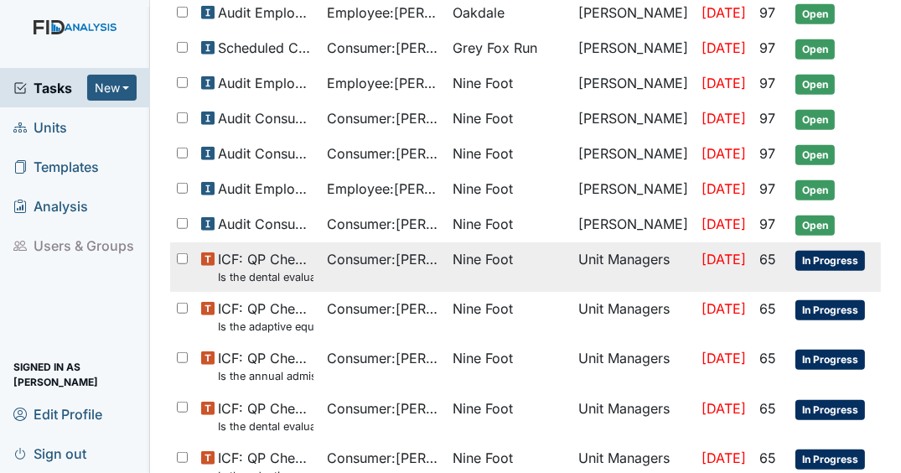
scroll to position [871, 0]
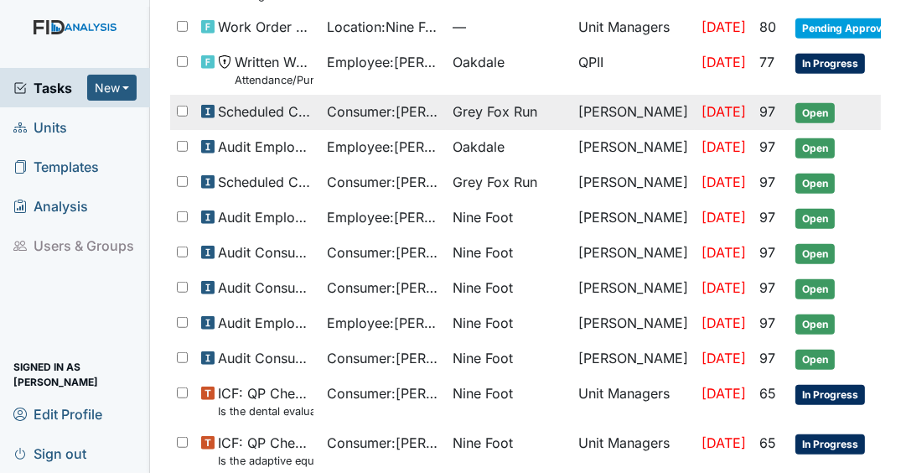
click at [810, 103] on span "Open" at bounding box center [814, 113] width 39 height 20
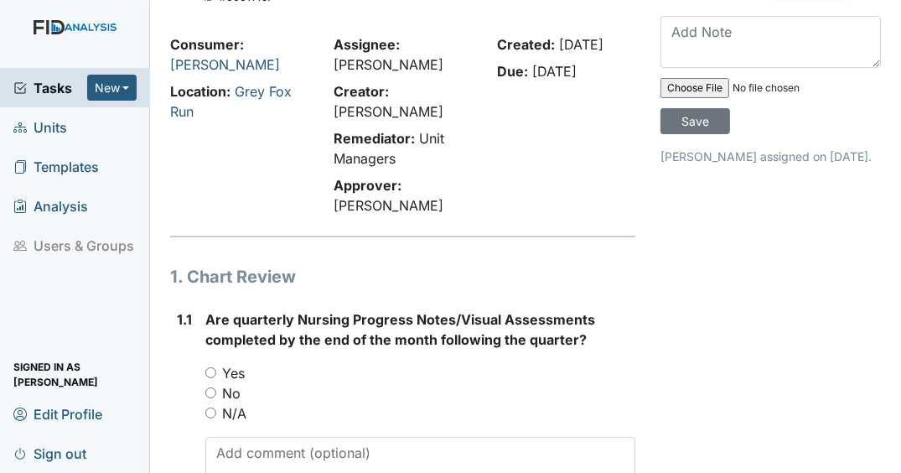
scroll to position [67, 0]
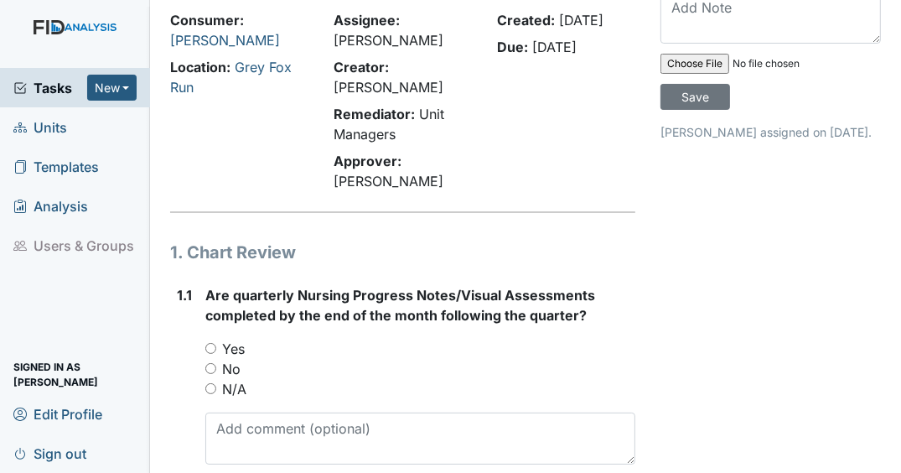
click at [211, 374] on input "No" at bounding box center [210, 368] width 11 height 11
radio input "true"
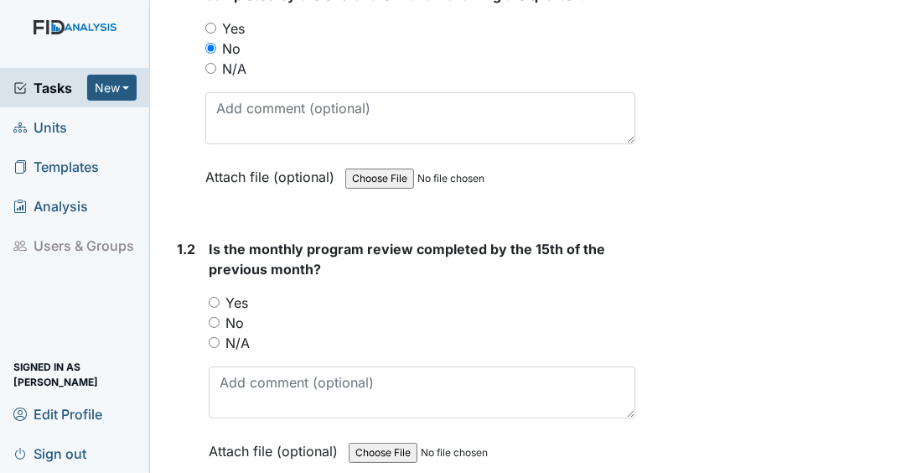
scroll to position [402, 0]
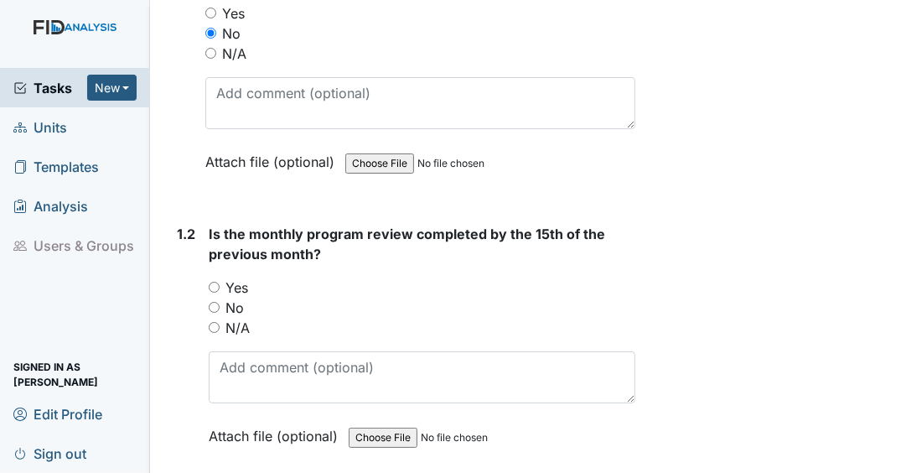
click at [214, 292] on input "Yes" at bounding box center [214, 286] width 11 height 11
radio input "true"
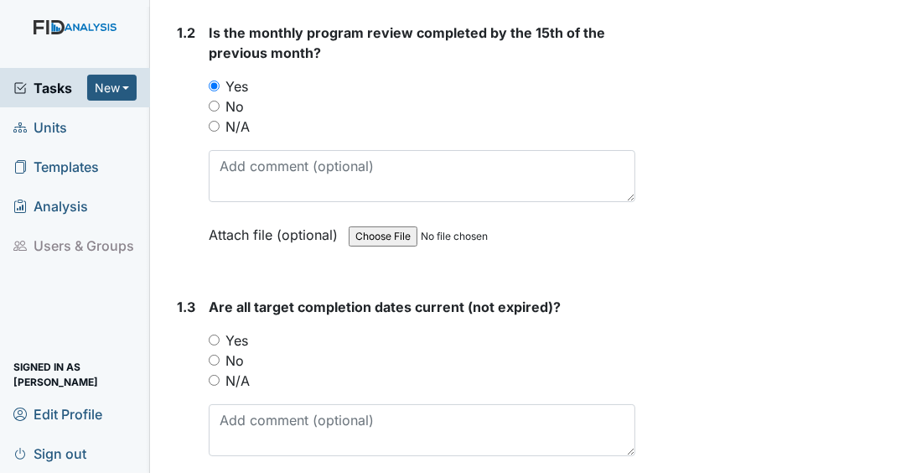
click at [218, 365] on input "No" at bounding box center [214, 359] width 11 height 11
radio input "true"
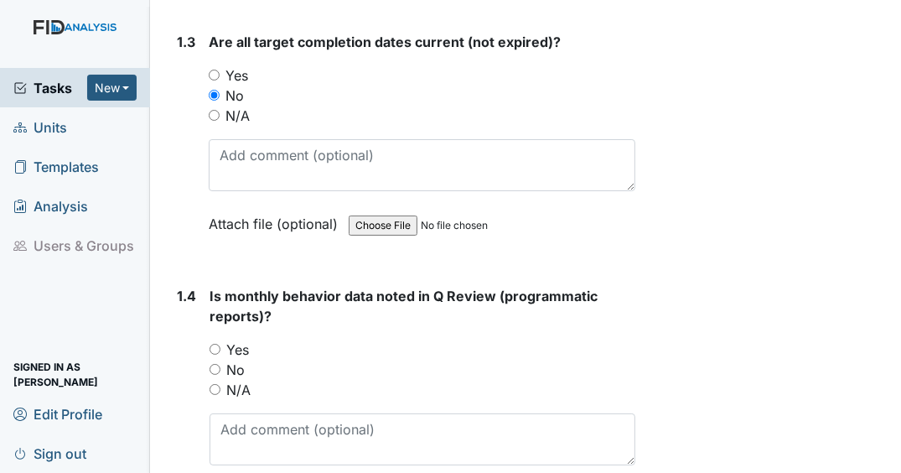
scroll to position [871, 0]
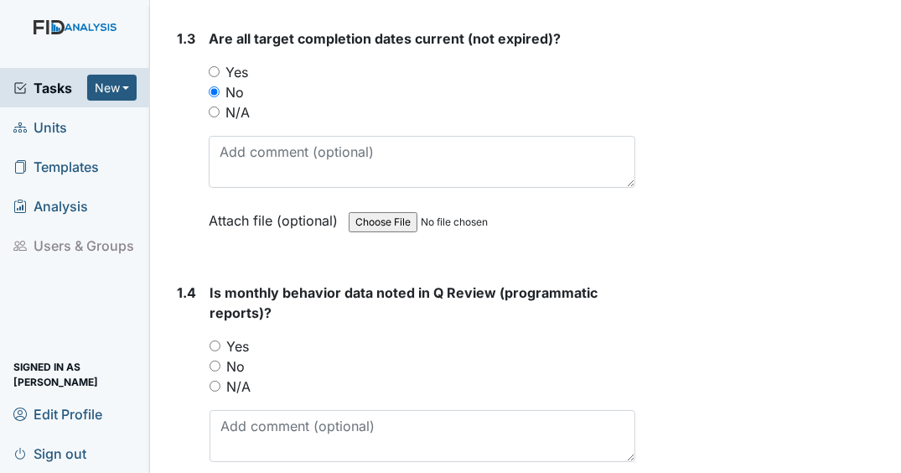
click at [219, 351] on input "Yes" at bounding box center [214, 345] width 11 height 11
radio input "true"
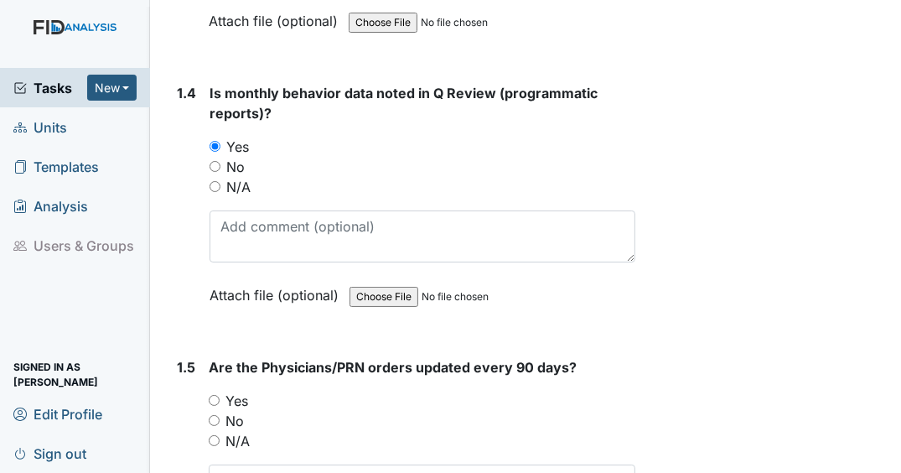
scroll to position [1072, 0]
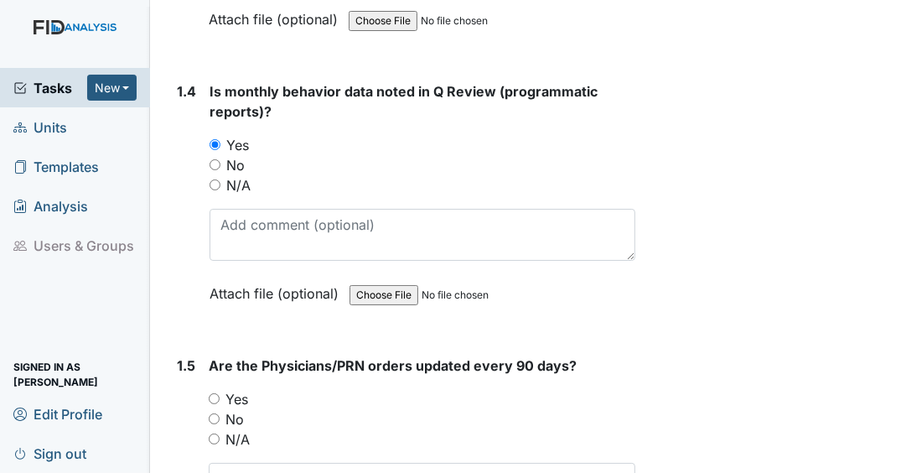
click at [215, 404] on input "Yes" at bounding box center [214, 398] width 11 height 11
radio input "true"
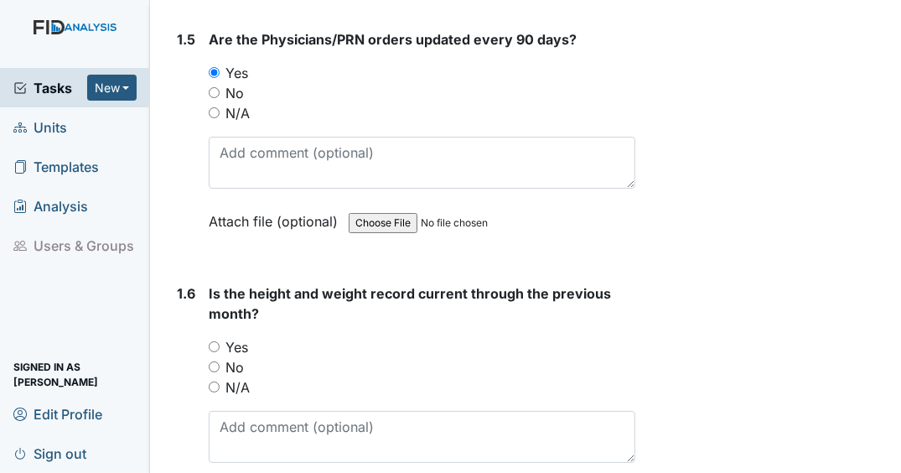
scroll to position [1407, 0]
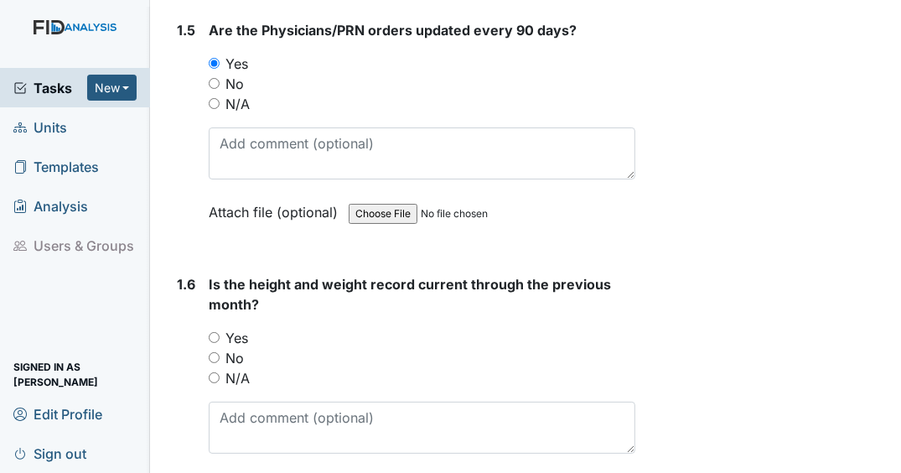
click at [214, 343] on input "Yes" at bounding box center [214, 337] width 11 height 11
radio input "true"
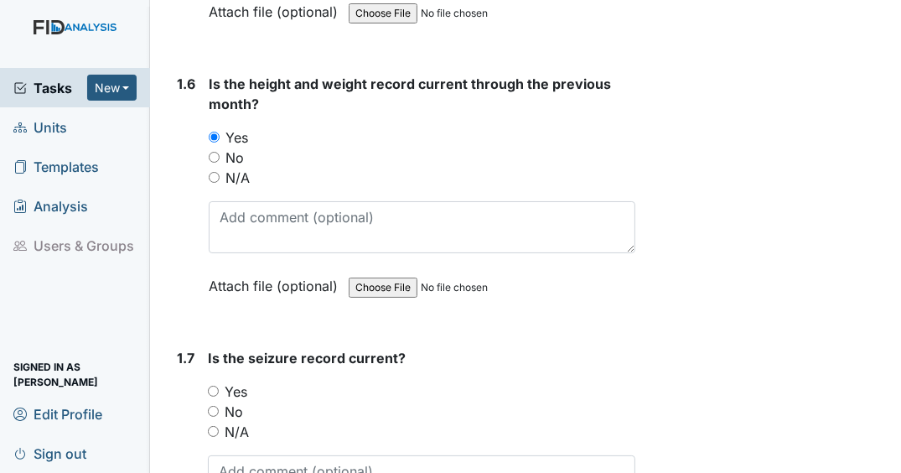
scroll to position [1609, 0]
click at [214, 436] on input "N/A" at bounding box center [213, 430] width 11 height 11
radio input "true"
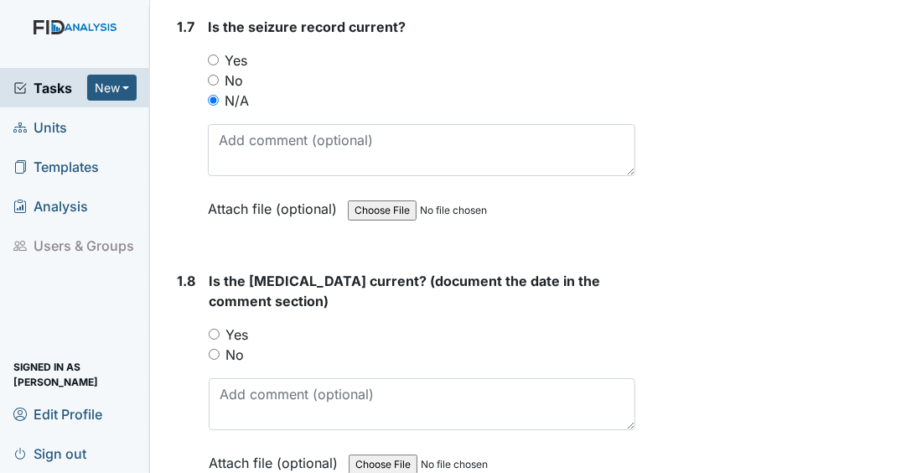
scroll to position [1944, 0]
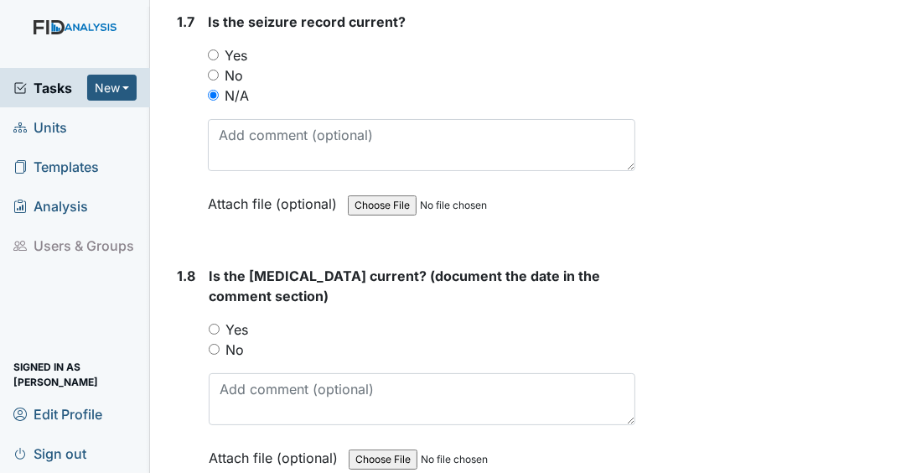
click at [213, 334] on input "Yes" at bounding box center [214, 328] width 11 height 11
radio input "true"
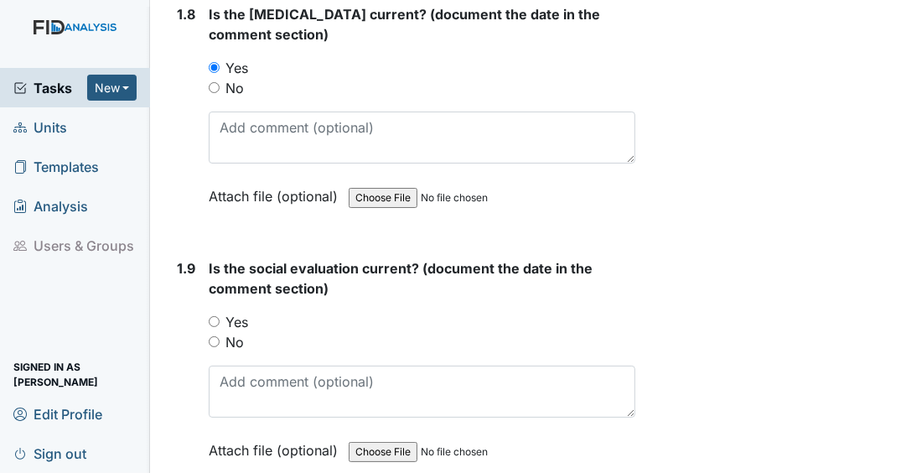
scroll to position [2212, 0]
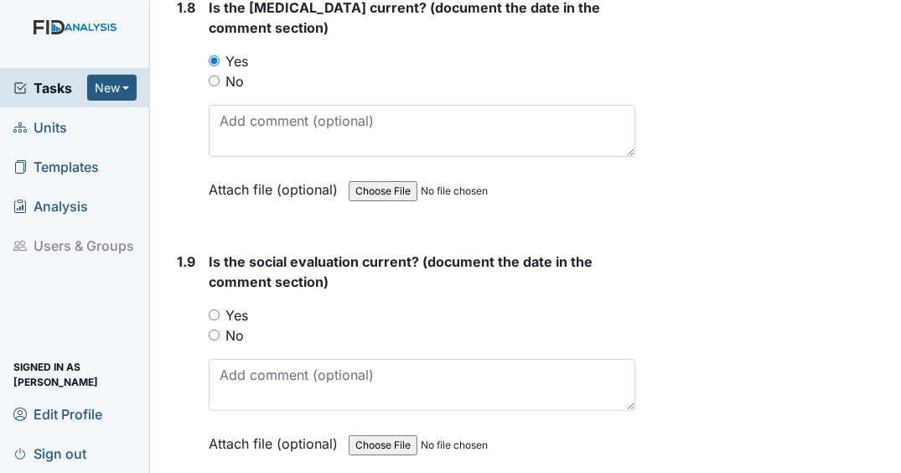
click at [214, 318] on input "Yes" at bounding box center [214, 314] width 11 height 11
radio input "true"
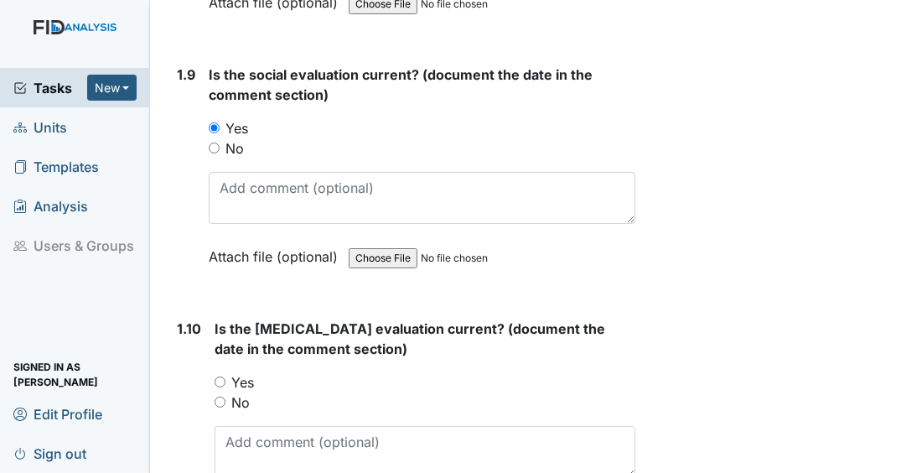
scroll to position [2480, 0]
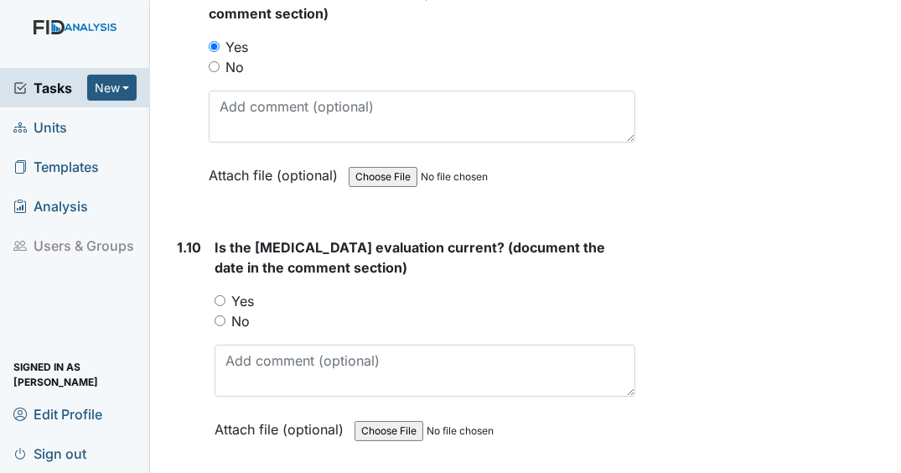
click at [219, 306] on input "Yes" at bounding box center [219, 300] width 11 height 11
radio input "true"
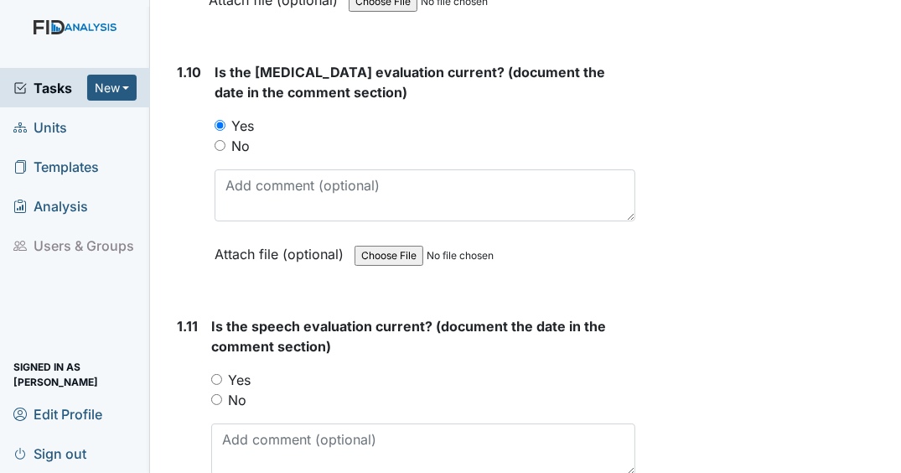
scroll to position [2681, 0]
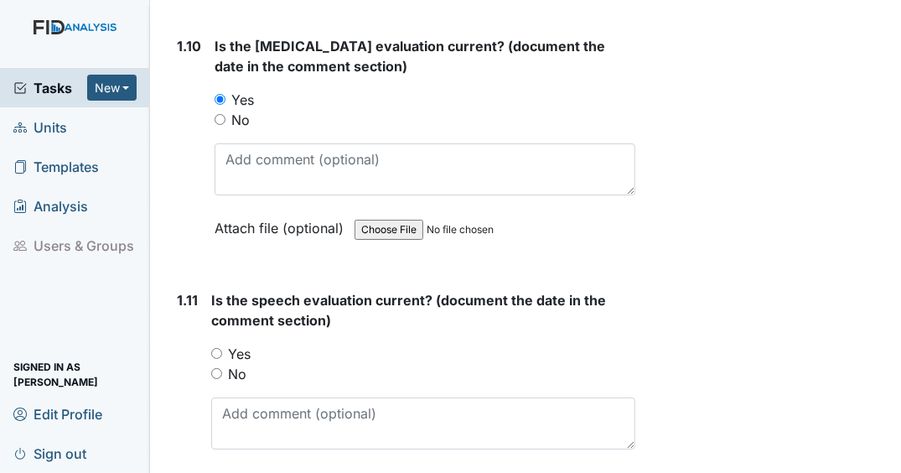
click at [218, 358] on input "Yes" at bounding box center [216, 353] width 11 height 11
radio input "true"
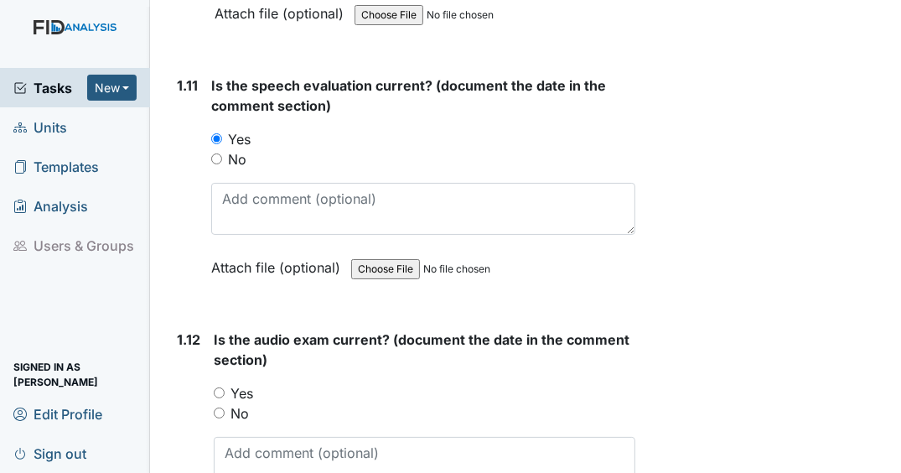
scroll to position [2949, 0]
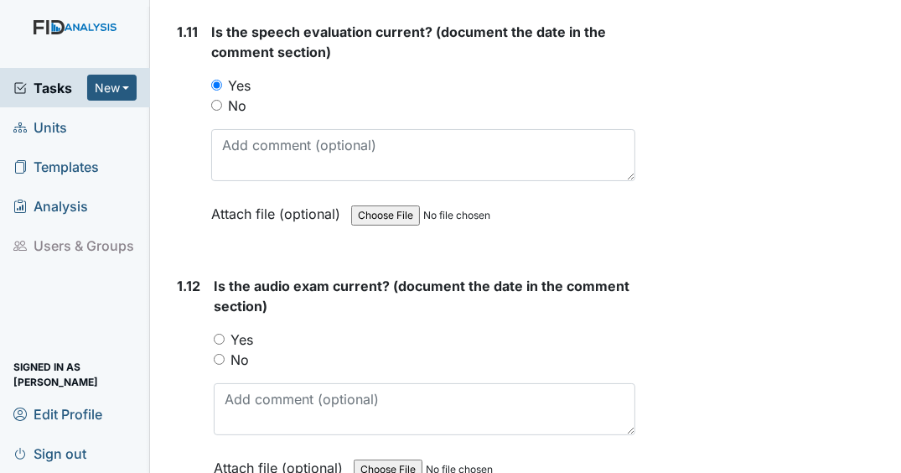
click at [222, 344] on input "Yes" at bounding box center [219, 338] width 11 height 11
radio input "true"
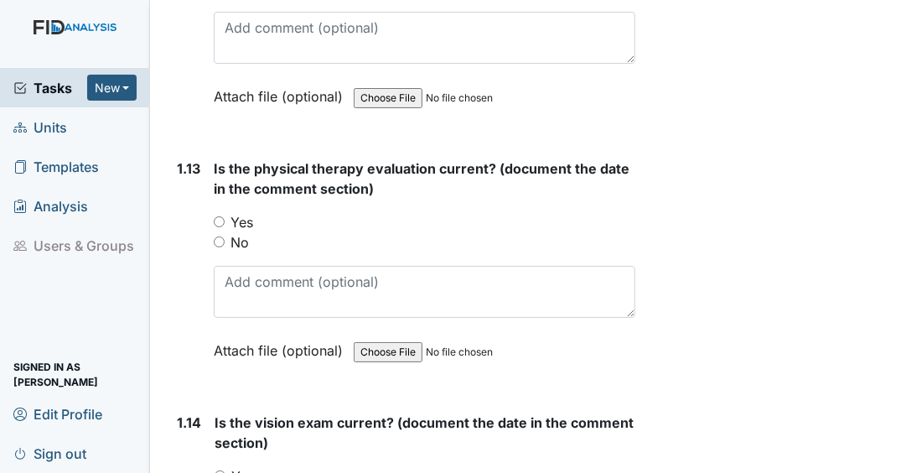
scroll to position [3351, 0]
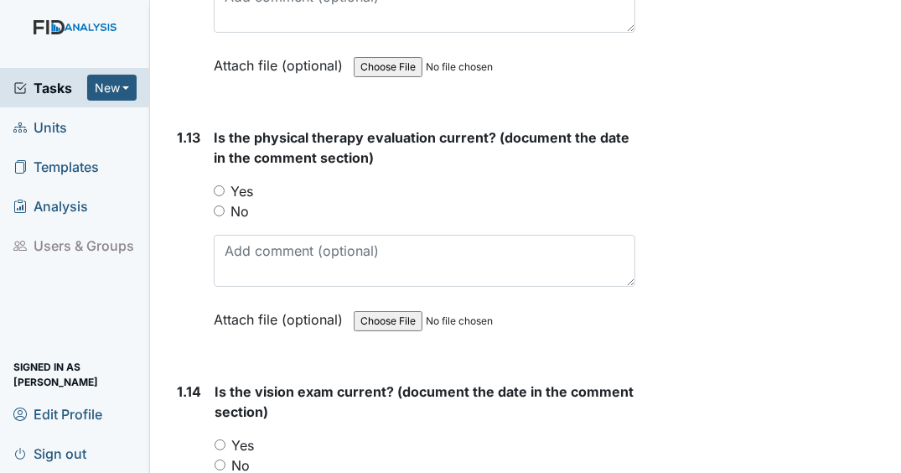
click at [219, 190] on input "Yes" at bounding box center [219, 190] width 11 height 11
radio input "true"
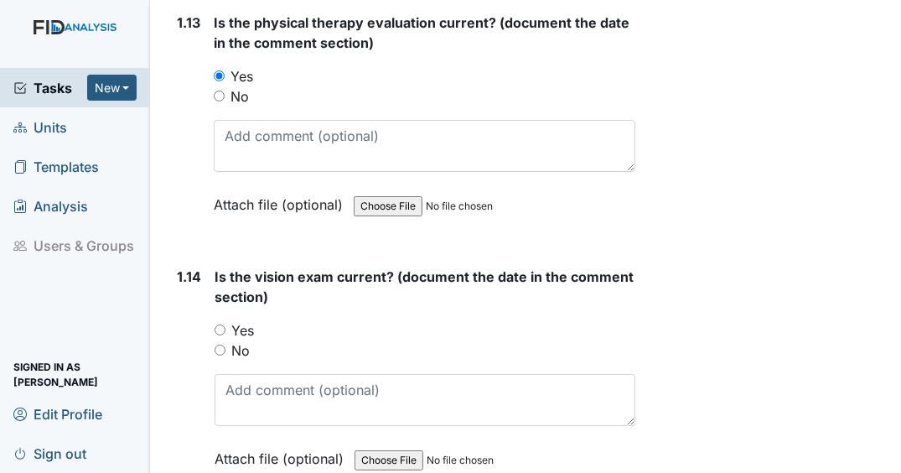
scroll to position [3552, 0]
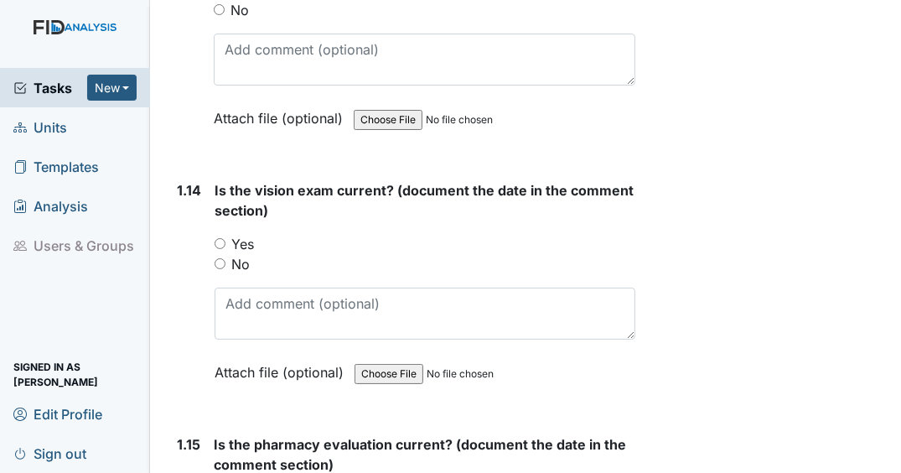
drag, startPoint x: 220, startPoint y: 244, endPoint x: 247, endPoint y: 245, distance: 26.9
click at [221, 244] on input "Yes" at bounding box center [219, 243] width 11 height 11
radio input "true"
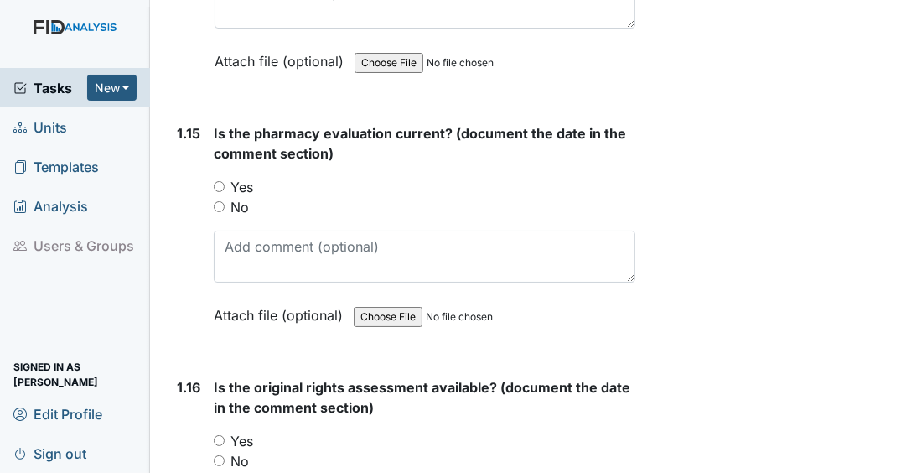
scroll to position [3887, 0]
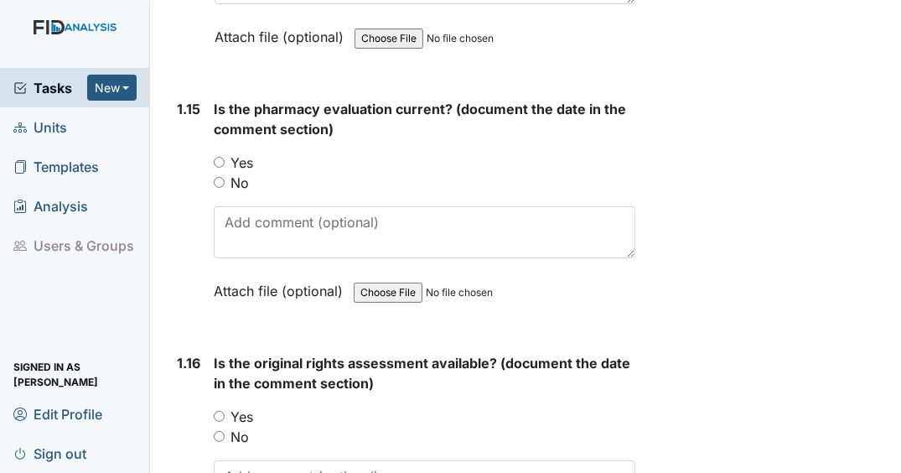
drag, startPoint x: 216, startPoint y: 166, endPoint x: 234, endPoint y: 258, distance: 93.8
click at [217, 166] on input "Yes" at bounding box center [219, 162] width 11 height 11
radio input "true"
click at [220, 412] on input "Yes" at bounding box center [219, 416] width 11 height 11
radio input "true"
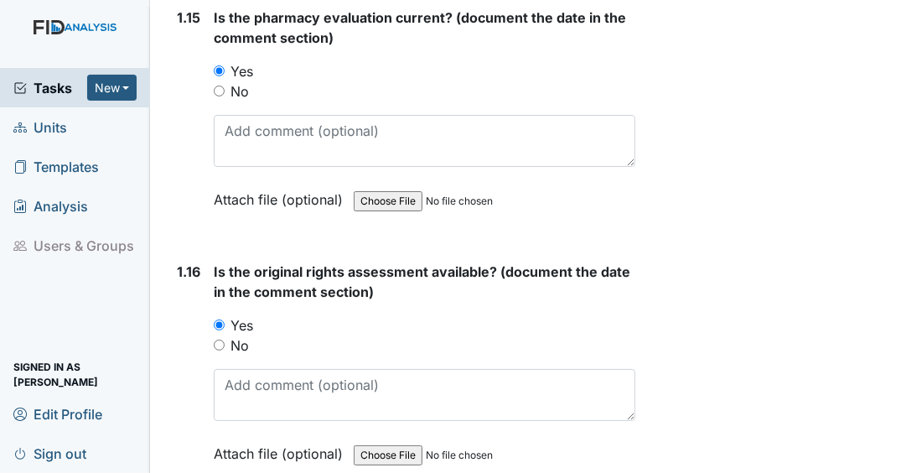
scroll to position [4222, 0]
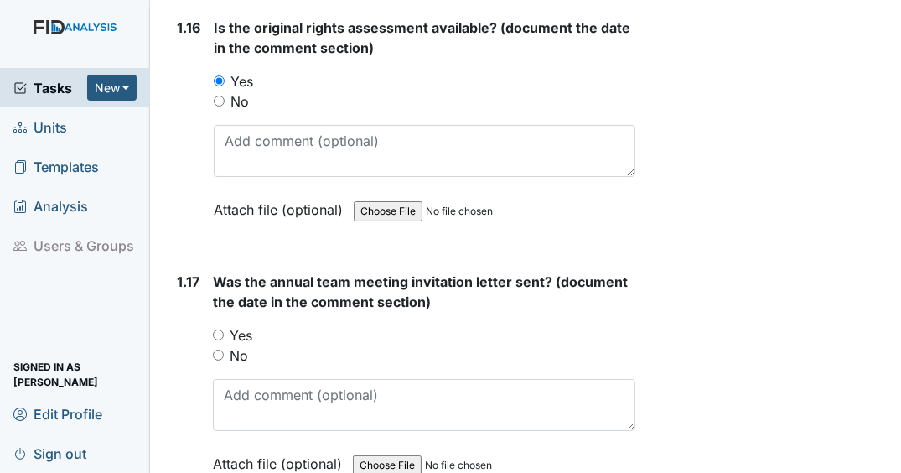
click at [221, 329] on input "Yes" at bounding box center [218, 334] width 11 height 11
radio input "true"
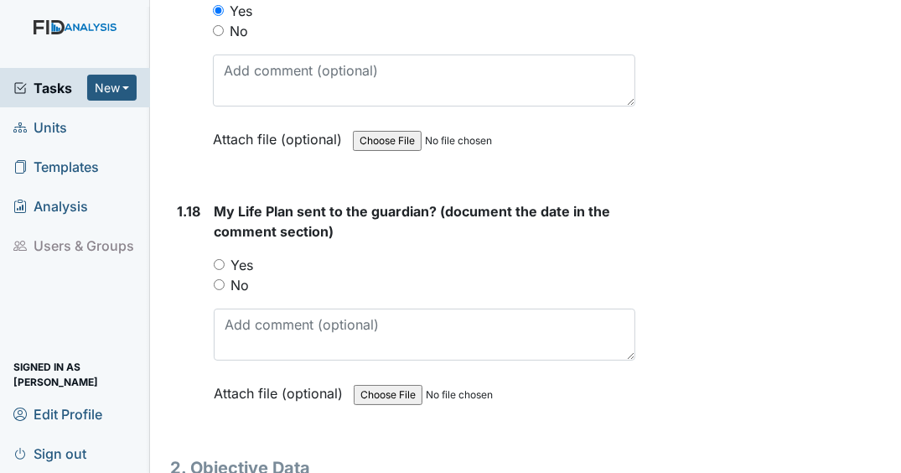
scroll to position [4621, 0]
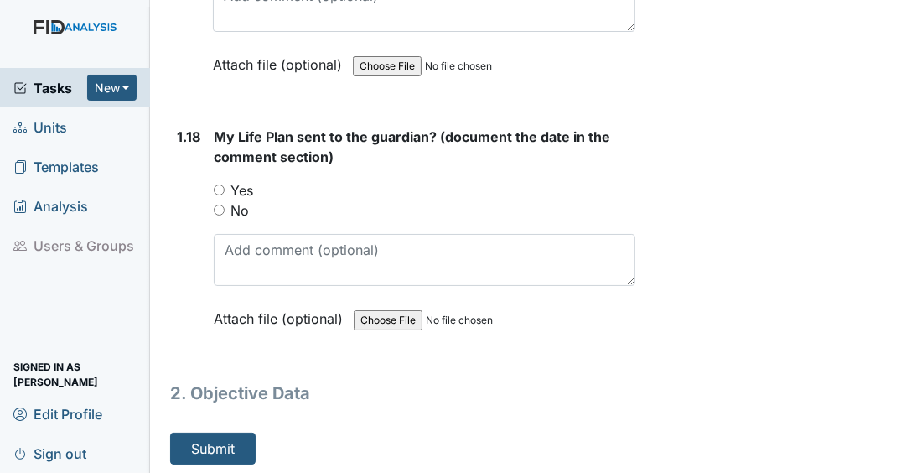
drag, startPoint x: 218, startPoint y: 188, endPoint x: 254, endPoint y: 190, distance: 36.1
click at [219, 187] on input "Yes" at bounding box center [219, 189] width 11 height 11
radio input "true"
click at [225, 439] on button "Submit" at bounding box center [212, 448] width 85 height 32
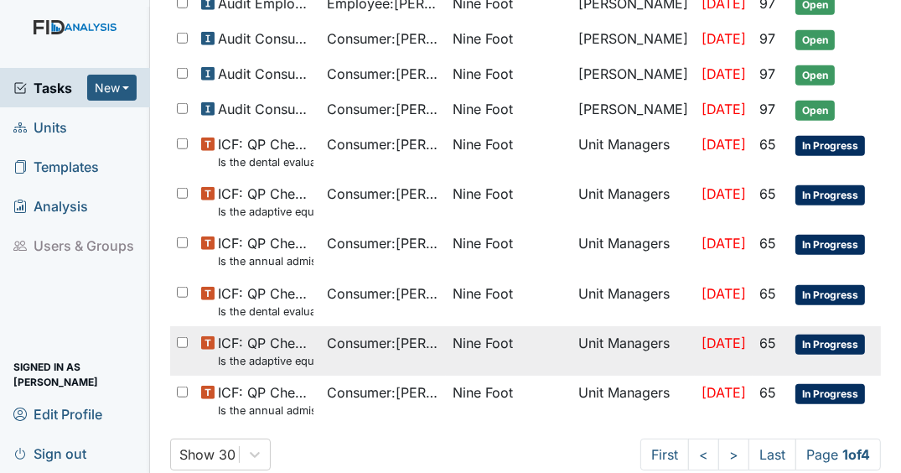
scroll to position [1100, 0]
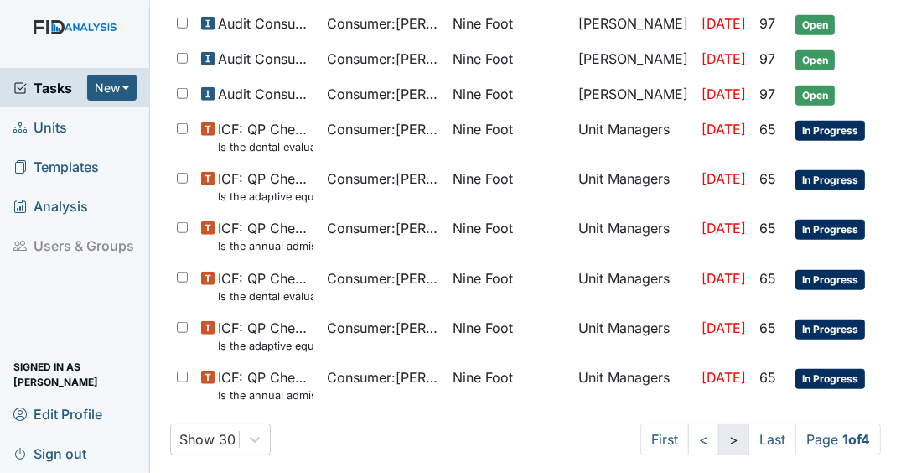
click at [728, 435] on link ">" at bounding box center [733, 439] width 31 height 32
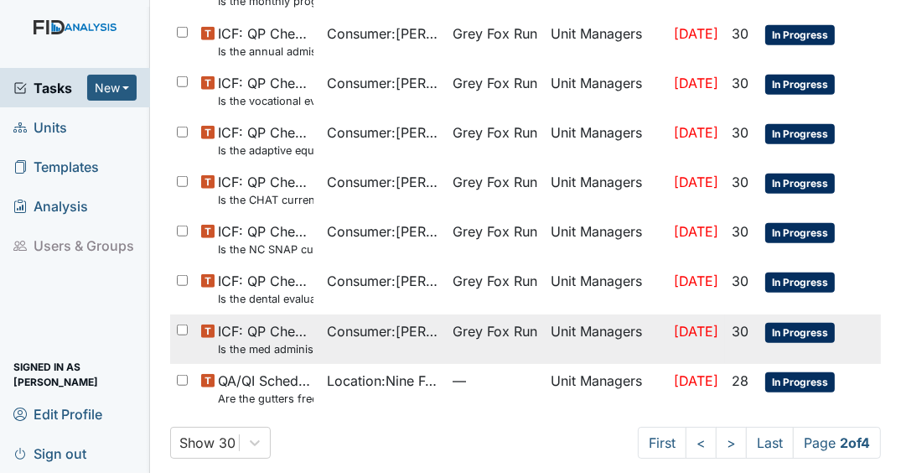
scroll to position [1086, 0]
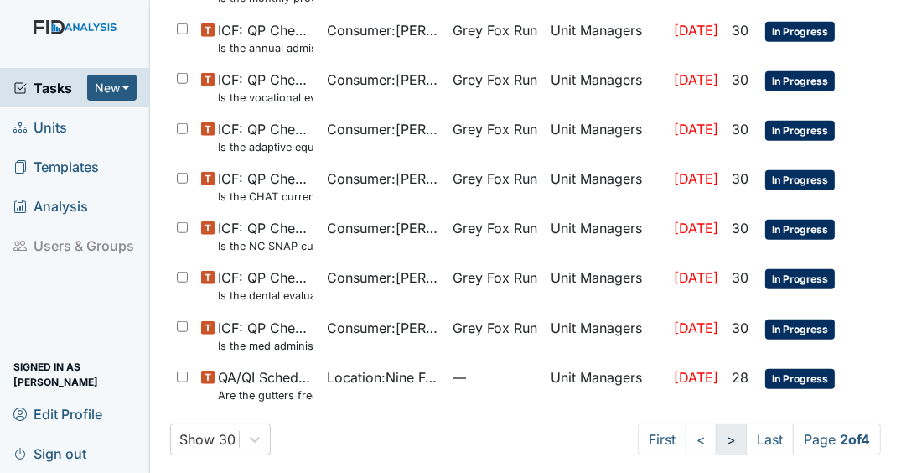
click at [715, 436] on link ">" at bounding box center [730, 439] width 31 height 32
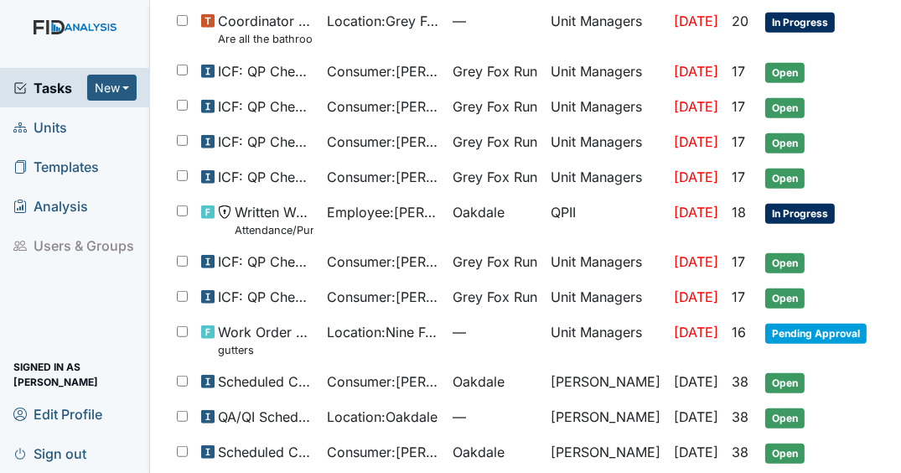
scroll to position [1086, 0]
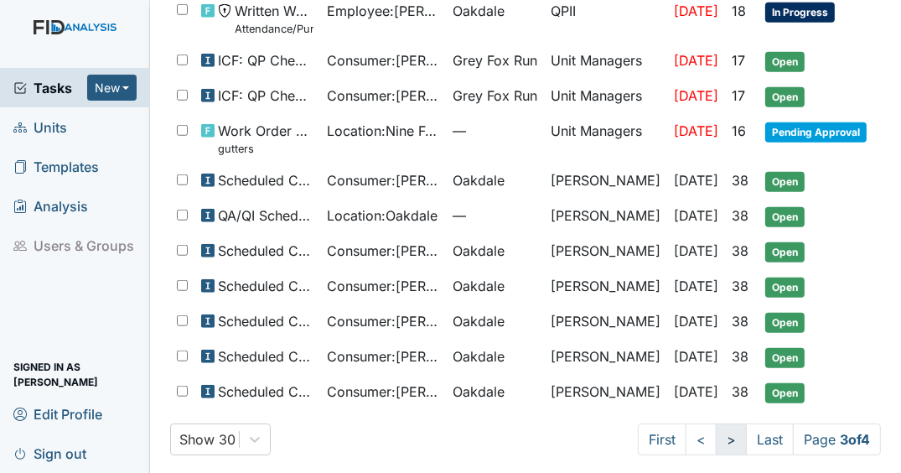
click at [722, 431] on link ">" at bounding box center [730, 439] width 31 height 32
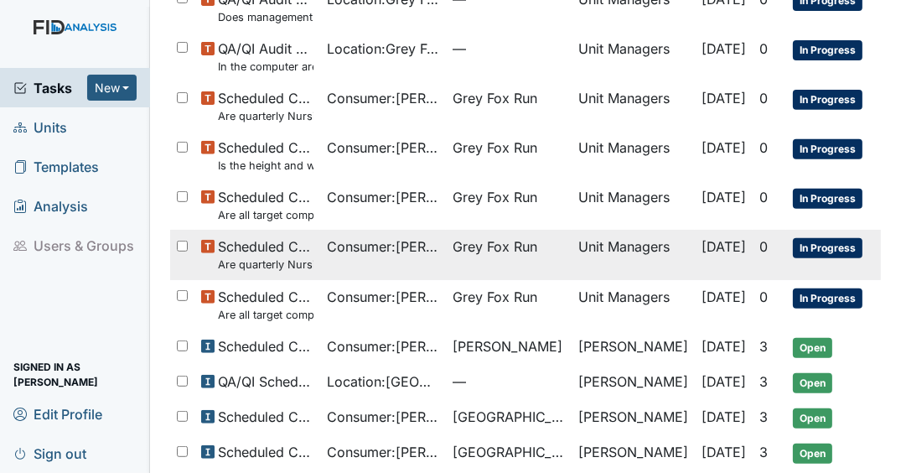
scroll to position [602, 0]
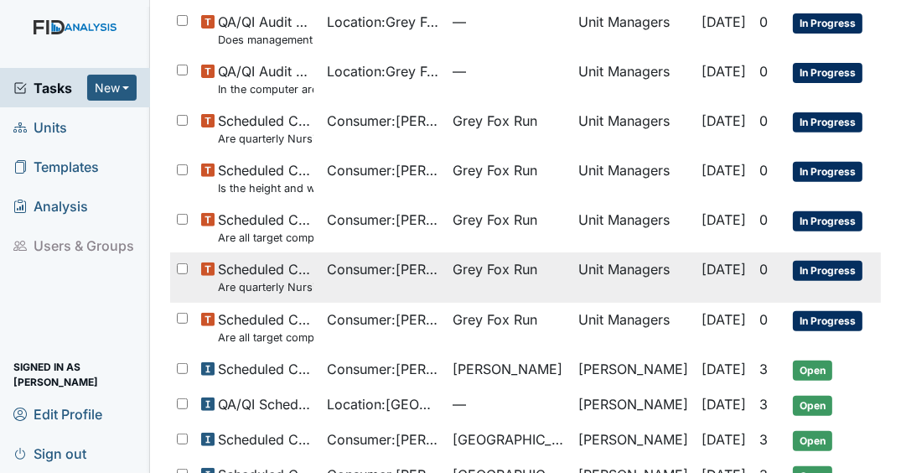
click at [362, 261] on span "Consumer : [PERSON_NAME]" at bounding box center [383, 269] width 112 height 20
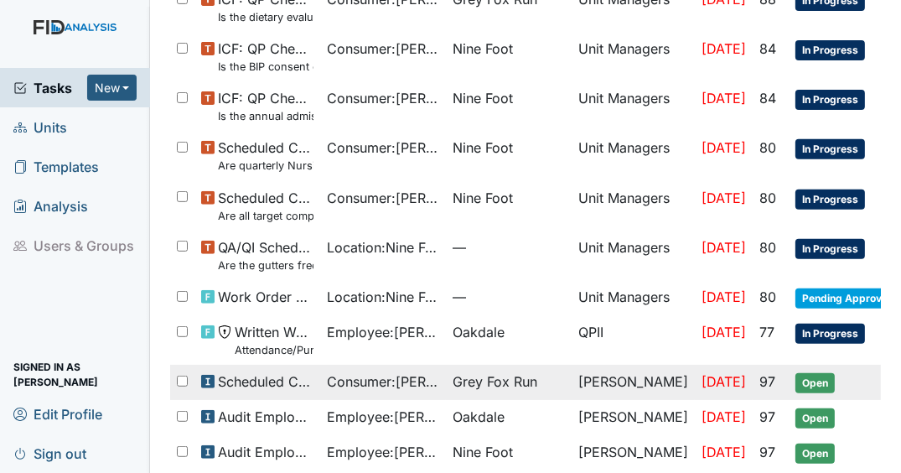
click at [816, 373] on span "Open" at bounding box center [814, 383] width 39 height 20
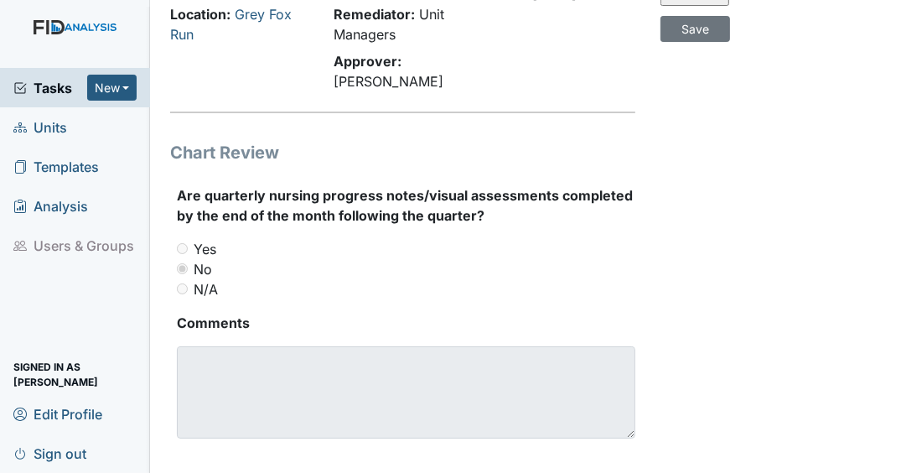
scroll to position [223, 0]
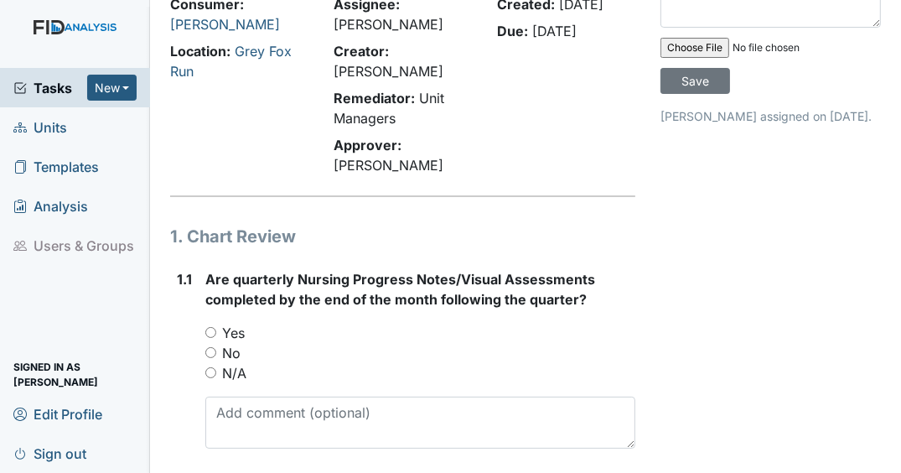
scroll to position [201, 0]
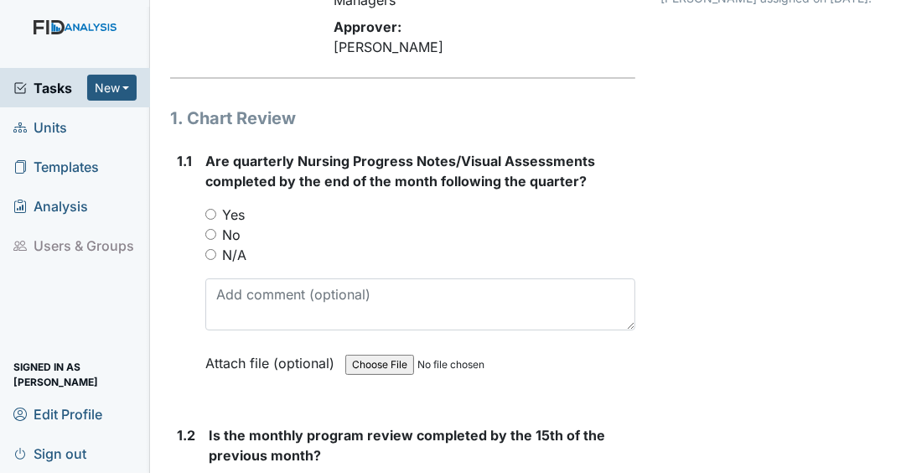
click at [208, 219] on input "Yes" at bounding box center [210, 214] width 11 height 11
radio input "true"
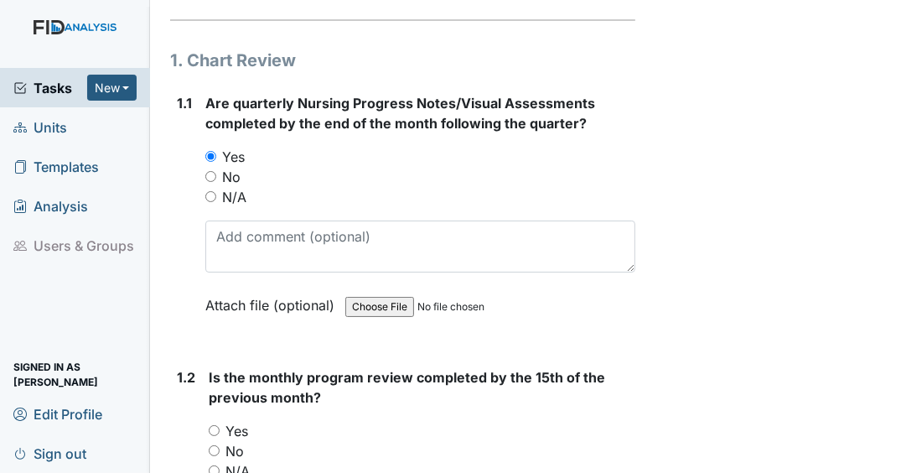
scroll to position [402, 0]
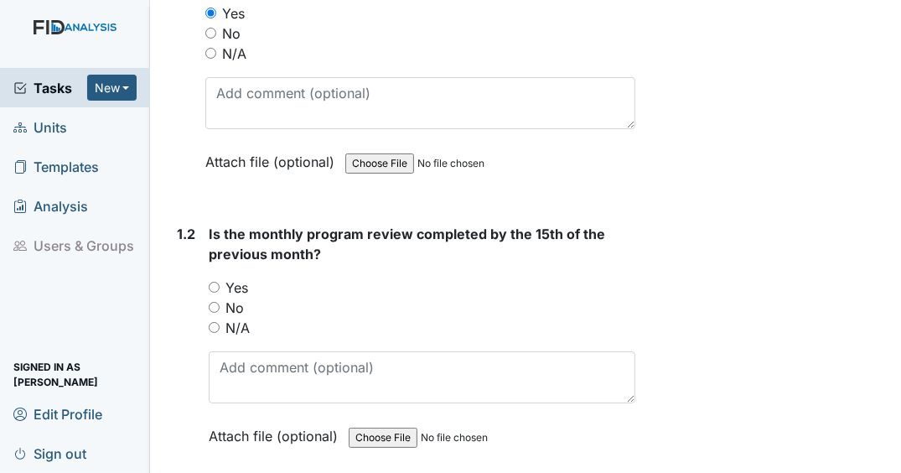
click at [216, 292] on input "Yes" at bounding box center [214, 286] width 11 height 11
radio input "true"
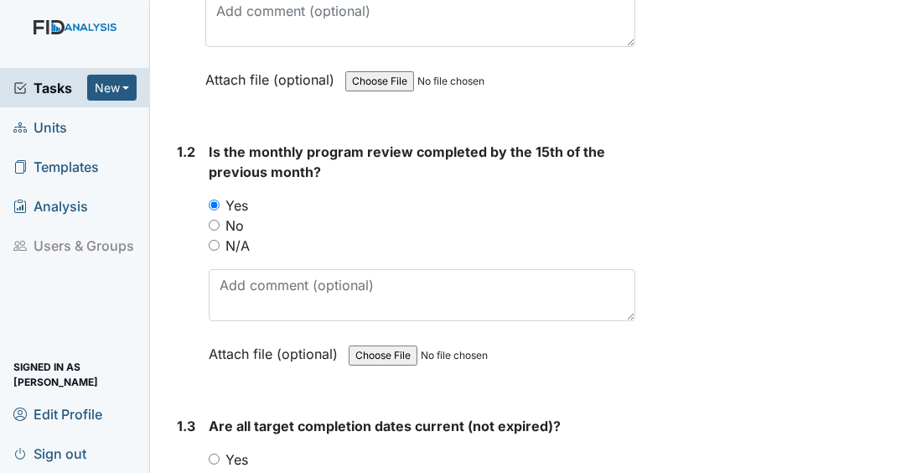
scroll to position [603, 0]
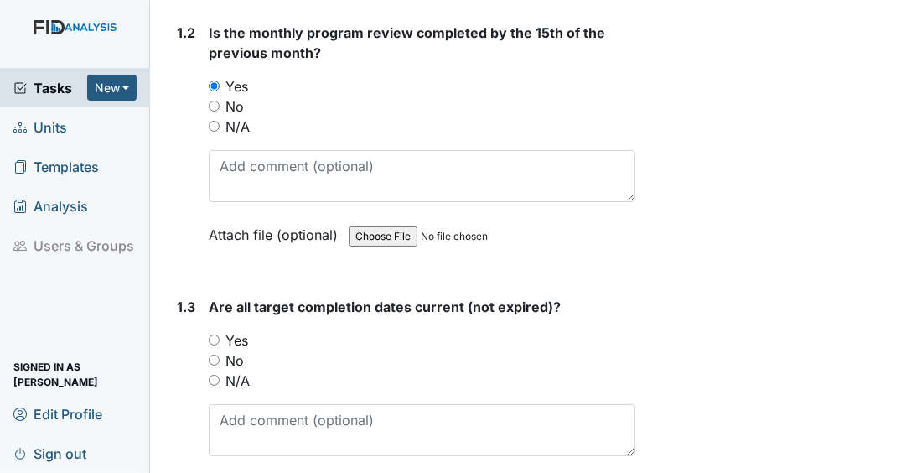
click at [215, 345] on input "Yes" at bounding box center [214, 339] width 11 height 11
radio input "true"
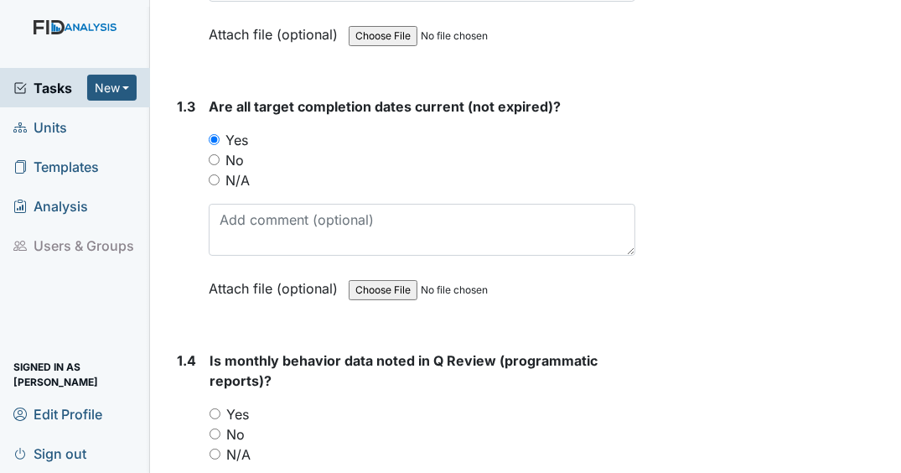
scroll to position [804, 0]
click at [210, 418] on input "Yes" at bounding box center [214, 412] width 11 height 11
radio input "true"
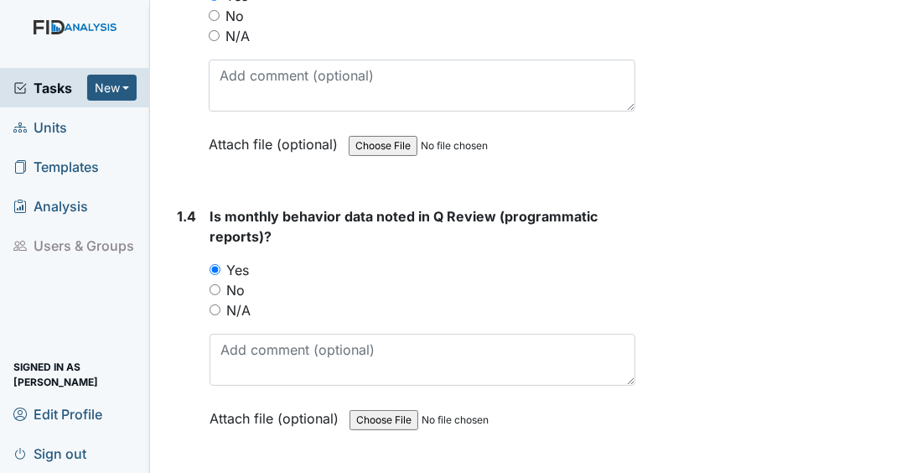
scroll to position [1072, 0]
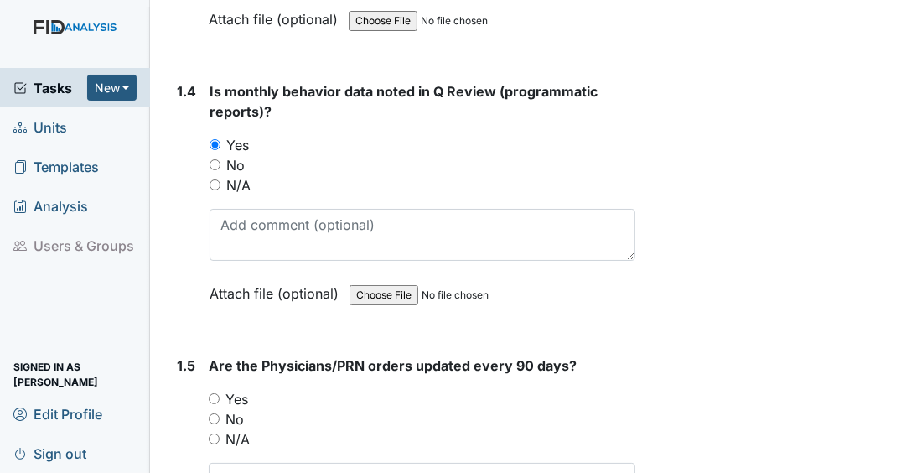
click at [213, 404] on input "Yes" at bounding box center [214, 398] width 11 height 11
radio input "true"
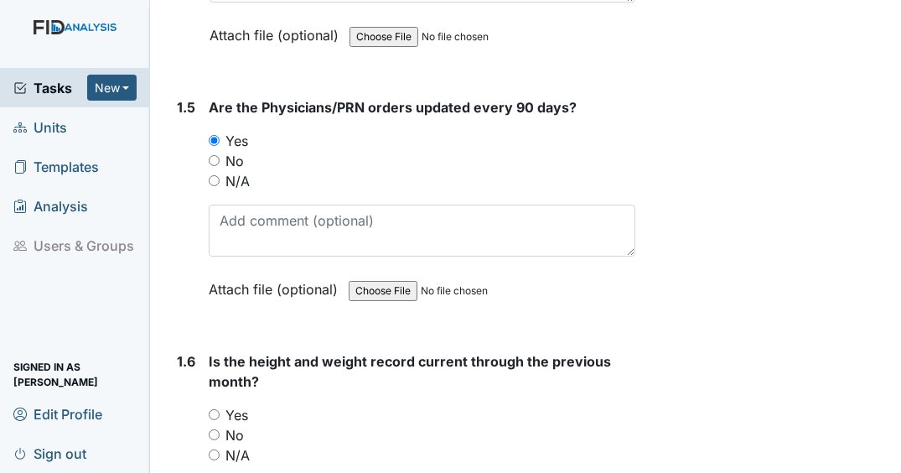
scroll to position [1407, 0]
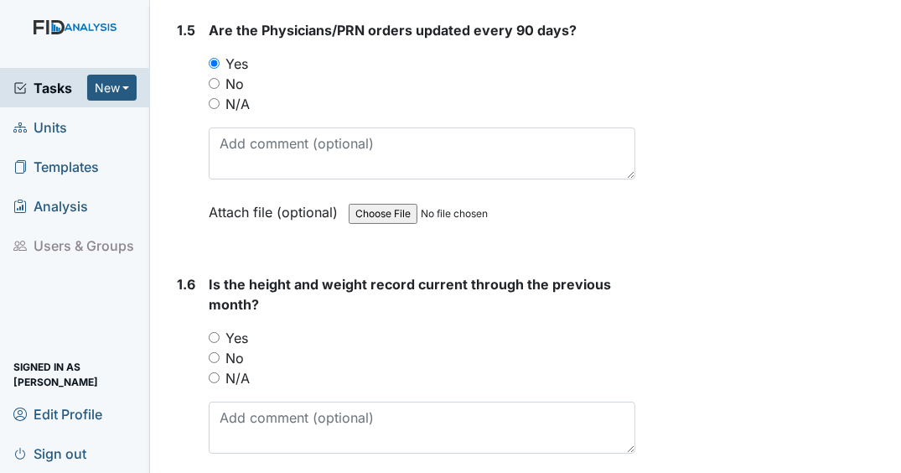
click at [215, 343] on input "Yes" at bounding box center [214, 337] width 11 height 11
radio input "true"
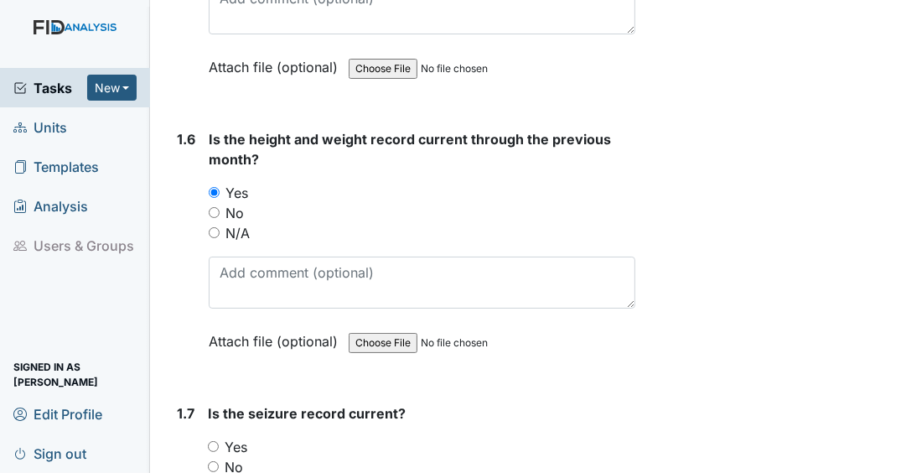
scroll to position [1743, 0]
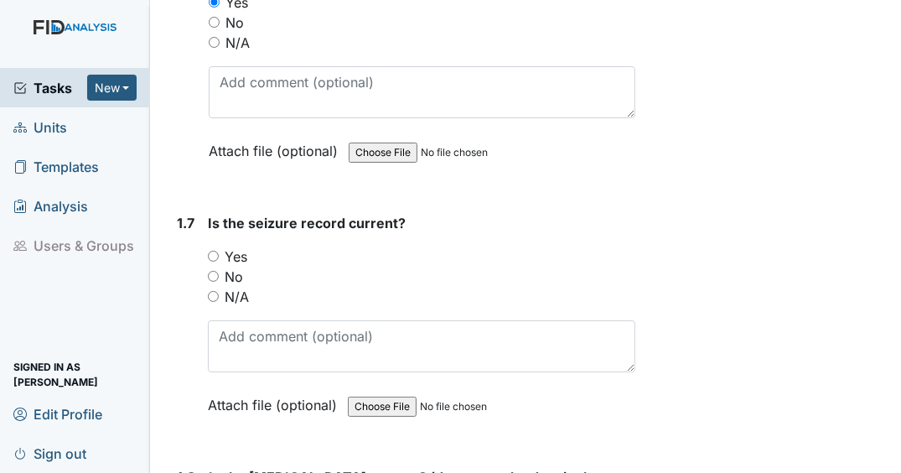
click at [214, 302] on input "N/A" at bounding box center [213, 296] width 11 height 11
radio input "true"
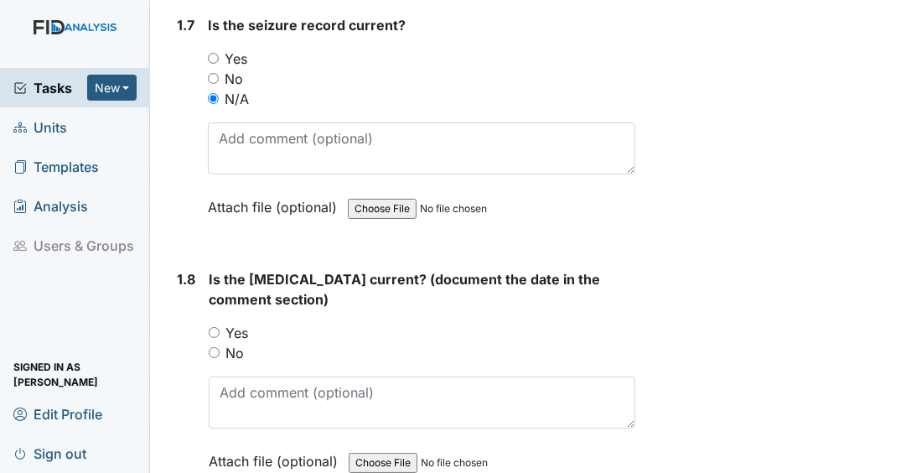
scroll to position [2011, 0]
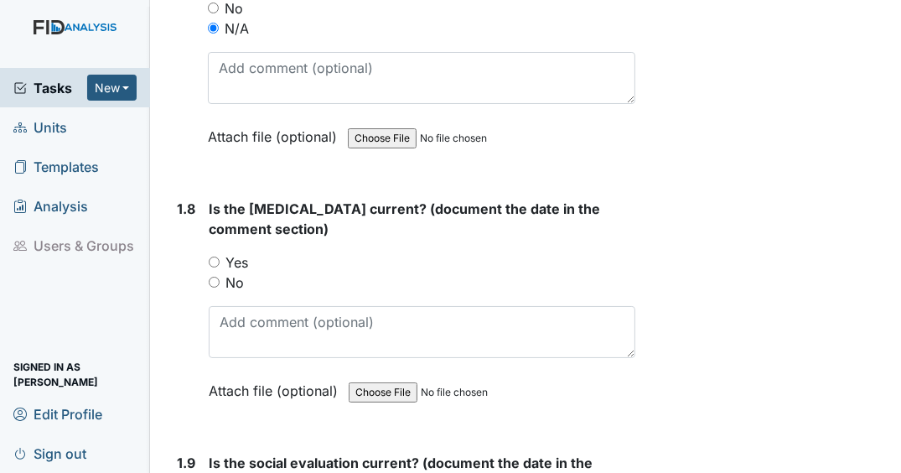
click at [214, 267] on input "Yes" at bounding box center [214, 261] width 11 height 11
radio input "true"
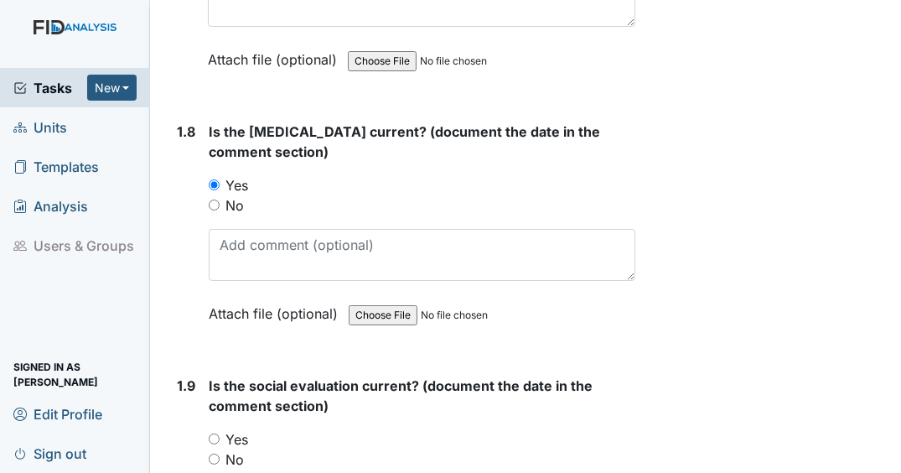
scroll to position [2212, 0]
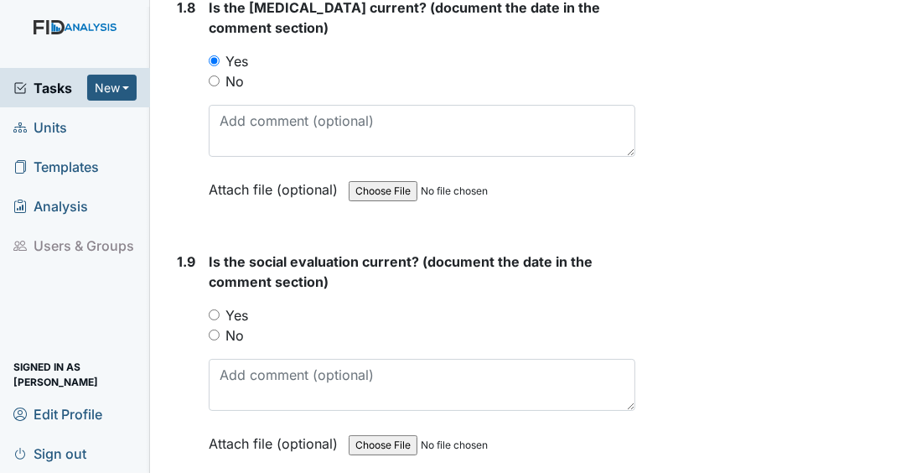
click at [217, 318] on input "Yes" at bounding box center [214, 314] width 11 height 11
radio input "true"
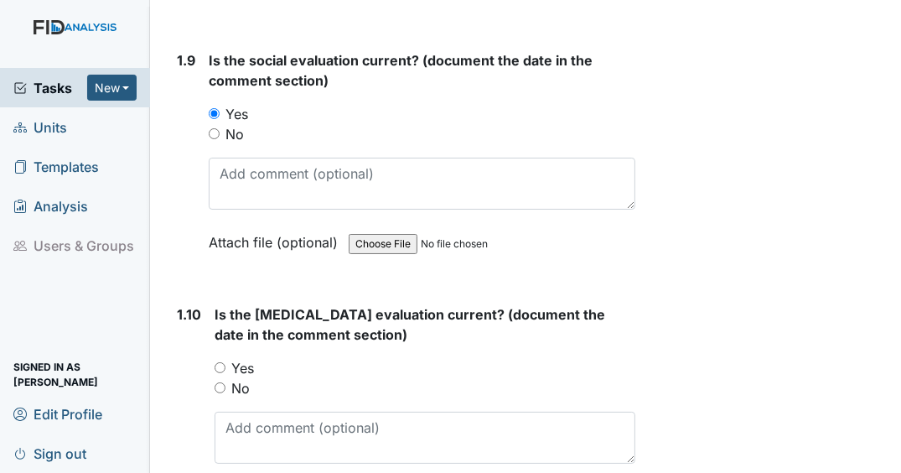
click at [220, 370] on input "Yes" at bounding box center [219, 367] width 11 height 11
radio input "true"
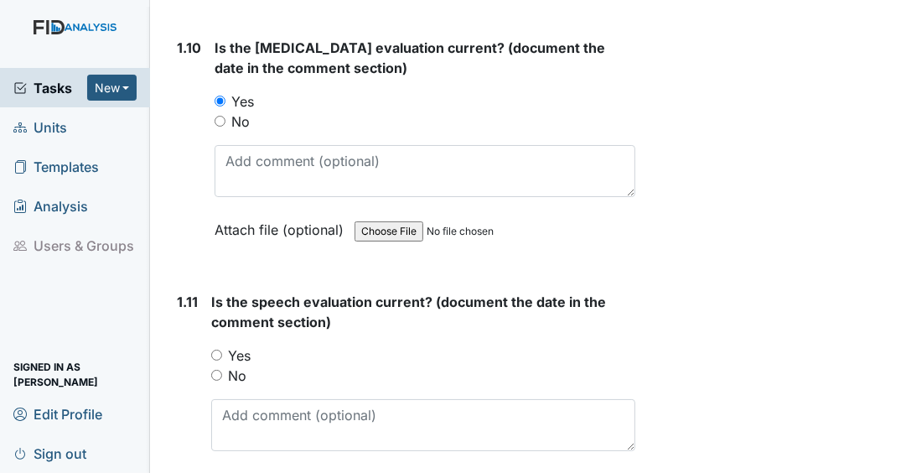
scroll to position [2681, 0]
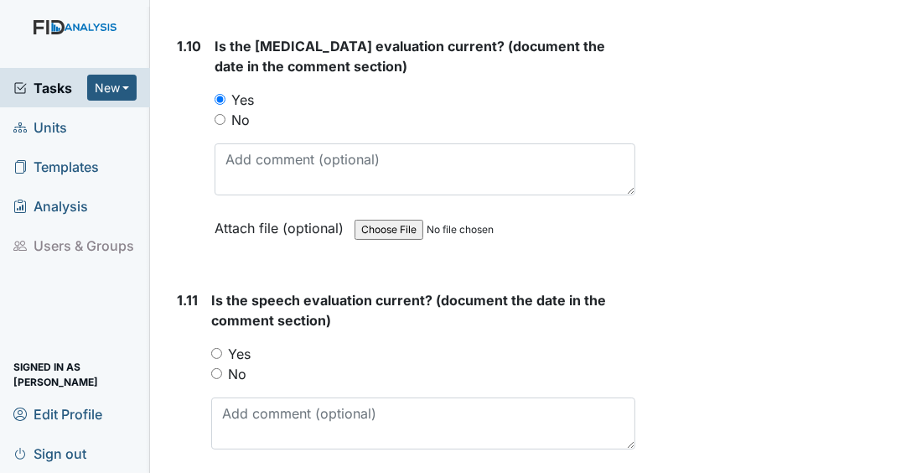
click at [216, 358] on input "Yes" at bounding box center [216, 353] width 11 height 11
radio input "true"
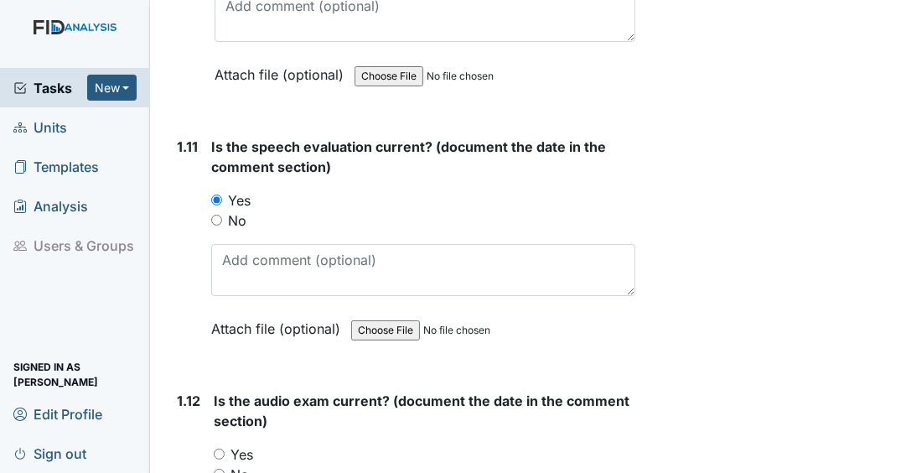
scroll to position [3016, 0]
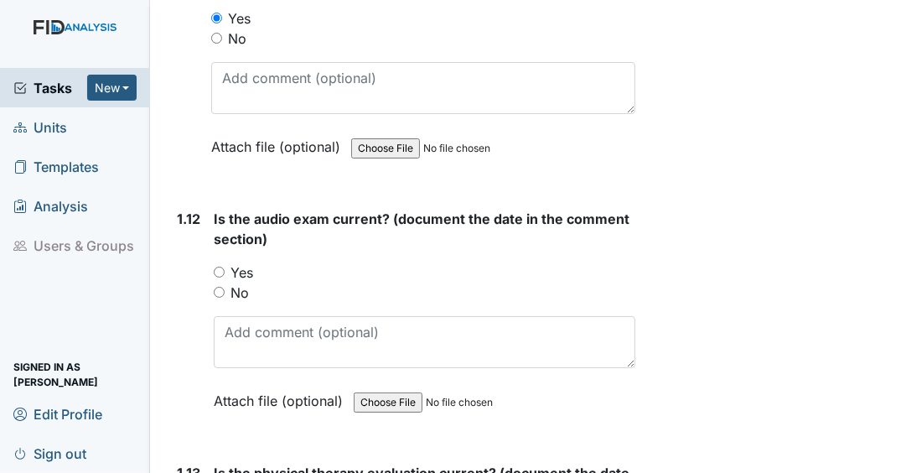
click at [220, 276] on input "Yes" at bounding box center [219, 271] width 11 height 11
radio input "true"
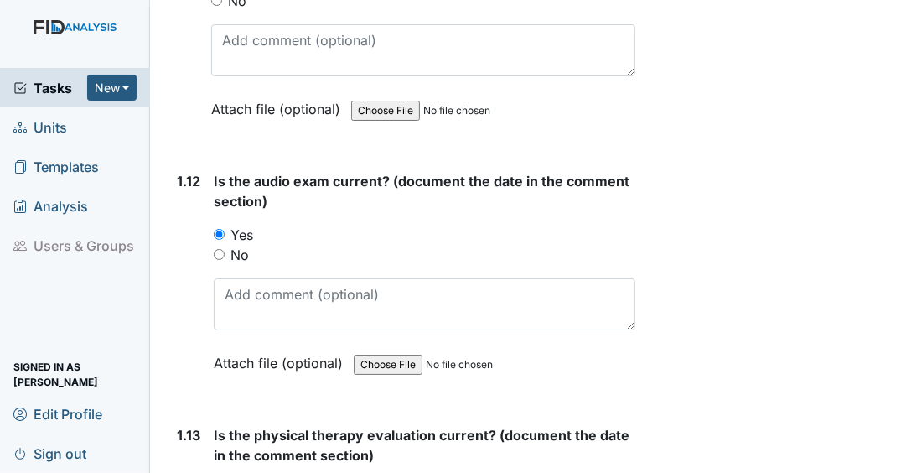
scroll to position [3217, 0]
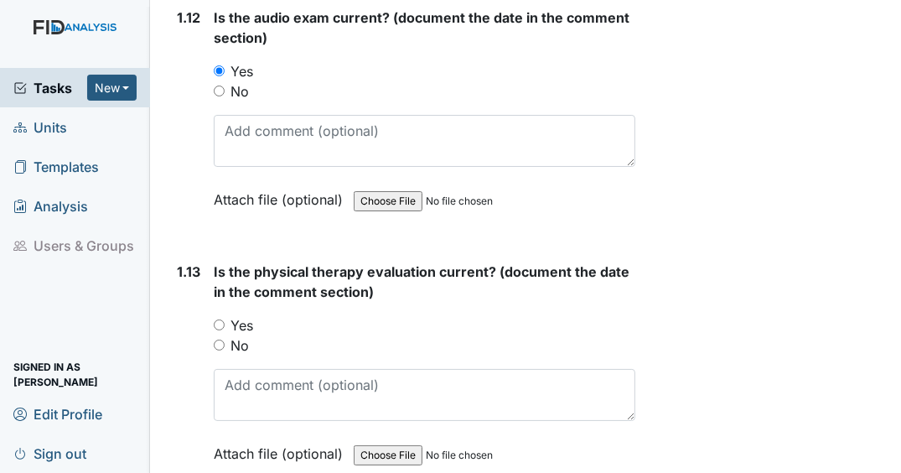
click at [220, 329] on input "Yes" at bounding box center [219, 324] width 11 height 11
radio input "true"
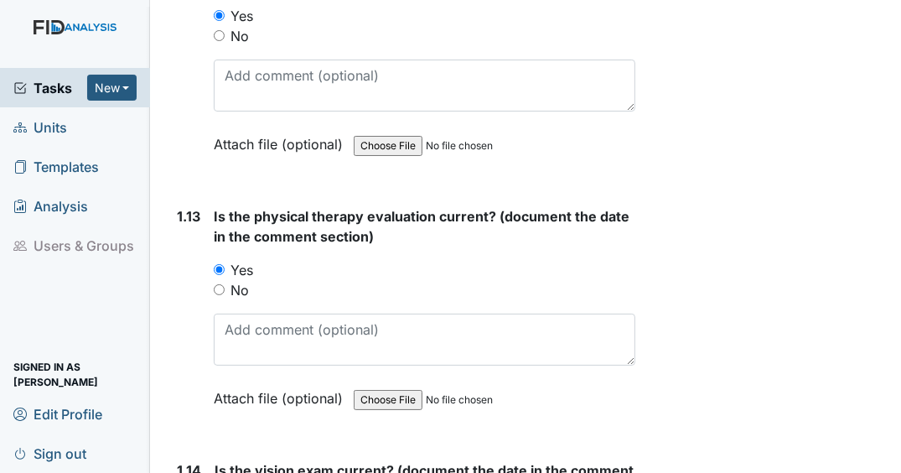
scroll to position [3418, 0]
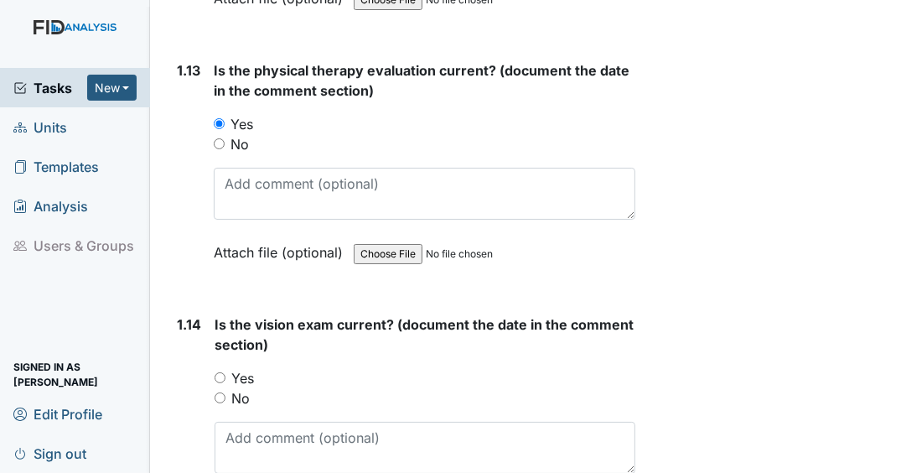
click at [216, 380] on input "Yes" at bounding box center [219, 377] width 11 height 11
radio input "true"
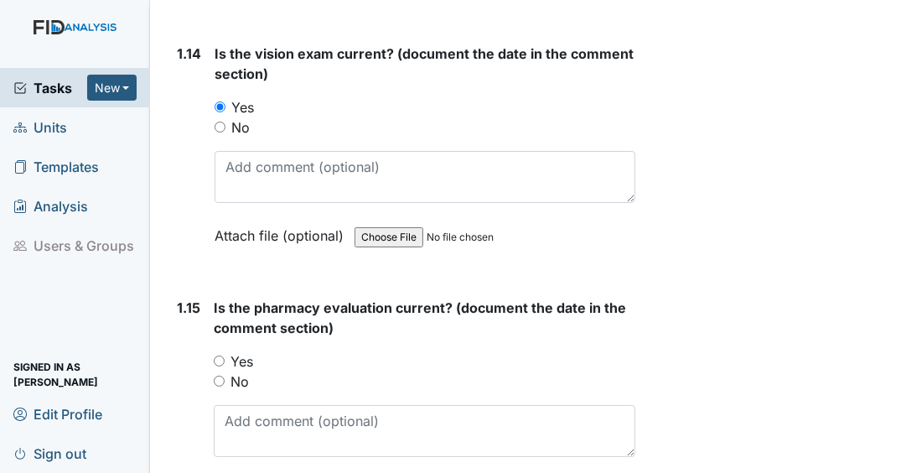
scroll to position [3753, 0]
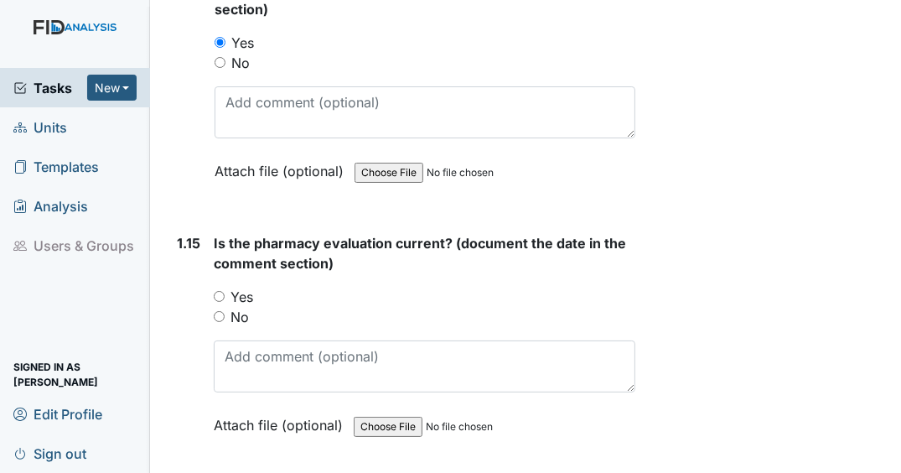
click at [218, 299] on input "Yes" at bounding box center [219, 296] width 11 height 11
radio input "true"
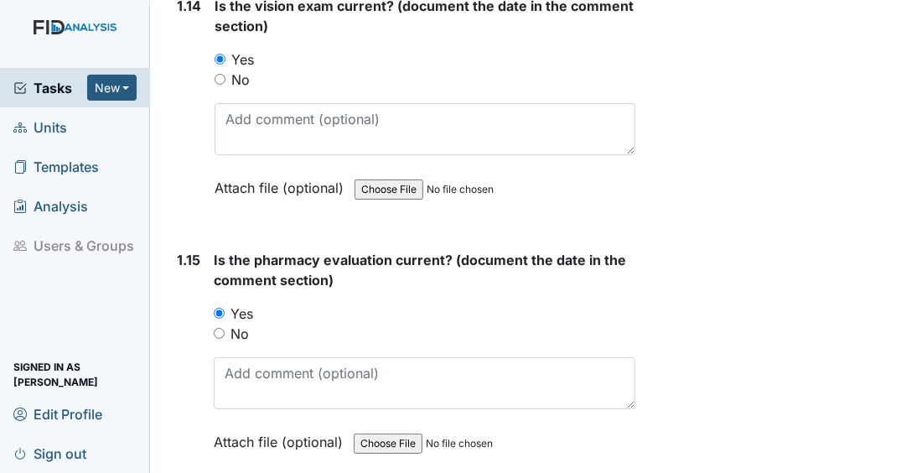
scroll to position [4021, 0]
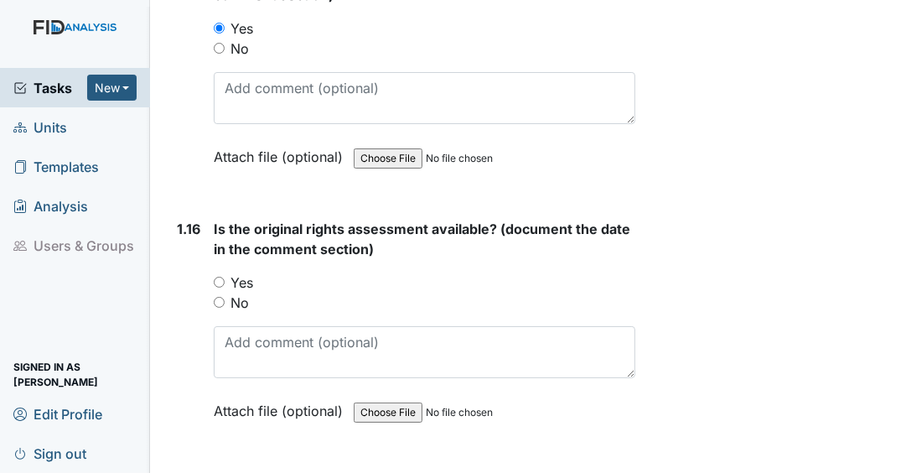
click at [219, 281] on input "Yes" at bounding box center [219, 281] width 11 height 11
radio input "true"
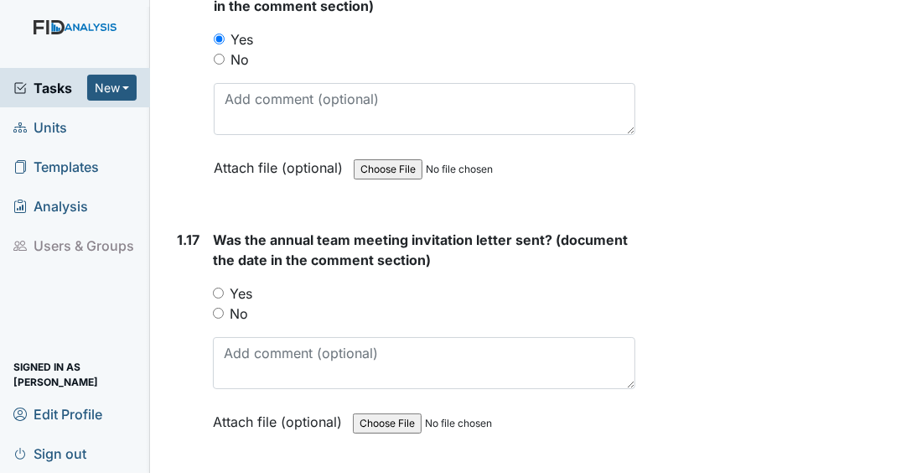
scroll to position [4289, 0]
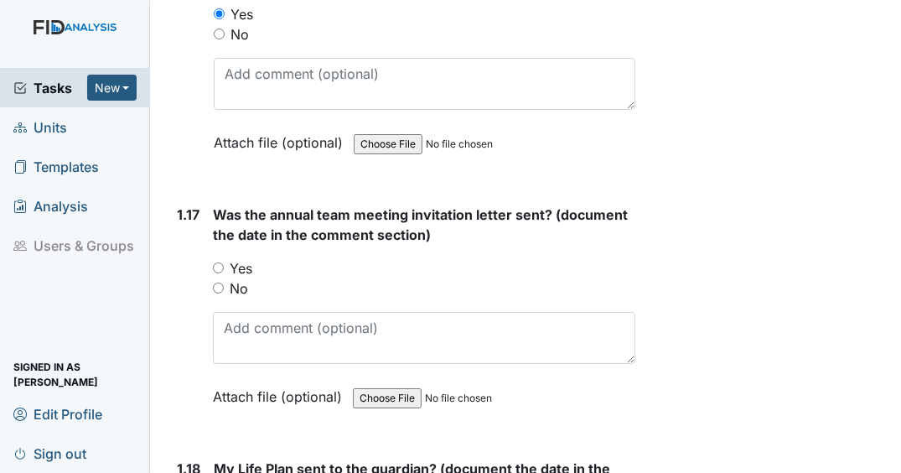
click at [220, 271] on div "Yes" at bounding box center [424, 268] width 422 height 20
drag, startPoint x: 219, startPoint y: 268, endPoint x: 248, endPoint y: 269, distance: 29.3
click at [220, 269] on input "Yes" at bounding box center [218, 267] width 11 height 11
radio input "true"
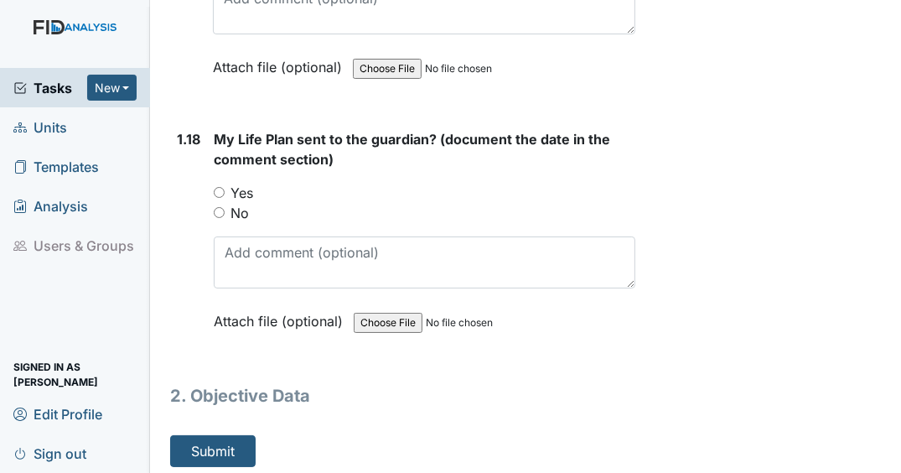
scroll to position [4621, 0]
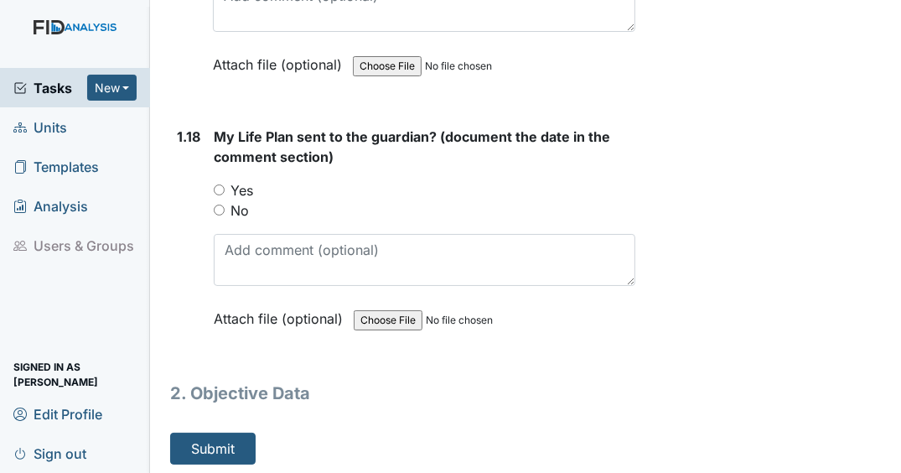
click at [219, 189] on input "Yes" at bounding box center [219, 189] width 11 height 11
radio input "true"
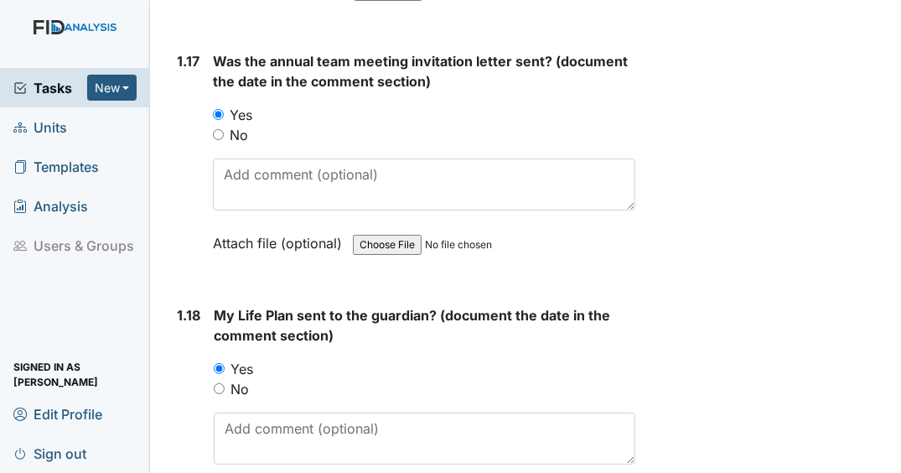
scroll to position [4420, 0]
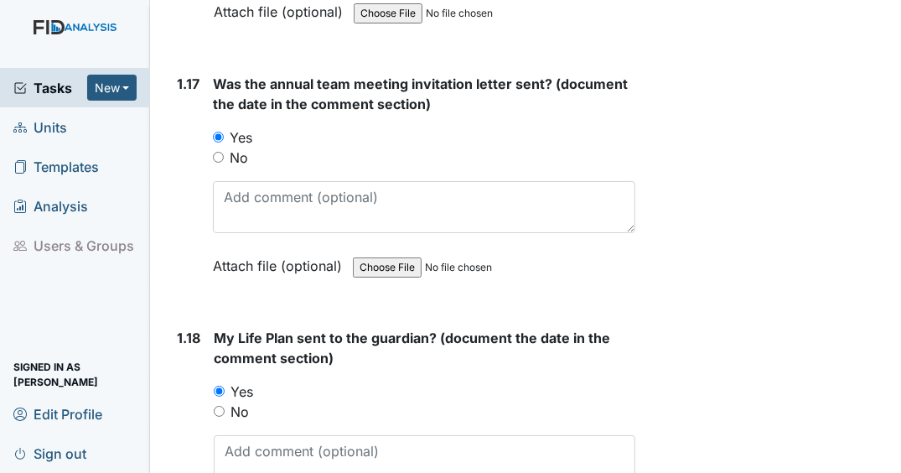
drag, startPoint x: 217, startPoint y: 157, endPoint x: 284, endPoint y: 163, distance: 67.4
click at [219, 157] on input "No" at bounding box center [218, 157] width 11 height 11
radio input "true"
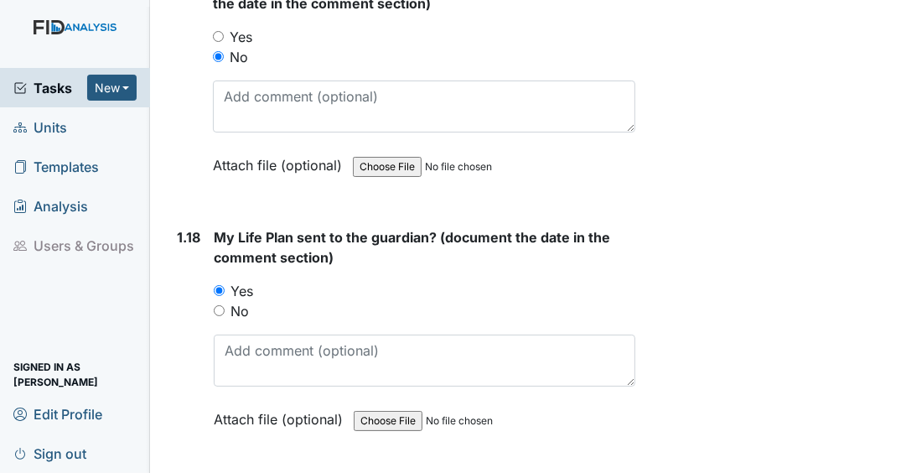
scroll to position [4621, 0]
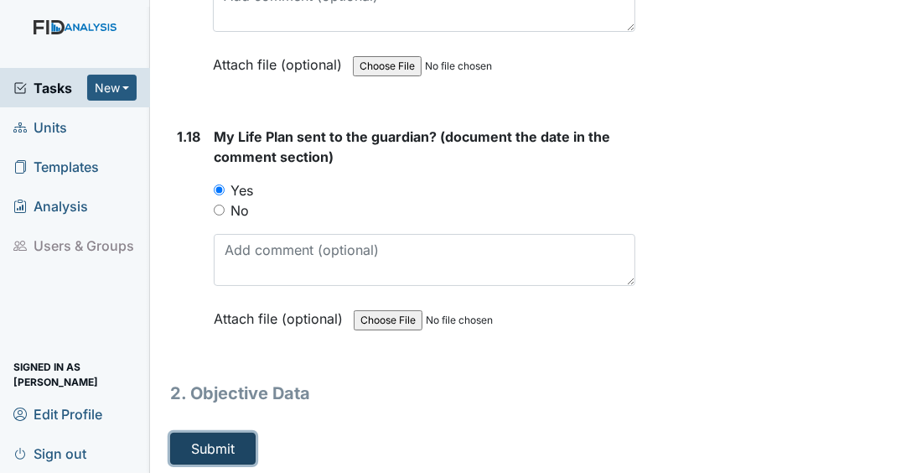
click at [234, 440] on button "Submit" at bounding box center [212, 448] width 85 height 32
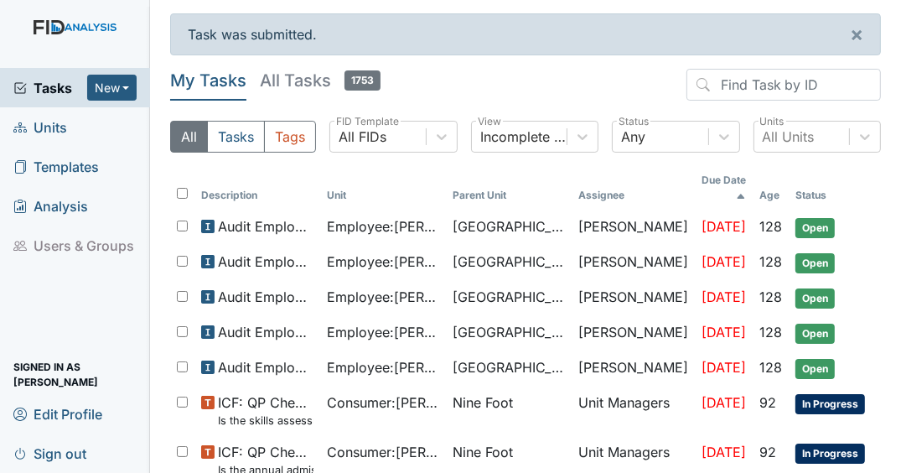
click at [432, 173] on th "Unit" at bounding box center [383, 188] width 126 height 44
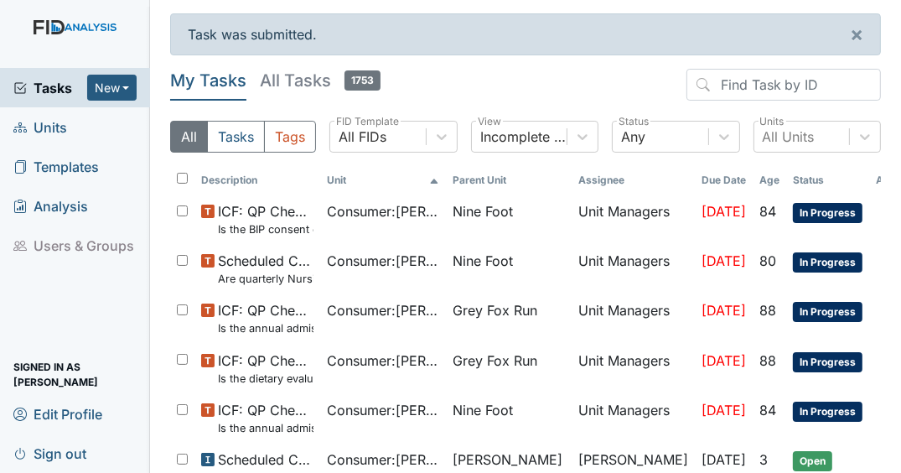
click at [435, 181] on use at bounding box center [435, 180] width 8 height 5
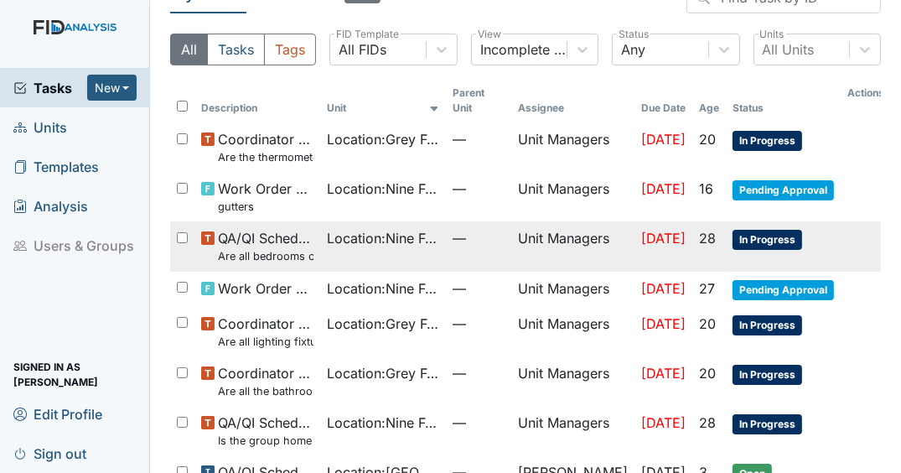
scroll to position [268, 0]
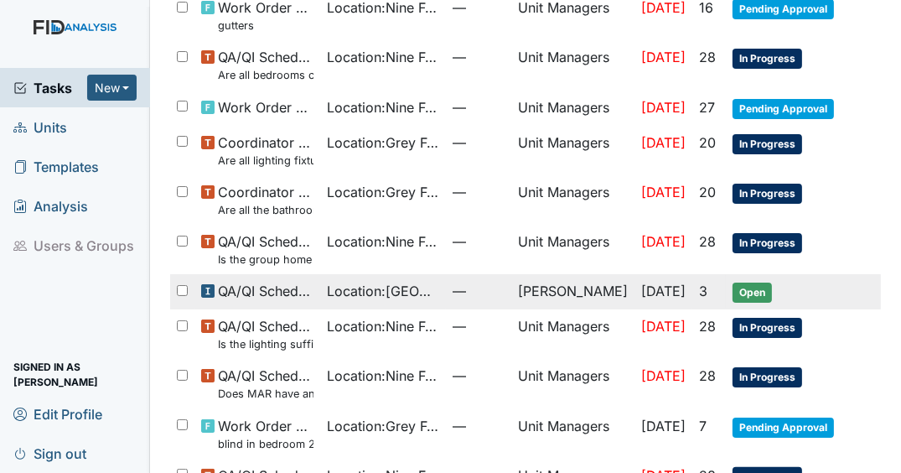
click at [439, 292] on span "Location : [GEOGRAPHIC_DATA]" at bounding box center [383, 291] width 112 height 20
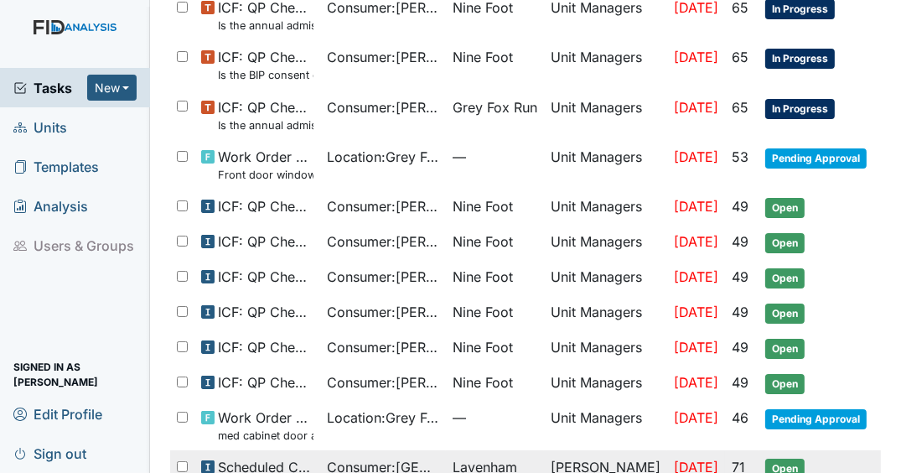
click at [793, 458] on span "Open" at bounding box center [784, 468] width 39 height 20
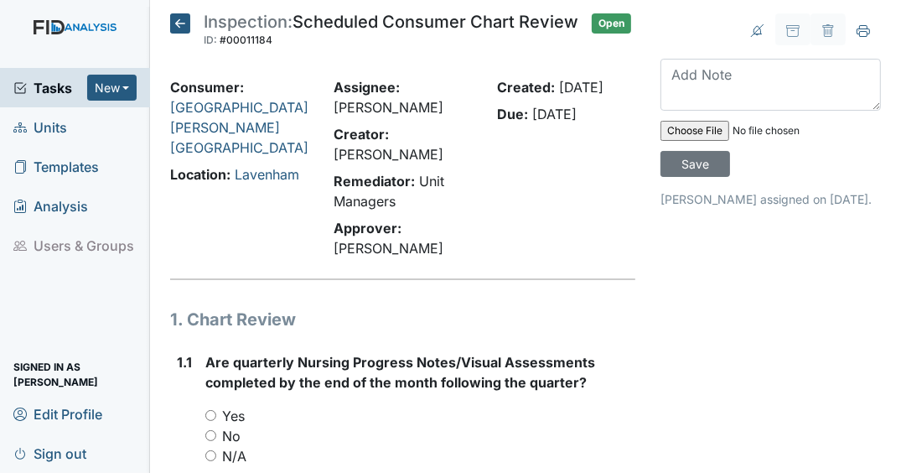
click at [61, 88] on span "Tasks" at bounding box center [50, 88] width 74 height 20
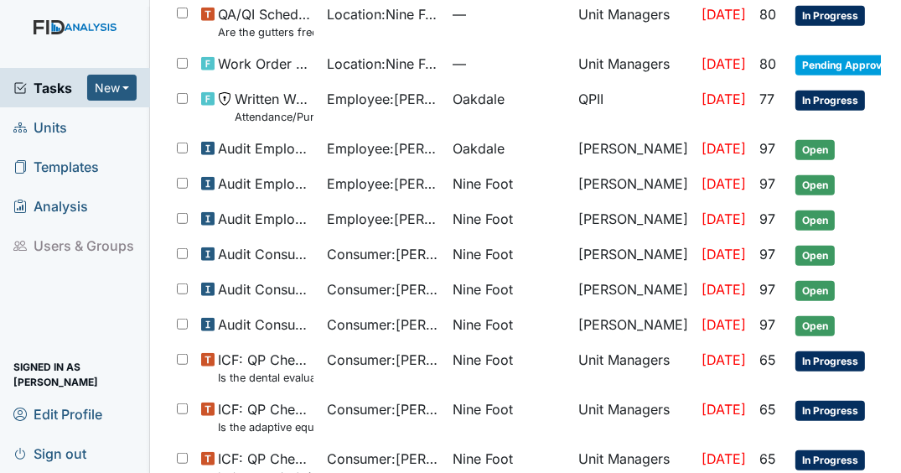
scroll to position [1060, 0]
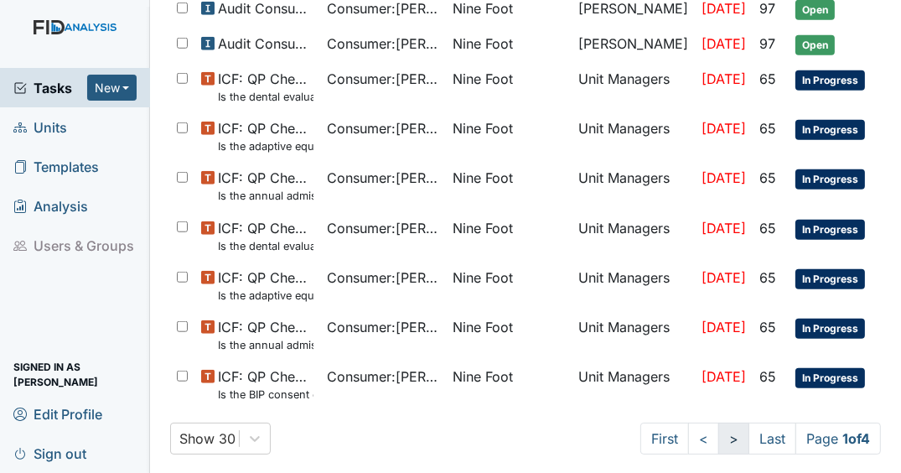
click at [720, 431] on link ">" at bounding box center [733, 438] width 31 height 32
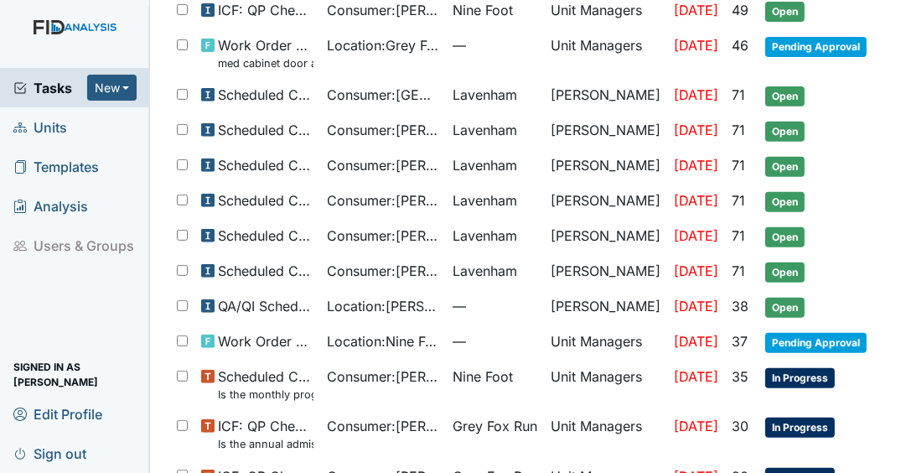
scroll to position [466, 0]
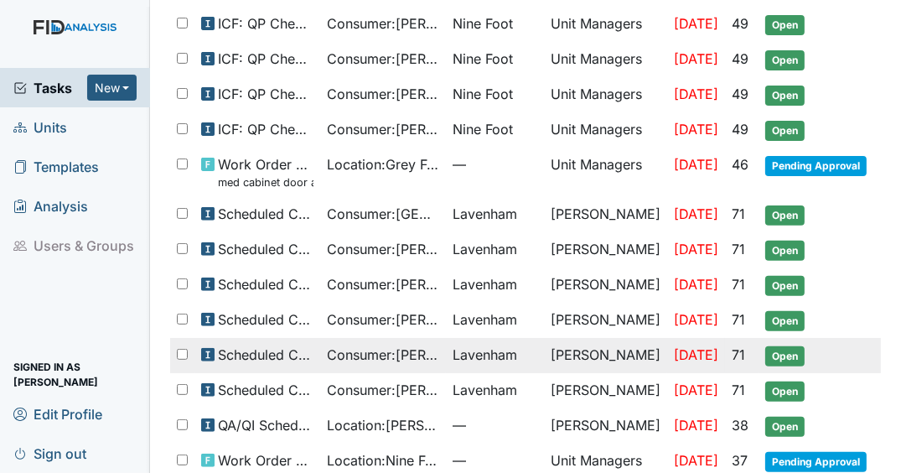
click at [803, 346] on span "Open" at bounding box center [784, 356] width 39 height 20
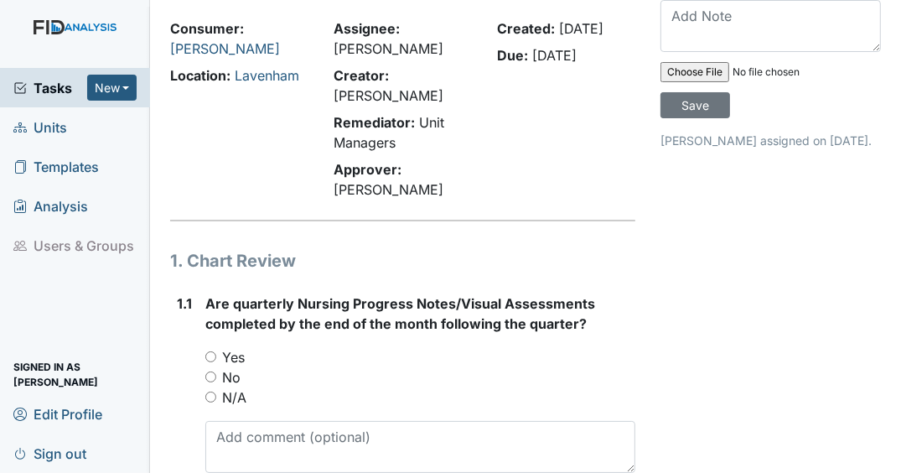
scroll to position [268, 0]
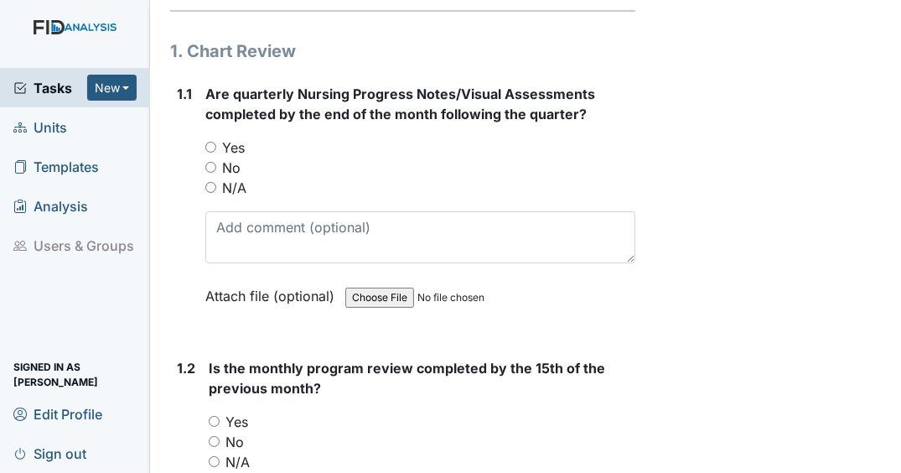
click at [211, 193] on input "N/A" at bounding box center [210, 187] width 11 height 11
radio input "true"
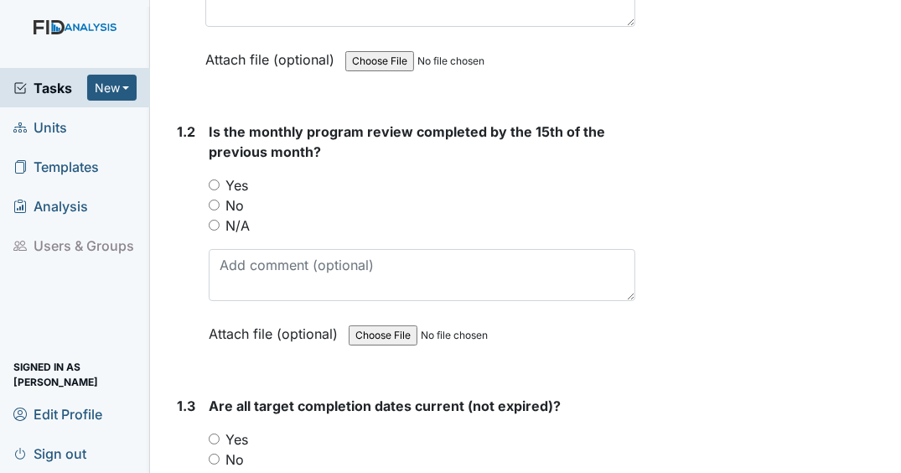
scroll to position [536, 0]
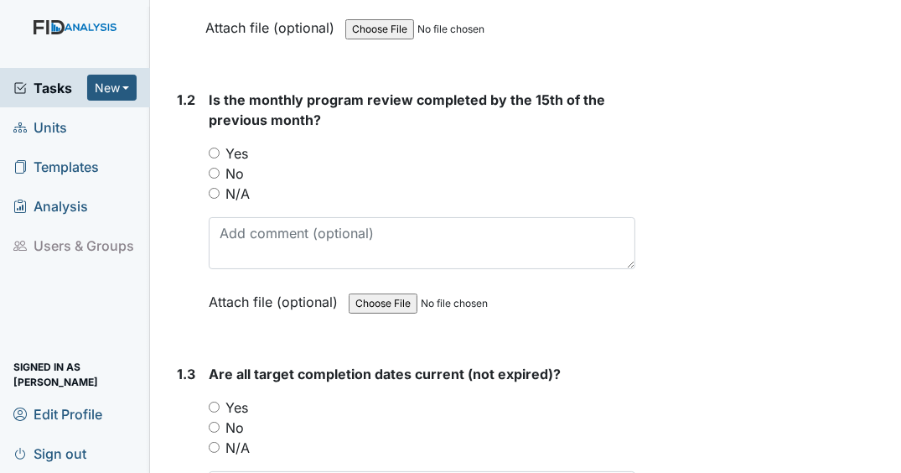
click at [210, 199] on input "N/A" at bounding box center [214, 193] width 11 height 11
radio input "true"
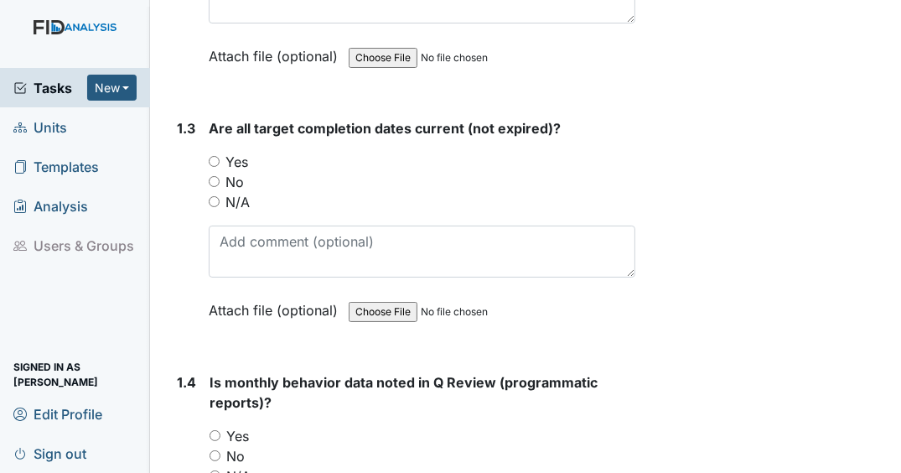
scroll to position [871, 0]
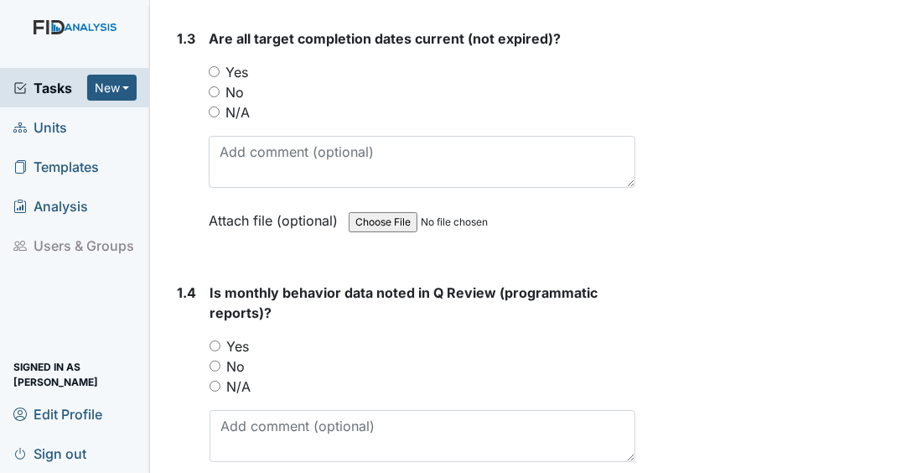
click at [213, 117] on input "N/A" at bounding box center [214, 111] width 11 height 11
radio input "true"
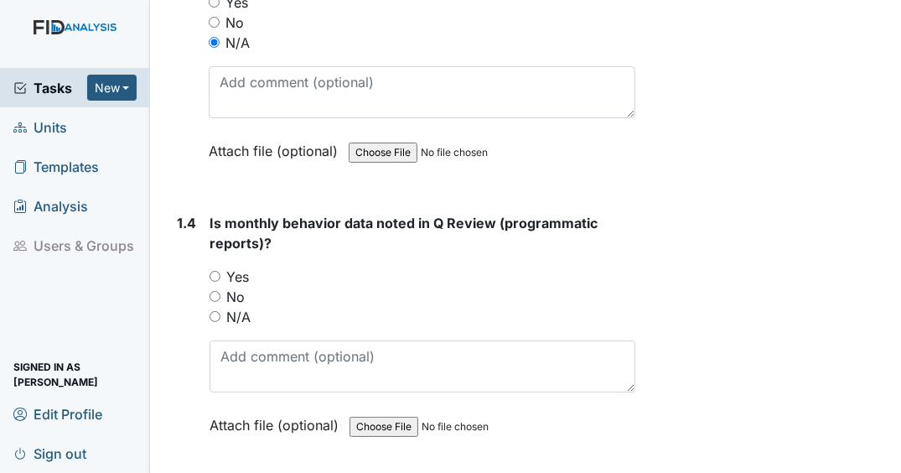
scroll to position [1139, 0]
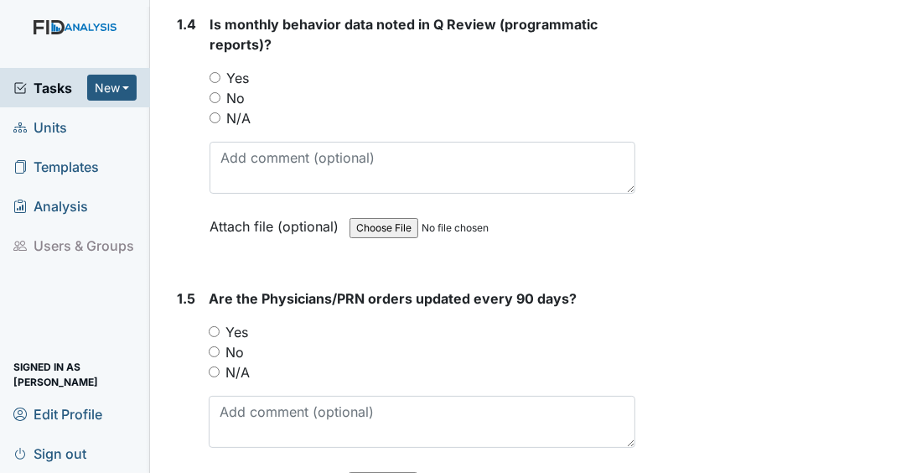
click at [215, 123] on input "N/A" at bounding box center [214, 117] width 11 height 11
radio input "true"
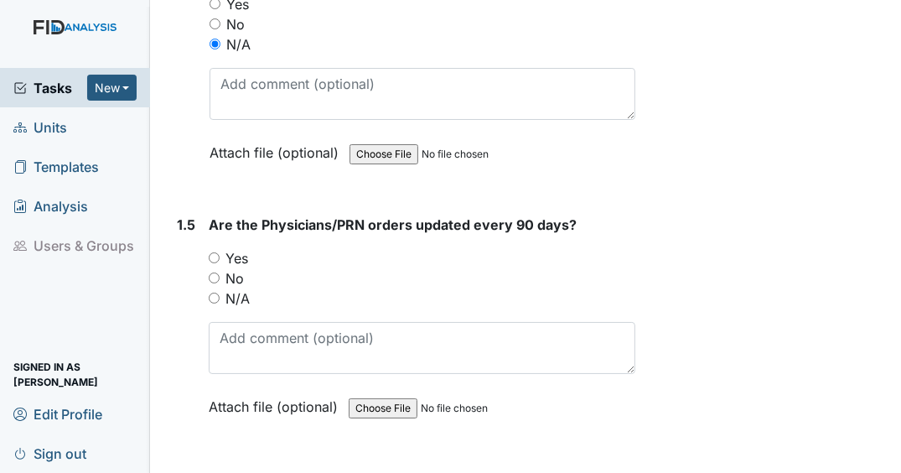
scroll to position [1407, 0]
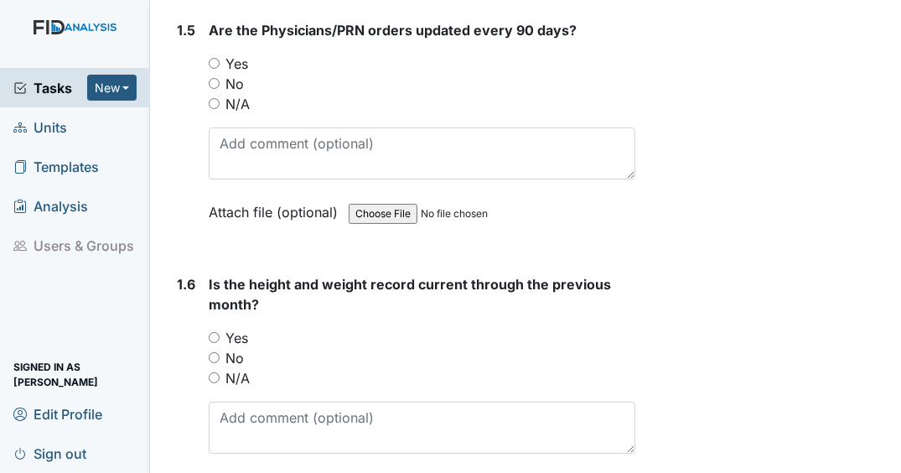
click at [210, 109] on input "N/A" at bounding box center [214, 103] width 11 height 11
radio input "true"
drag, startPoint x: 213, startPoint y: 387, endPoint x: 282, endPoint y: 349, distance: 79.1
click at [213, 383] on input "N/A" at bounding box center [214, 377] width 11 height 11
radio input "true"
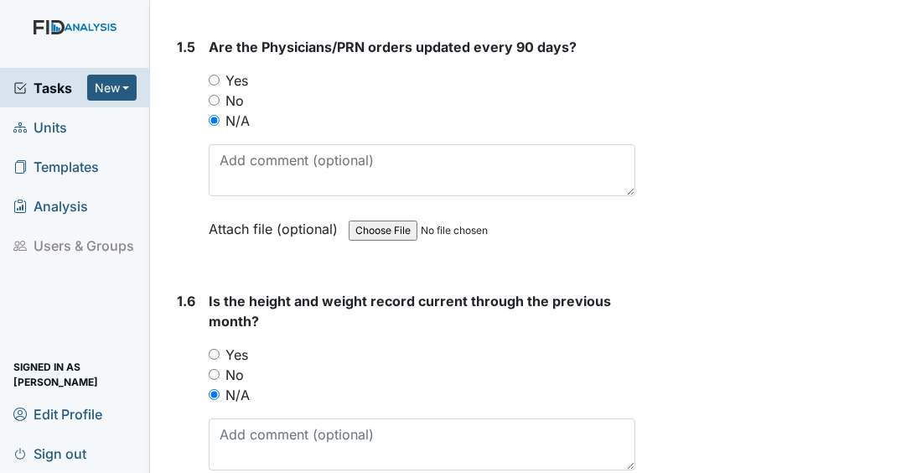
scroll to position [1810, 0]
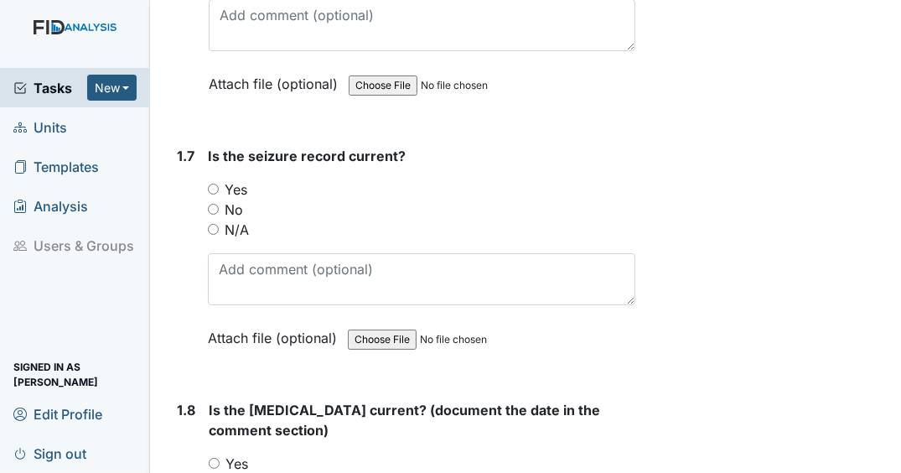
click at [208, 235] on input "N/A" at bounding box center [213, 229] width 11 height 11
radio input "true"
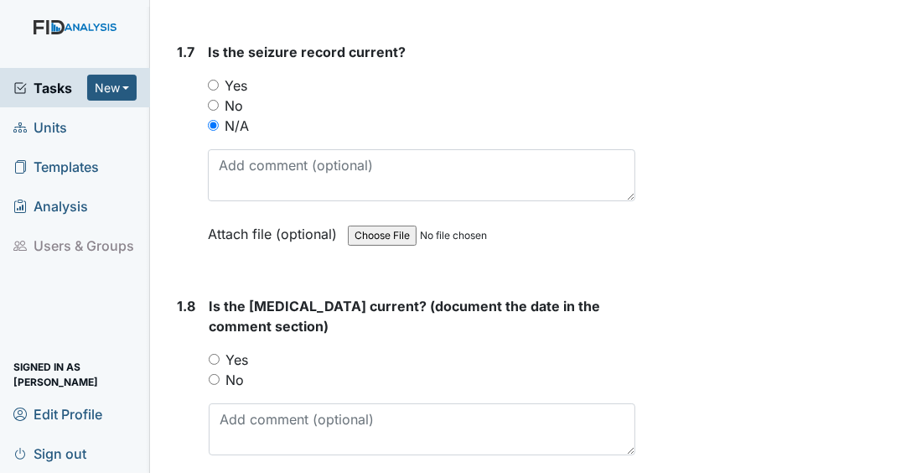
scroll to position [2078, 0]
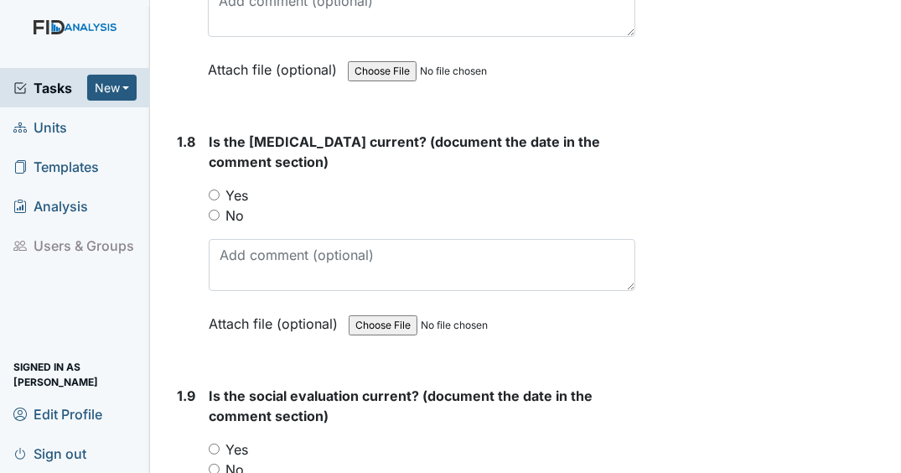
drag, startPoint x: 209, startPoint y: 226, endPoint x: 219, endPoint y: 230, distance: 10.6
click at [209, 220] on input "No" at bounding box center [214, 214] width 11 height 11
radio input "true"
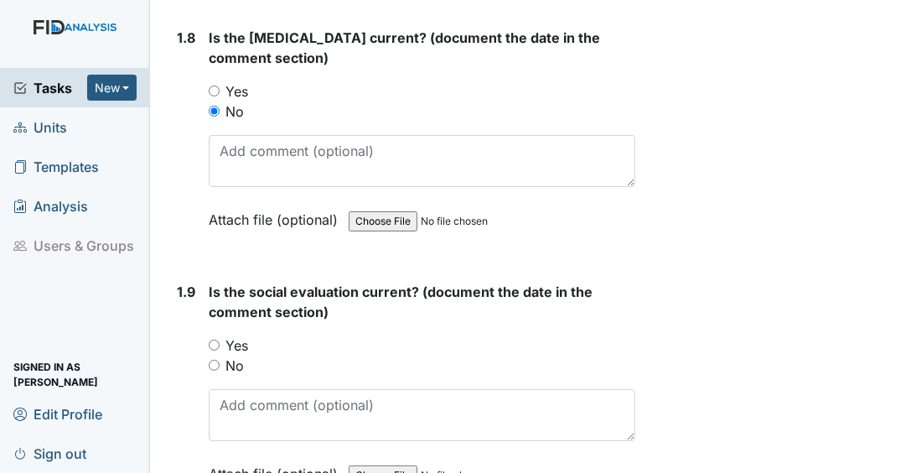
scroll to position [2346, 0]
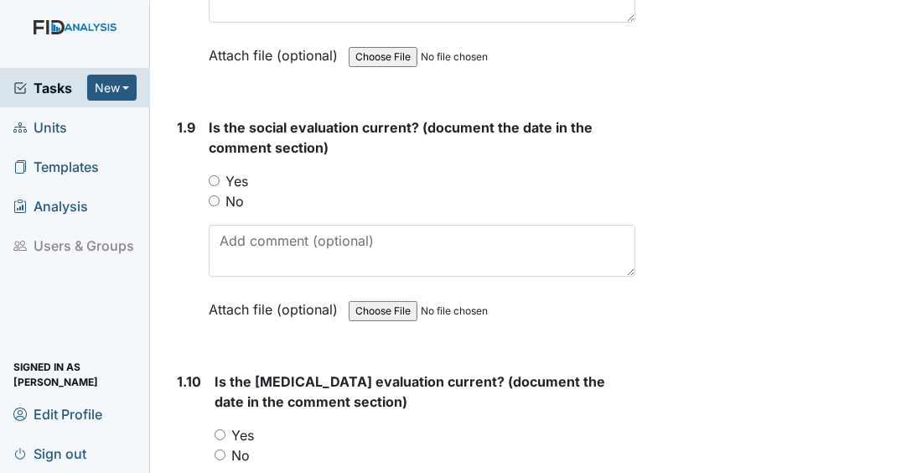
drag, startPoint x: 219, startPoint y: 204, endPoint x: 230, endPoint y: 210, distance: 13.1
click at [219, 205] on input "No" at bounding box center [214, 200] width 11 height 11
radio input "true"
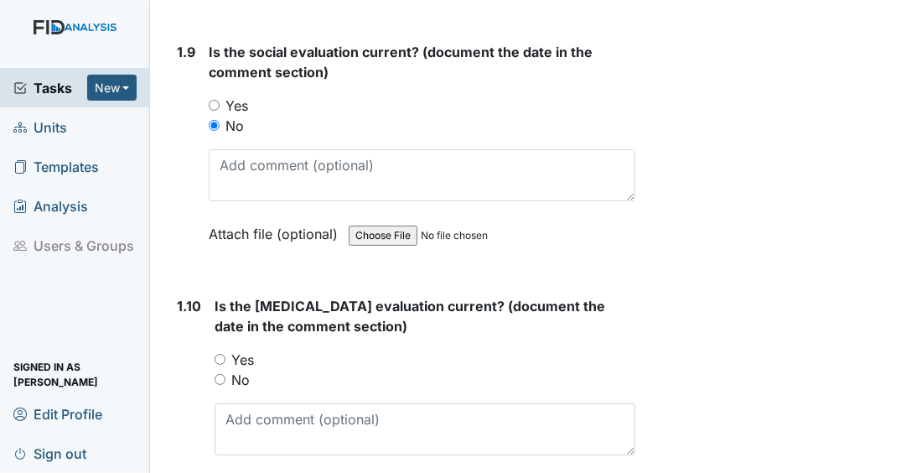
scroll to position [2614, 0]
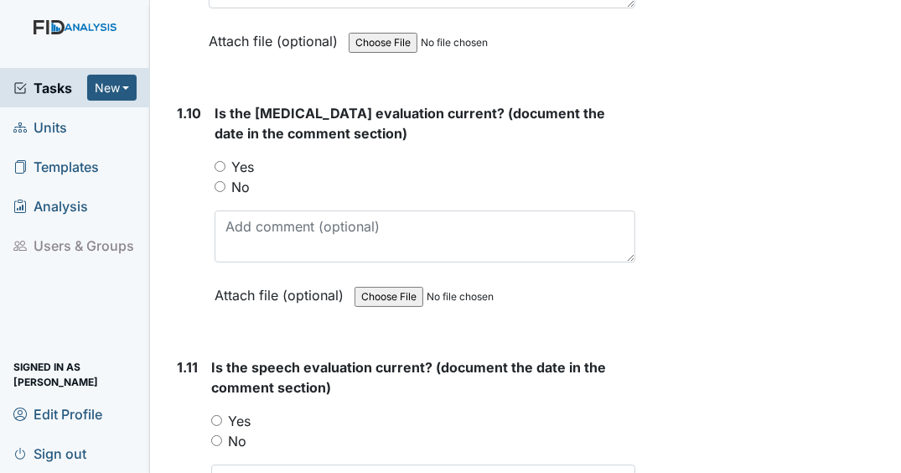
drag, startPoint x: 220, startPoint y: 194, endPoint x: 240, endPoint y: 208, distance: 24.2
click at [220, 192] on input "No" at bounding box center [219, 186] width 11 height 11
radio input "true"
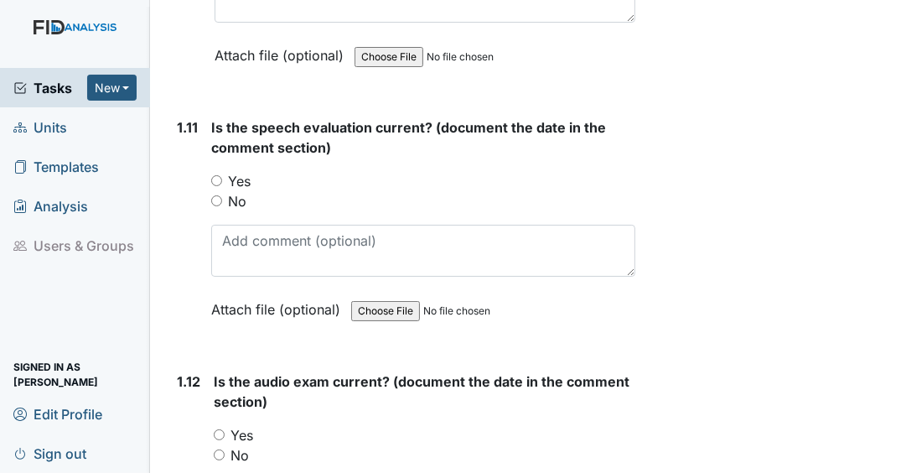
scroll to position [2882, 0]
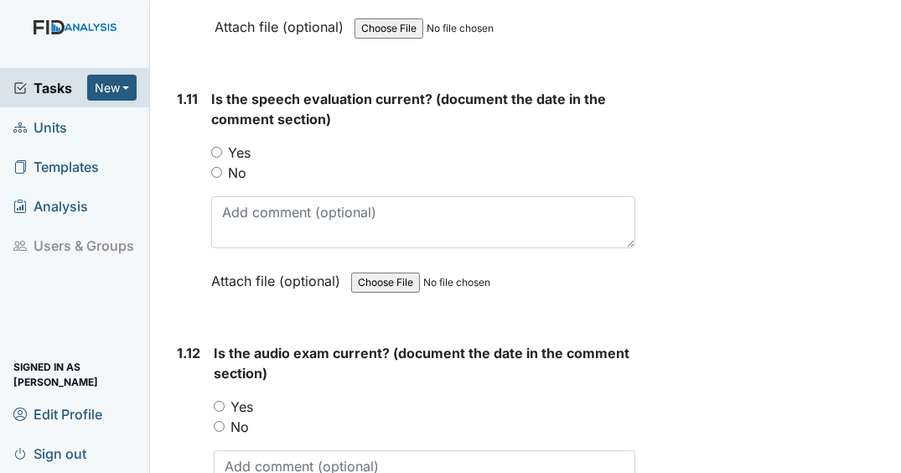
click at [212, 176] on input "No" at bounding box center [216, 172] width 11 height 11
radio input "true"
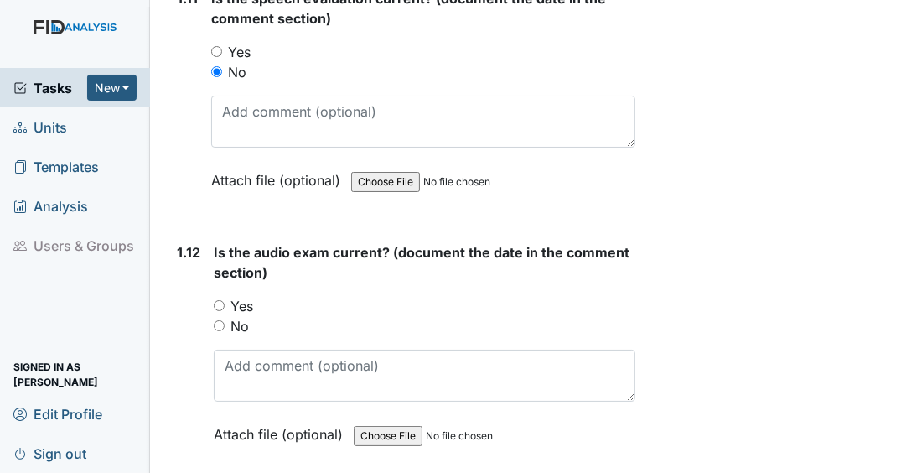
scroll to position [3150, 0]
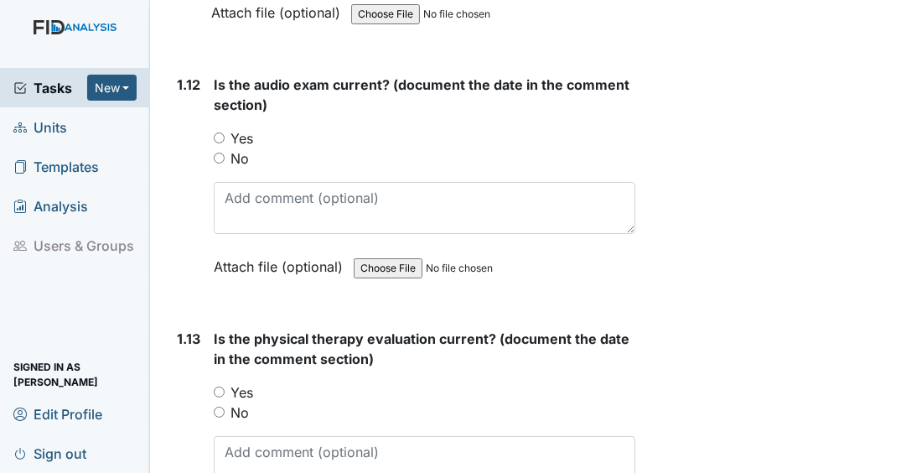
drag, startPoint x: 216, startPoint y: 164, endPoint x: 267, endPoint y: 199, distance: 62.0
click at [216, 163] on input "No" at bounding box center [219, 157] width 11 height 11
radio input "true"
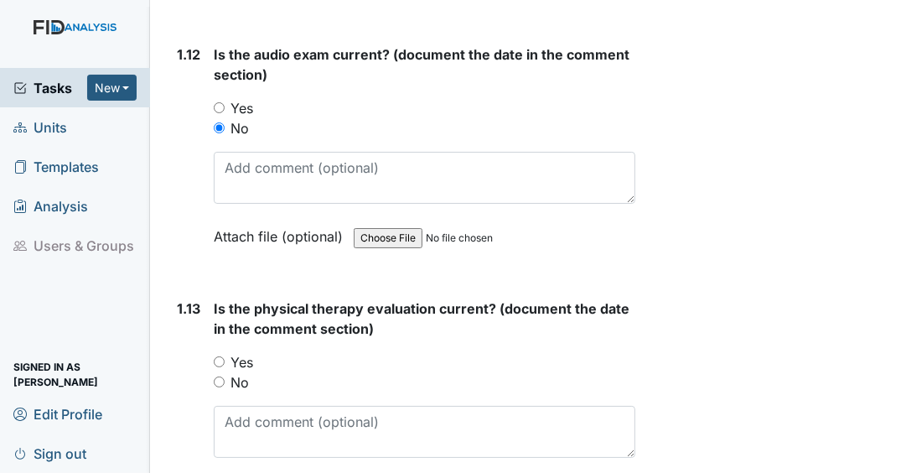
scroll to position [3351, 0]
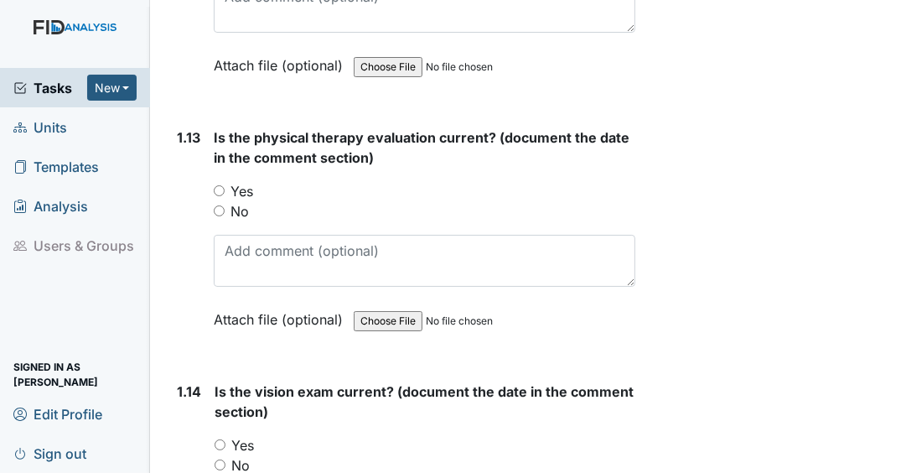
click at [219, 209] on input "No" at bounding box center [219, 210] width 11 height 11
radio input "true"
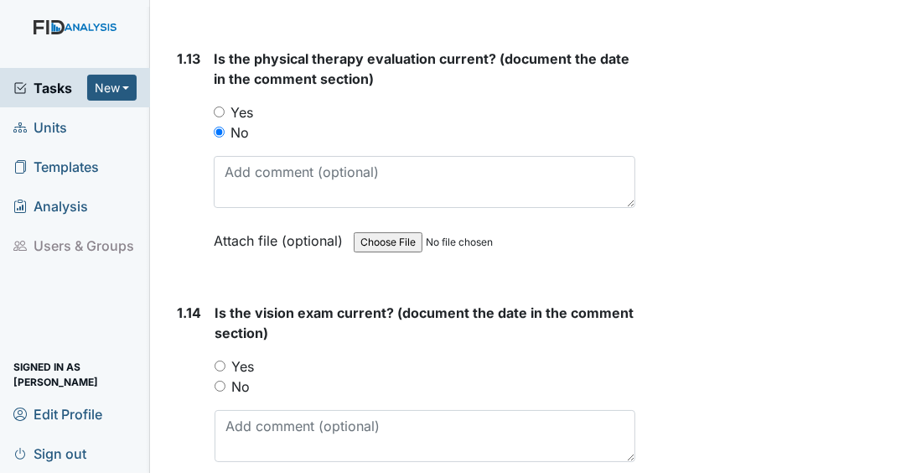
scroll to position [3619, 0]
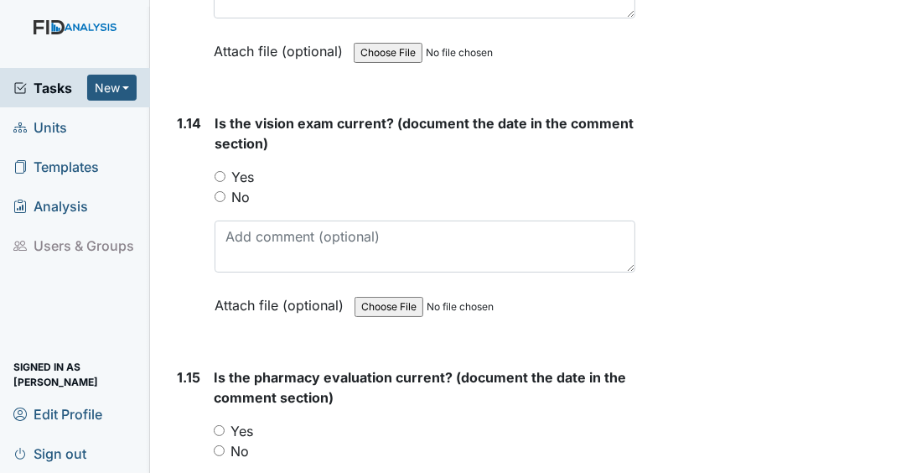
click at [218, 199] on input "No" at bounding box center [219, 196] width 11 height 11
radio input "true"
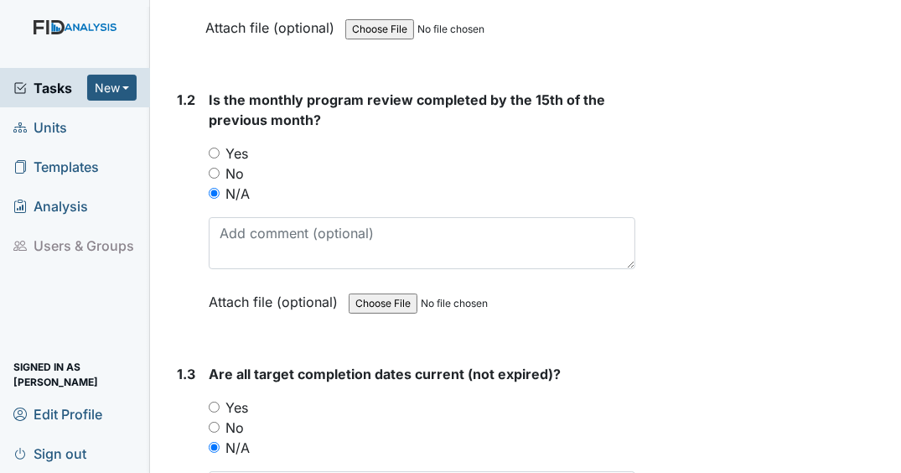
scroll to position [134, 0]
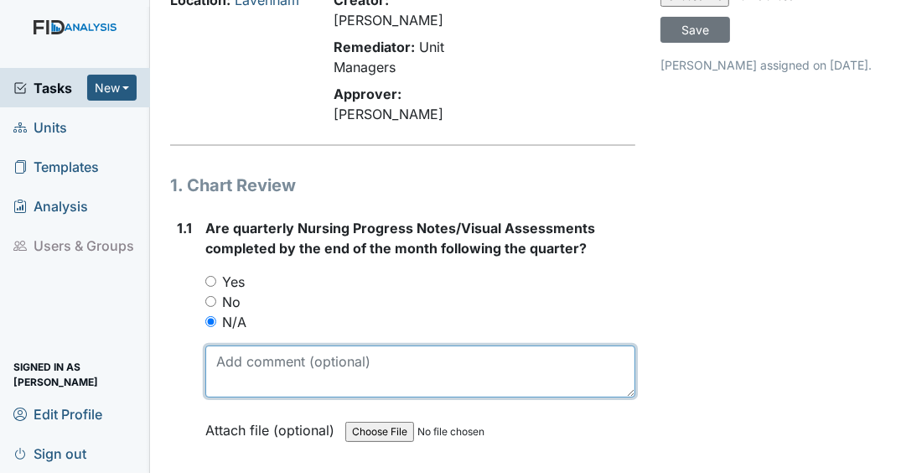
click at [276, 385] on textarea at bounding box center [420, 371] width 430 height 52
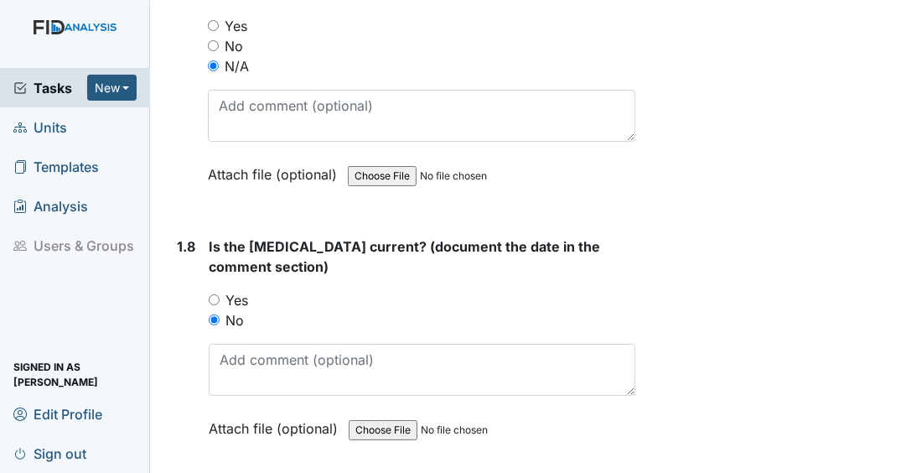
scroll to position [2011, 0]
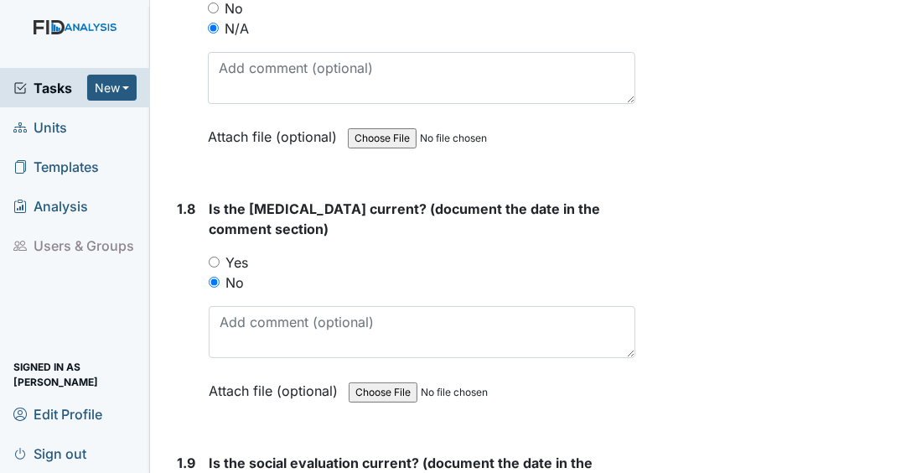
type textarea "Discharged to skill nursing."
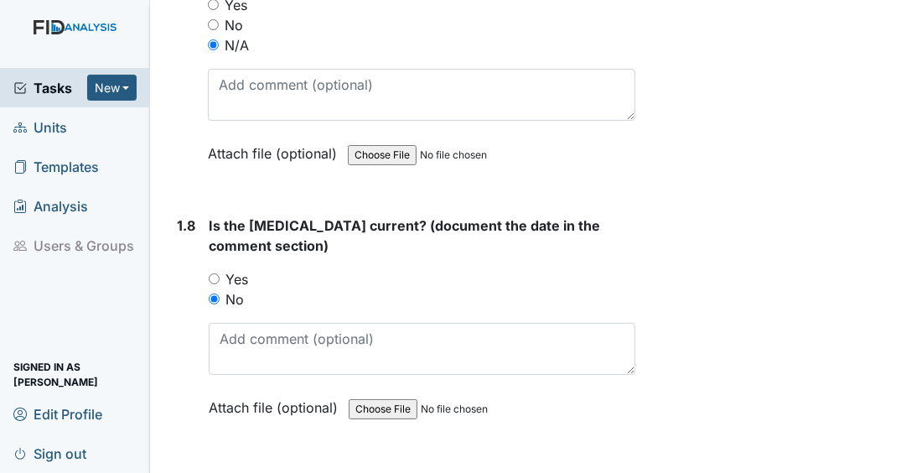
click at [230, 271] on label "Yes" at bounding box center [236, 279] width 23 height 20
click at [219, 273] on input "Yes" at bounding box center [214, 278] width 11 height 11
radio input "true"
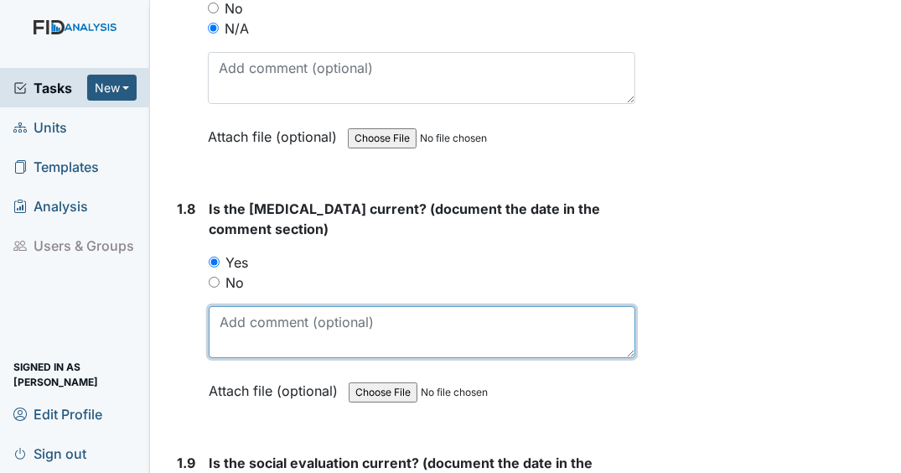
click at [329, 358] on textarea at bounding box center [422, 332] width 426 height 52
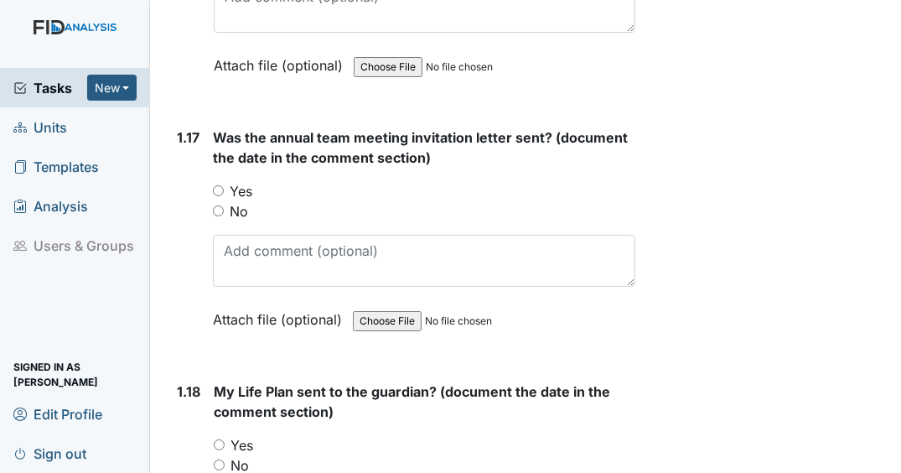
scroll to position [4621, 0]
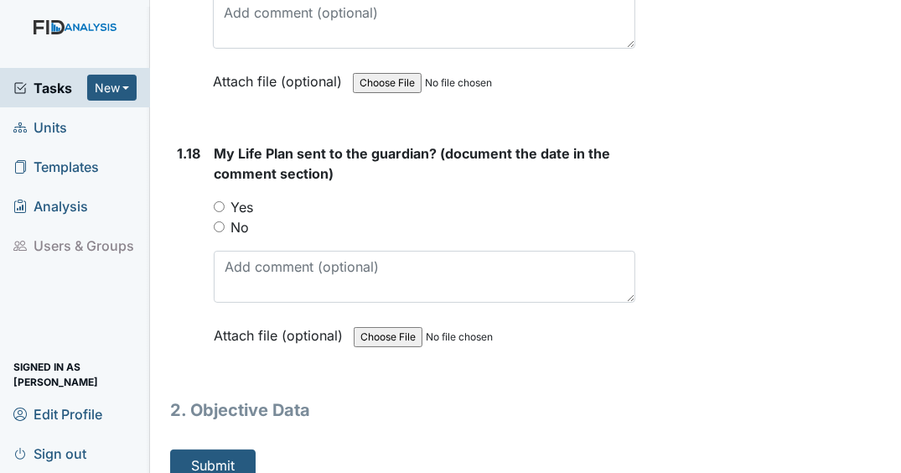
click at [59, 84] on span "Tasks" at bounding box center [50, 88] width 74 height 20
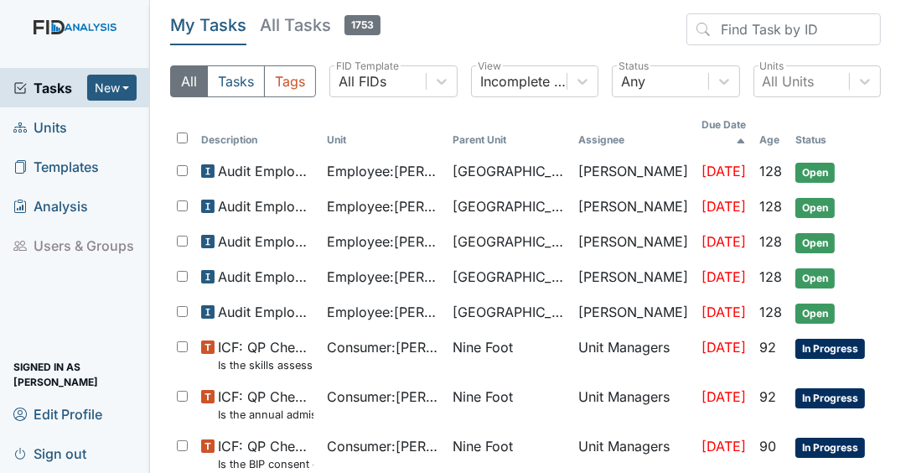
click at [59, 90] on span "Tasks" at bounding box center [50, 88] width 74 height 20
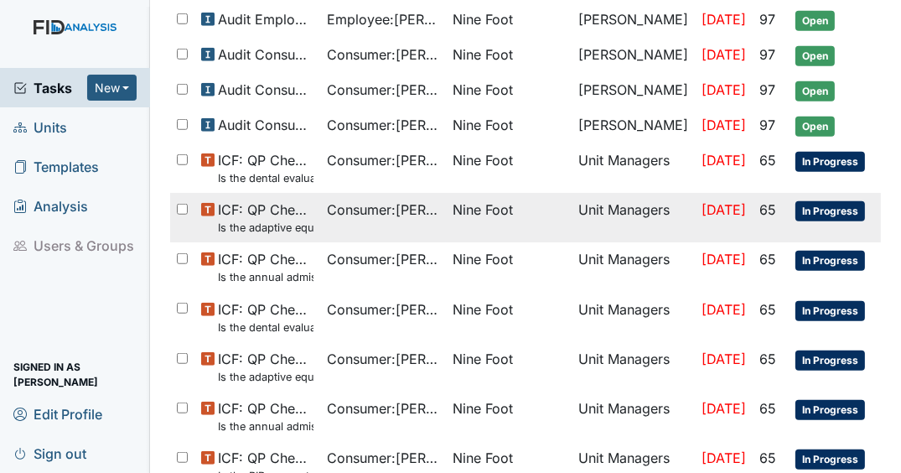
scroll to position [1060, 0]
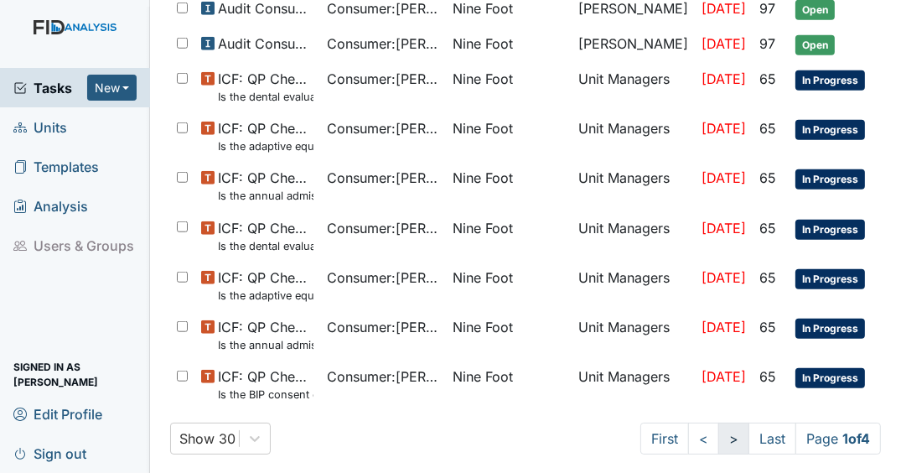
click at [724, 431] on link ">" at bounding box center [733, 438] width 31 height 32
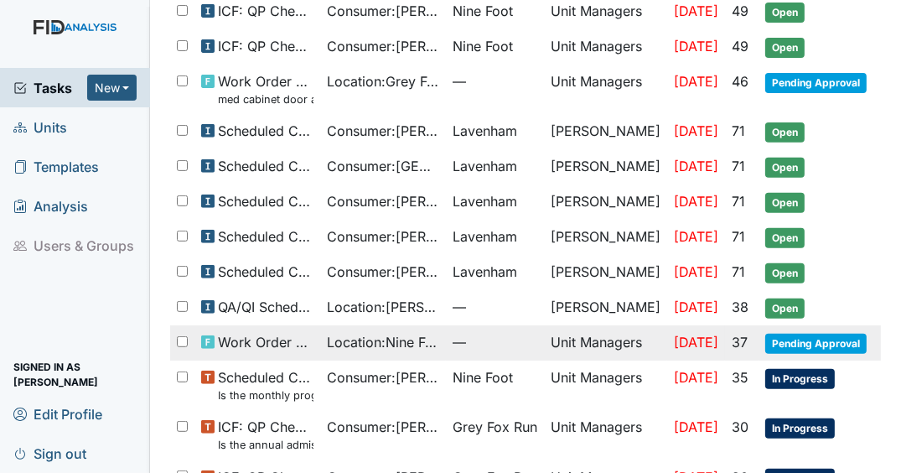
scroll to position [442, 0]
